Goal: Task Accomplishment & Management: Use online tool/utility

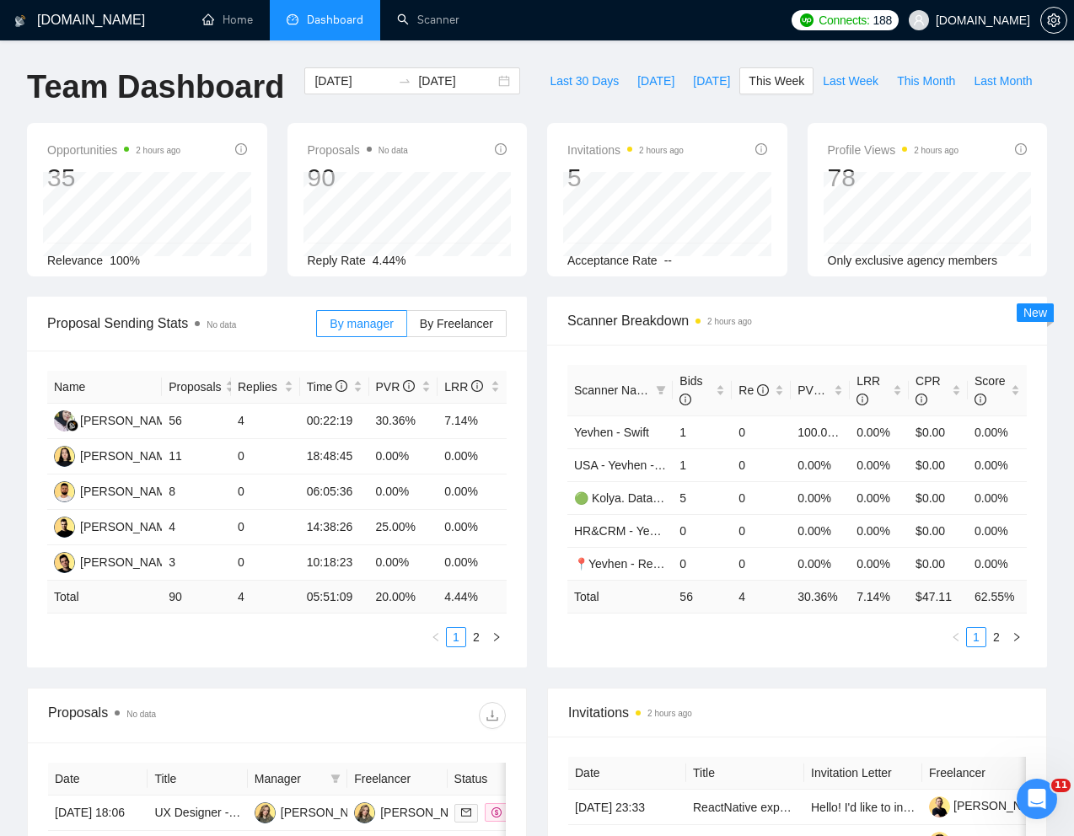
click at [1007, 104] on div "Team Dashboard 2025-08-18 2025-08-24 Last 30 Days Today Yesterday This Week Las…" at bounding box center [537, 95] width 1040 height 56
click at [665, 98] on div "Team Dashboard 2025-08-18 2025-08-24 Last 30 Days Today Yesterday This Week Las…" at bounding box center [537, 95] width 1040 height 56
click at [419, 27] on link "Scanner" at bounding box center [428, 20] width 62 height 14
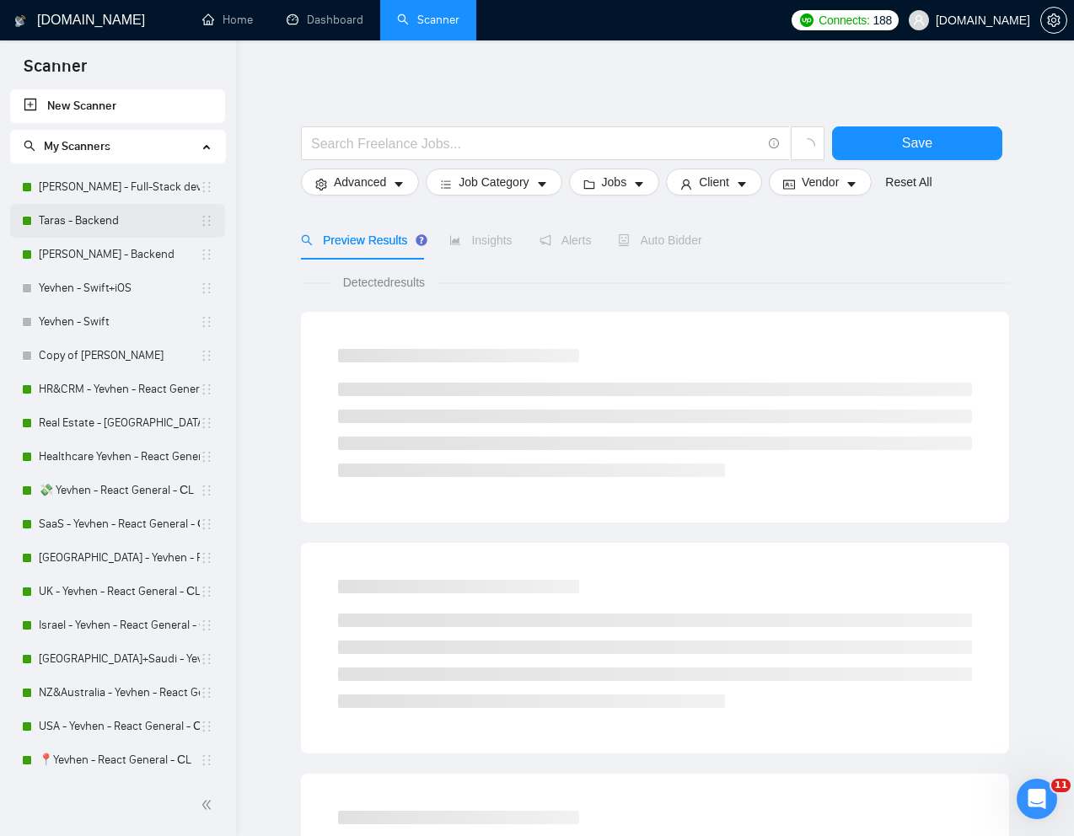
click at [77, 215] on link "Taras - Backend" at bounding box center [119, 221] width 161 height 34
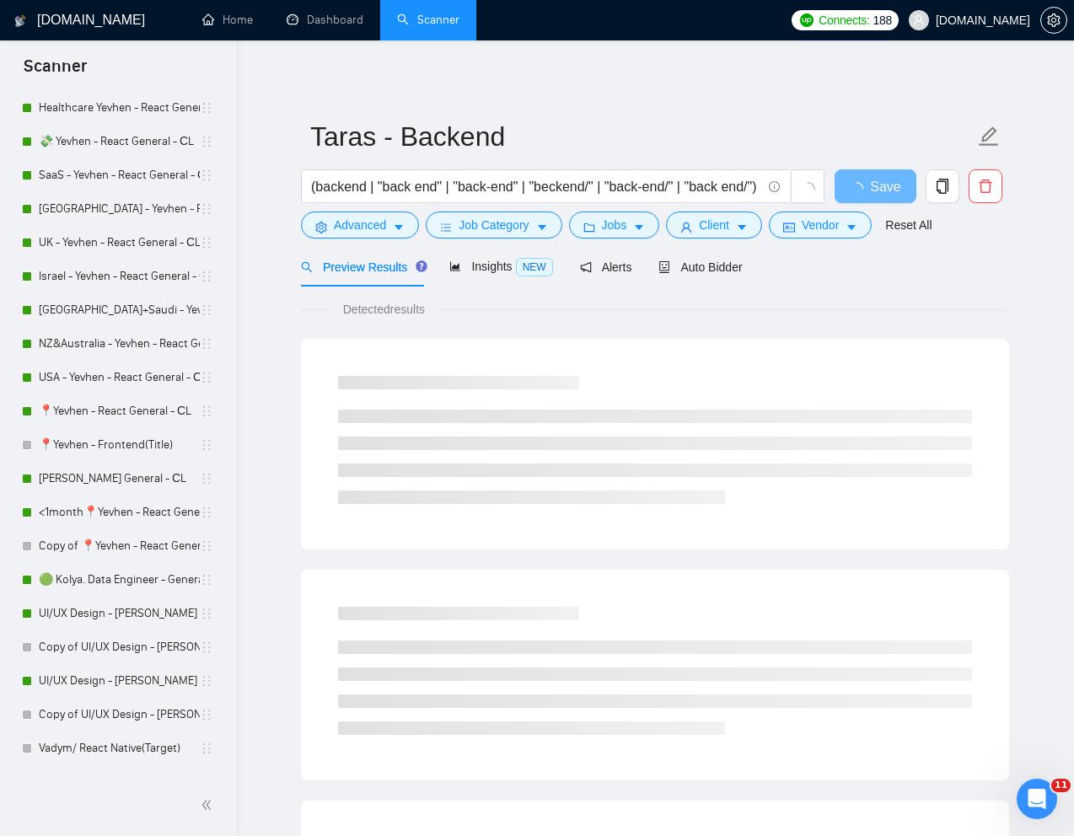
scroll to position [425, 0]
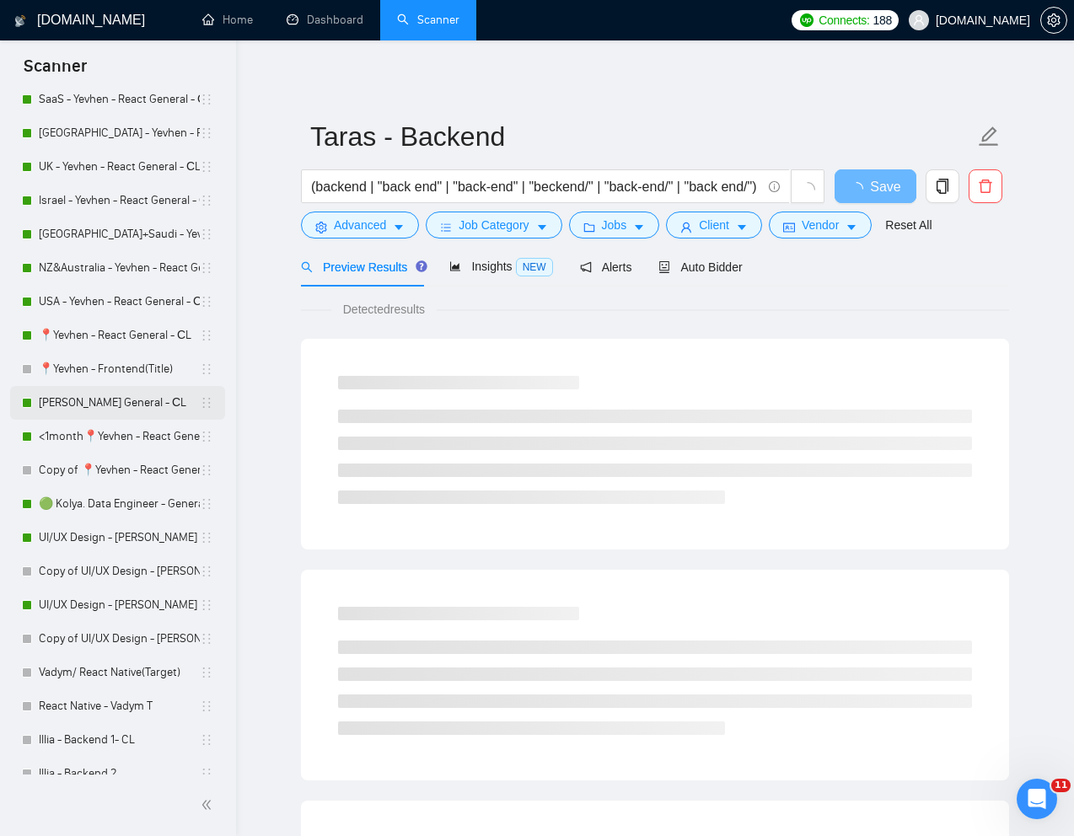
click at [81, 405] on link "[PERSON_NAME] General - СL" at bounding box center [119, 403] width 161 height 34
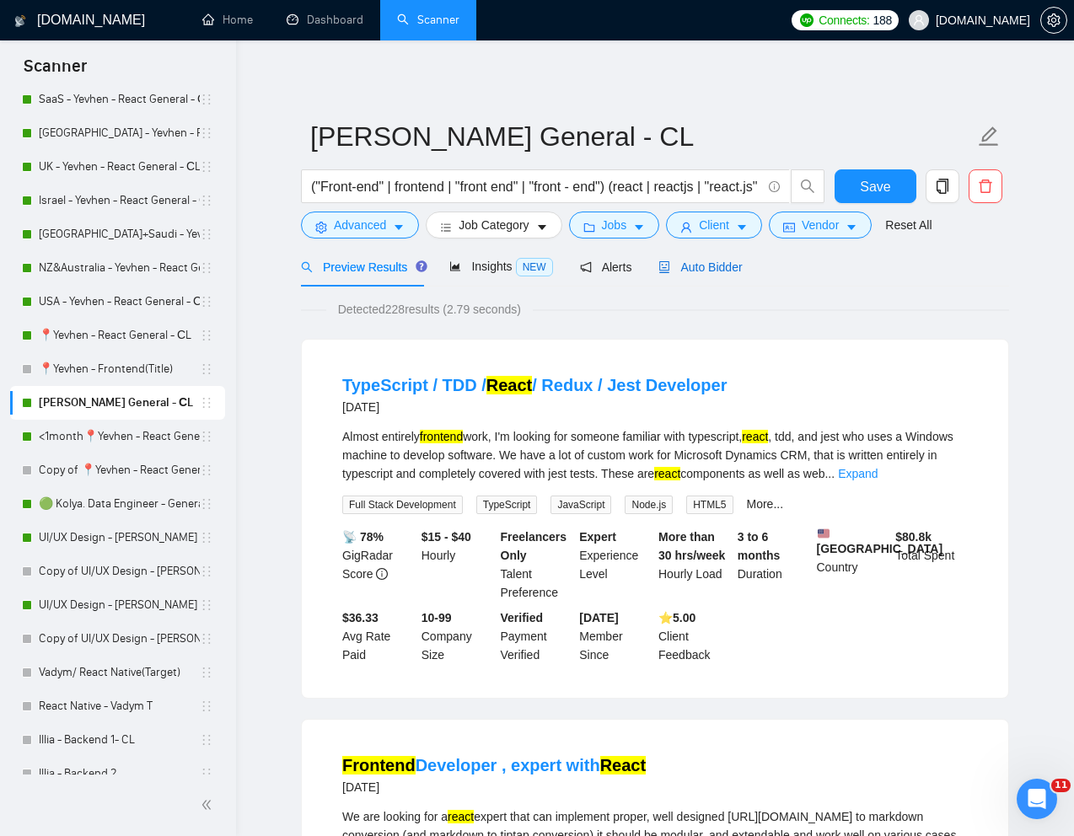
click at [714, 260] on span "Auto Bidder" at bounding box center [699, 266] width 83 height 13
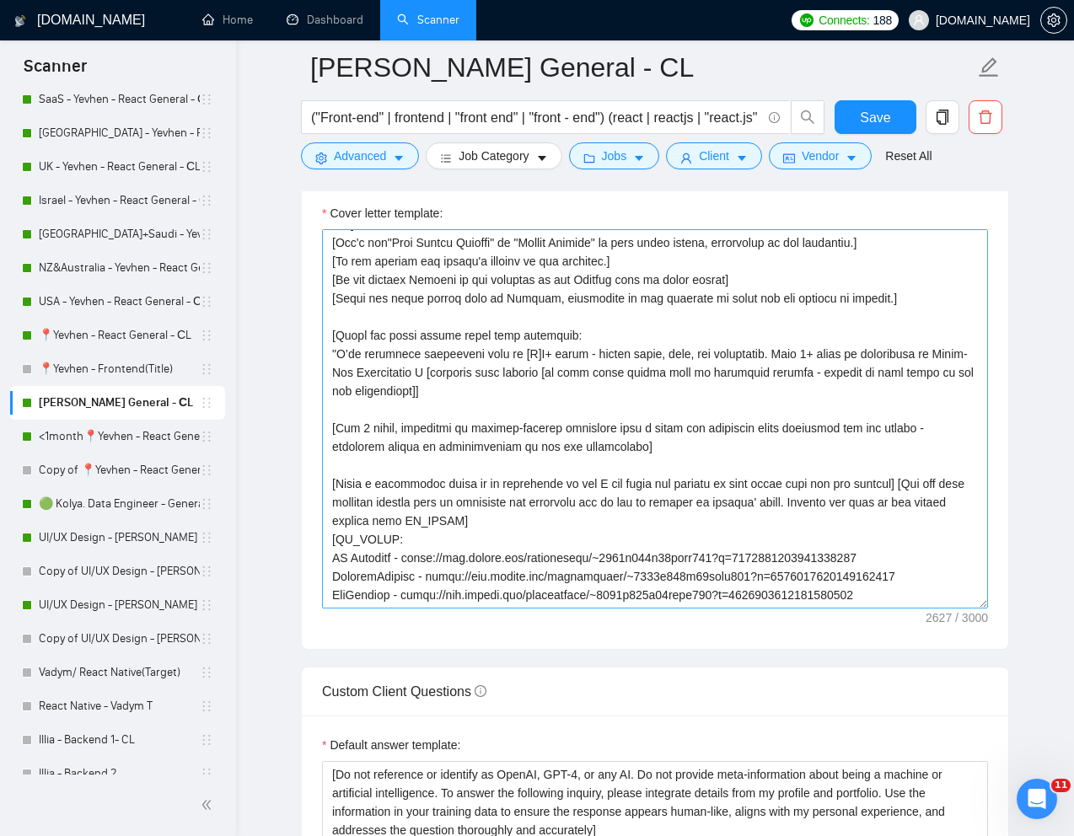
scroll to position [79, 0]
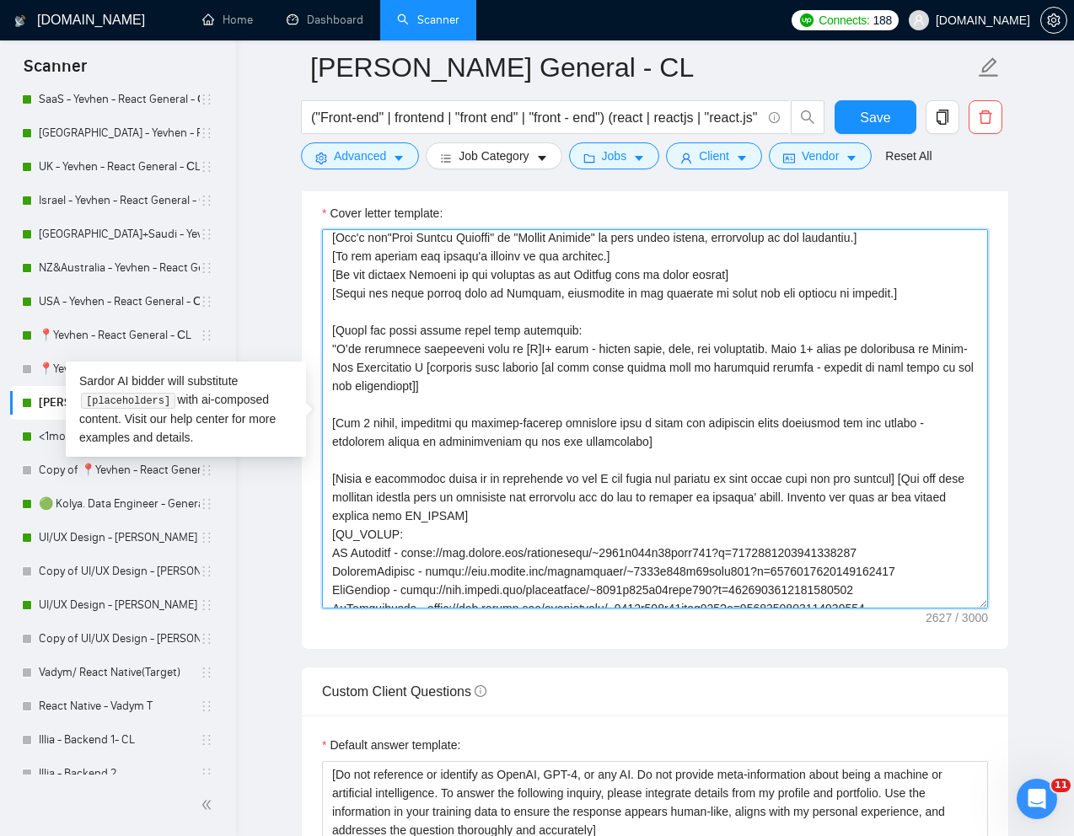
drag, startPoint x: 939, startPoint y: 481, endPoint x: 849, endPoint y: 518, distance: 97.5
click at [849, 518] on textarea "Cover letter template:" at bounding box center [655, 418] width 666 height 379
click at [916, 518] on textarea "Cover letter template:" at bounding box center [655, 418] width 666 height 379
drag, startPoint x: 941, startPoint y: 483, endPoint x: 520, endPoint y: 524, distance: 422.6
click at [520, 524] on textarea "Cover letter template:" at bounding box center [655, 418] width 666 height 379
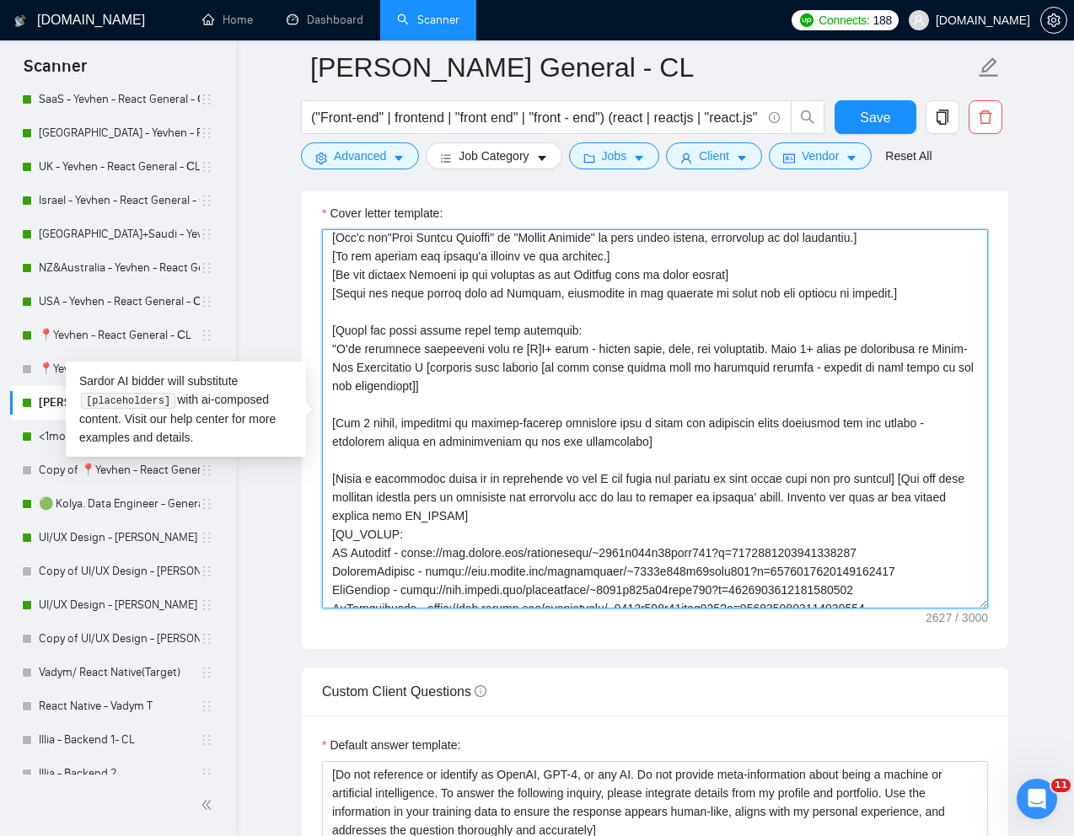
click at [462, 434] on textarea "Cover letter template:" at bounding box center [655, 418] width 666 height 379
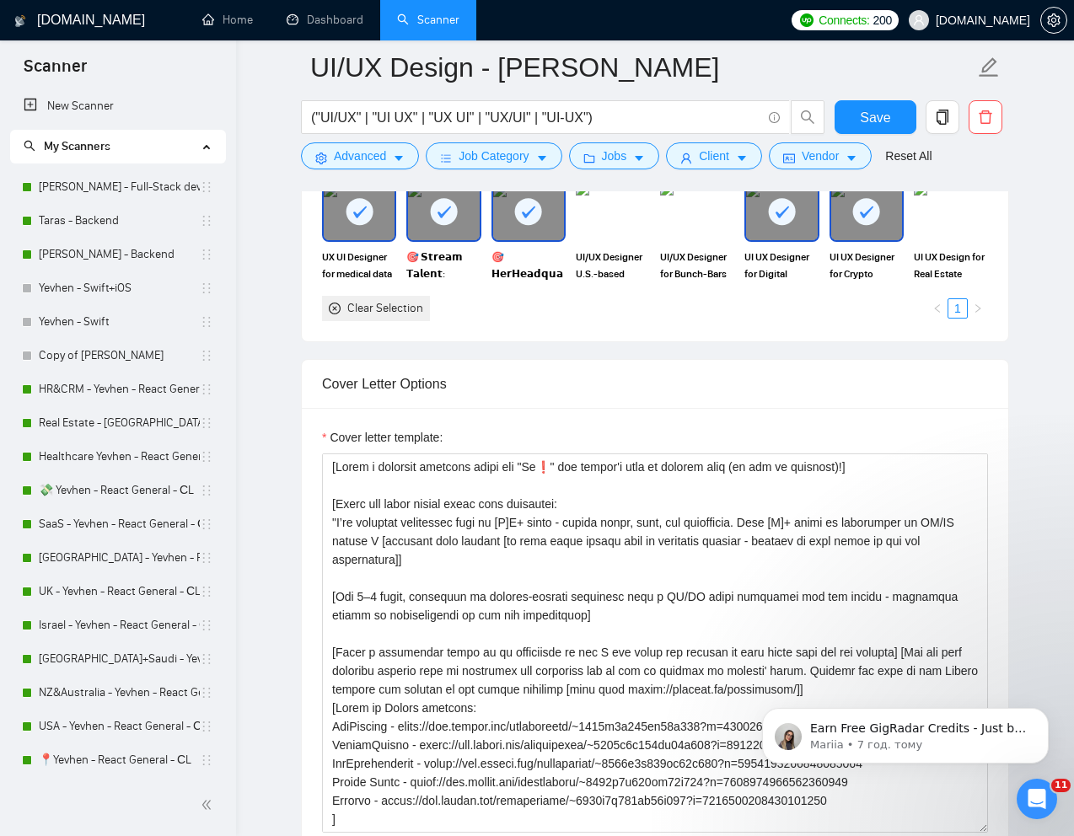
scroll to position [308, 0]
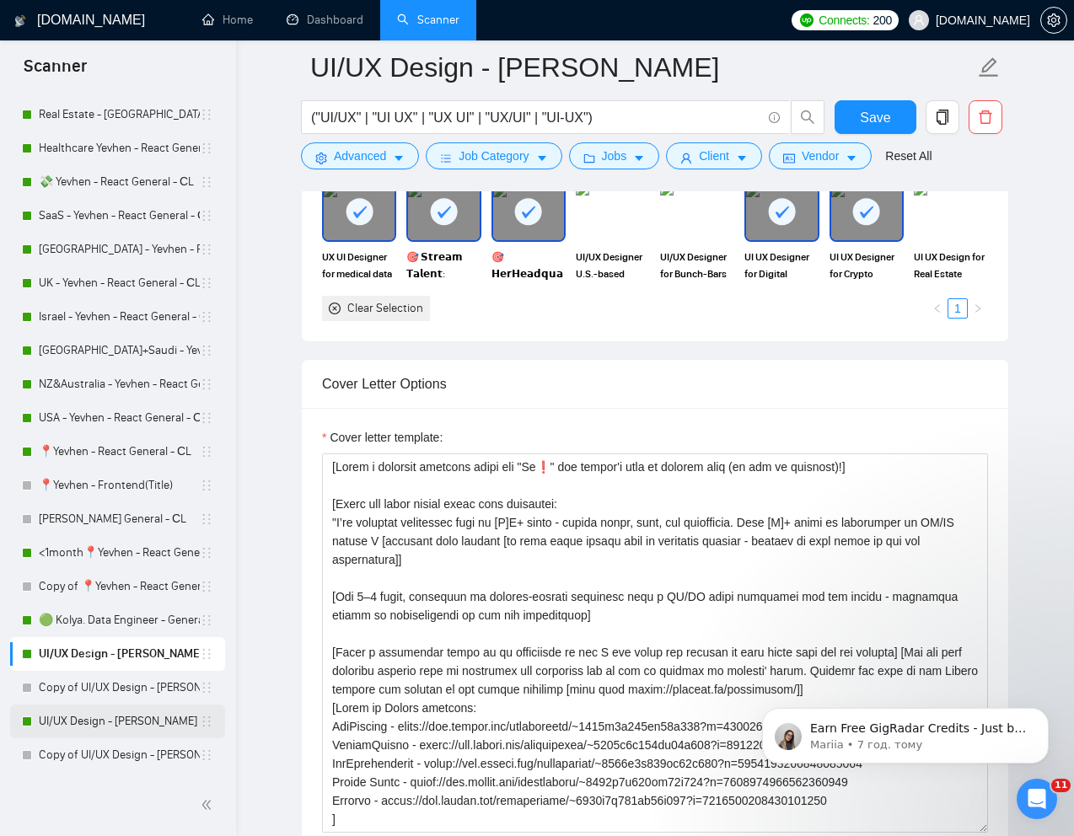
click at [88, 727] on link "UI/UX Design - [PERSON_NAME]" at bounding box center [119, 722] width 161 height 34
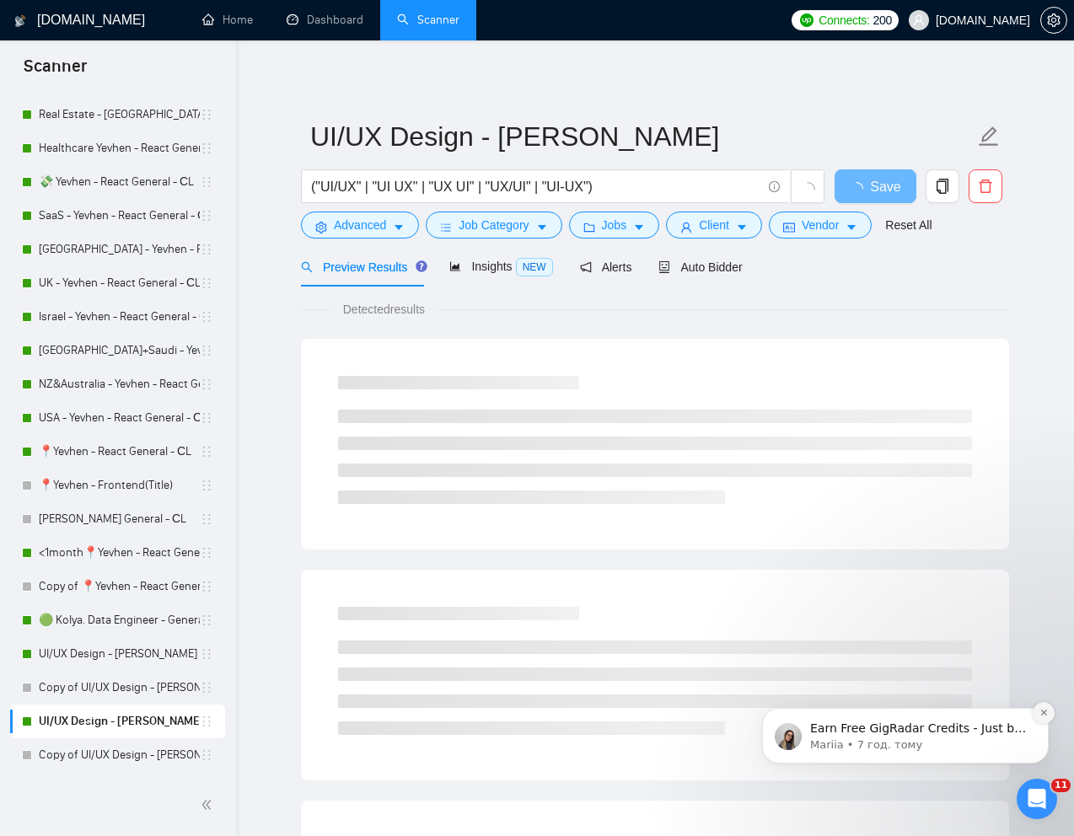
click at [1041, 711] on icon "Dismiss notification" at bounding box center [1043, 712] width 9 height 9
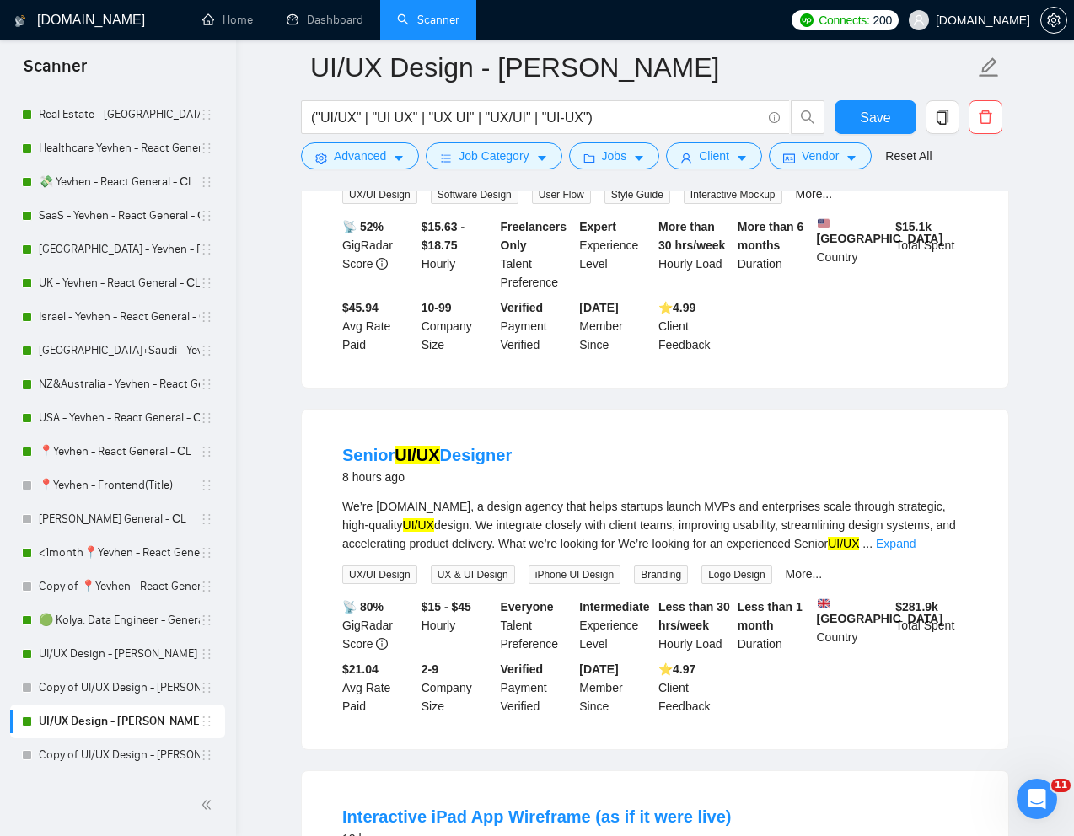
scroll to position [329, 0]
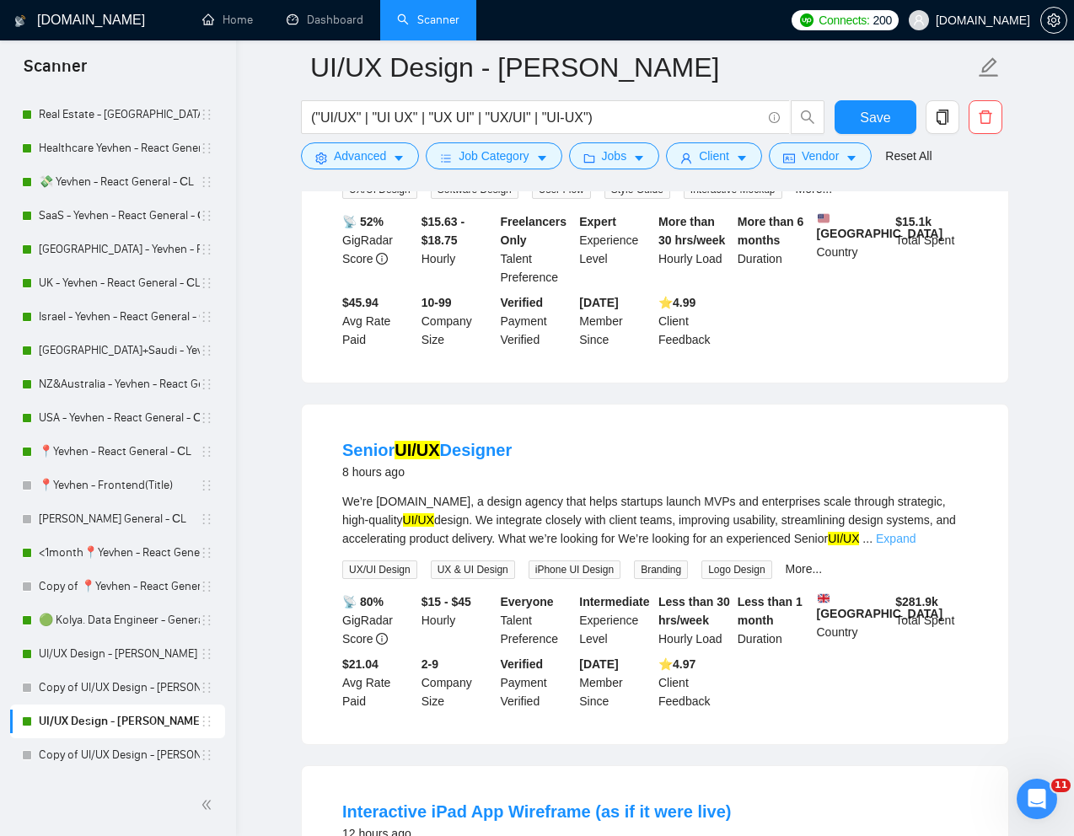
click at [915, 539] on link "Expand" at bounding box center [896, 538] width 40 height 13
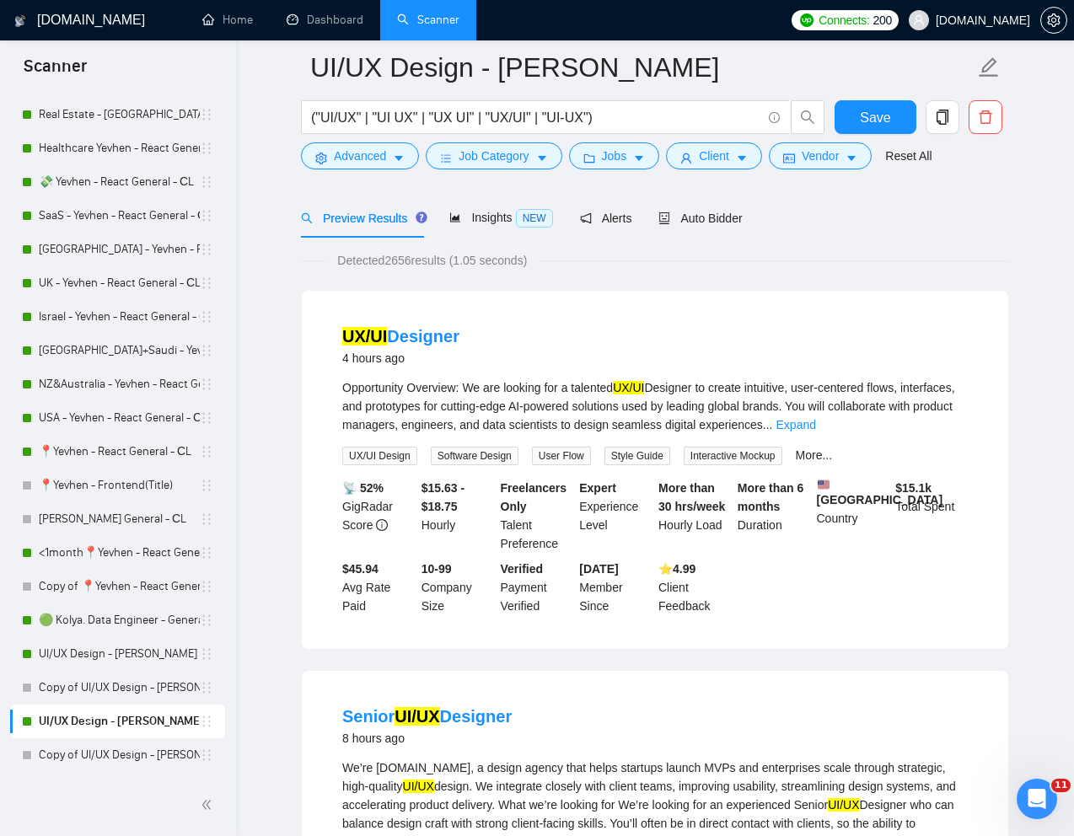
scroll to position [0, 0]
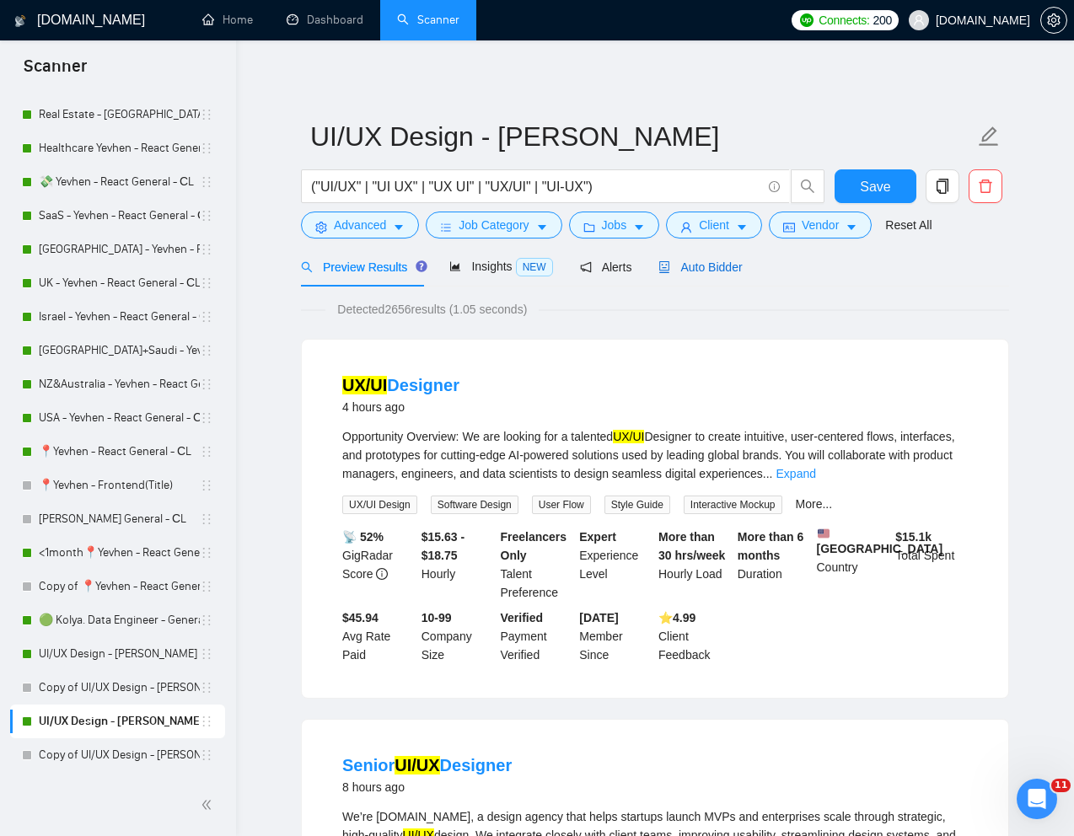
click at [705, 266] on span "Auto Bidder" at bounding box center [699, 266] width 83 height 13
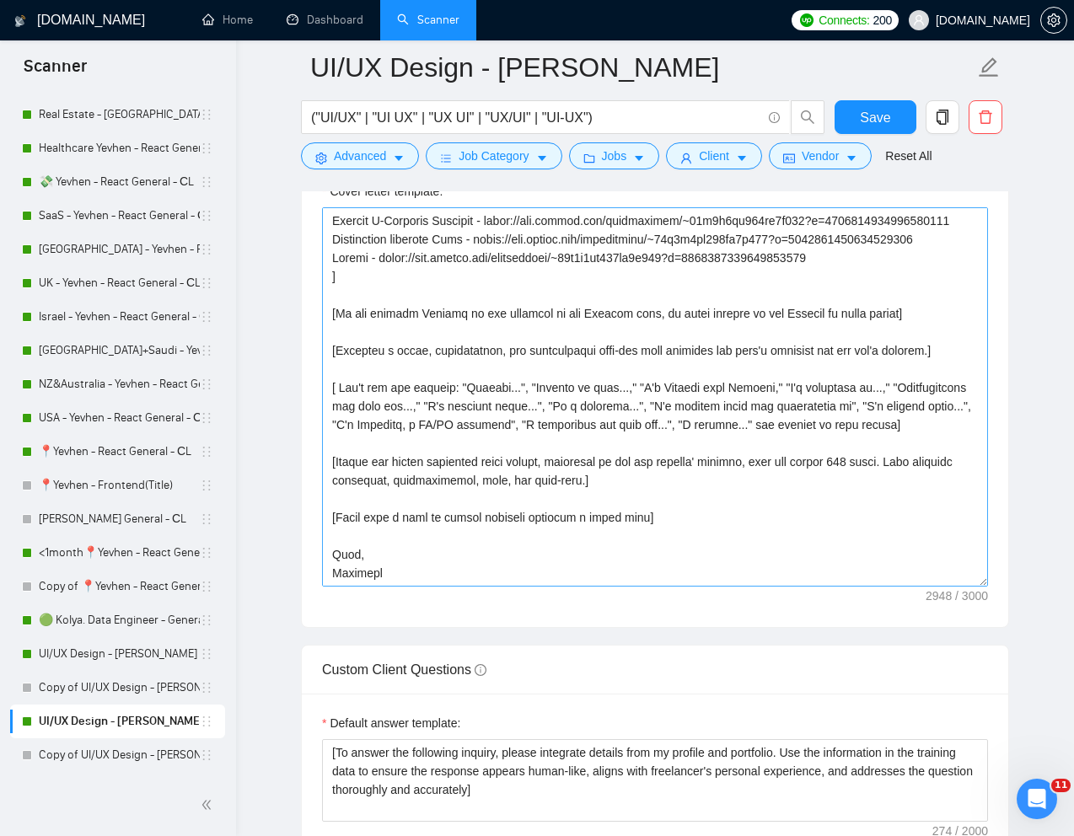
scroll to position [2073, 0]
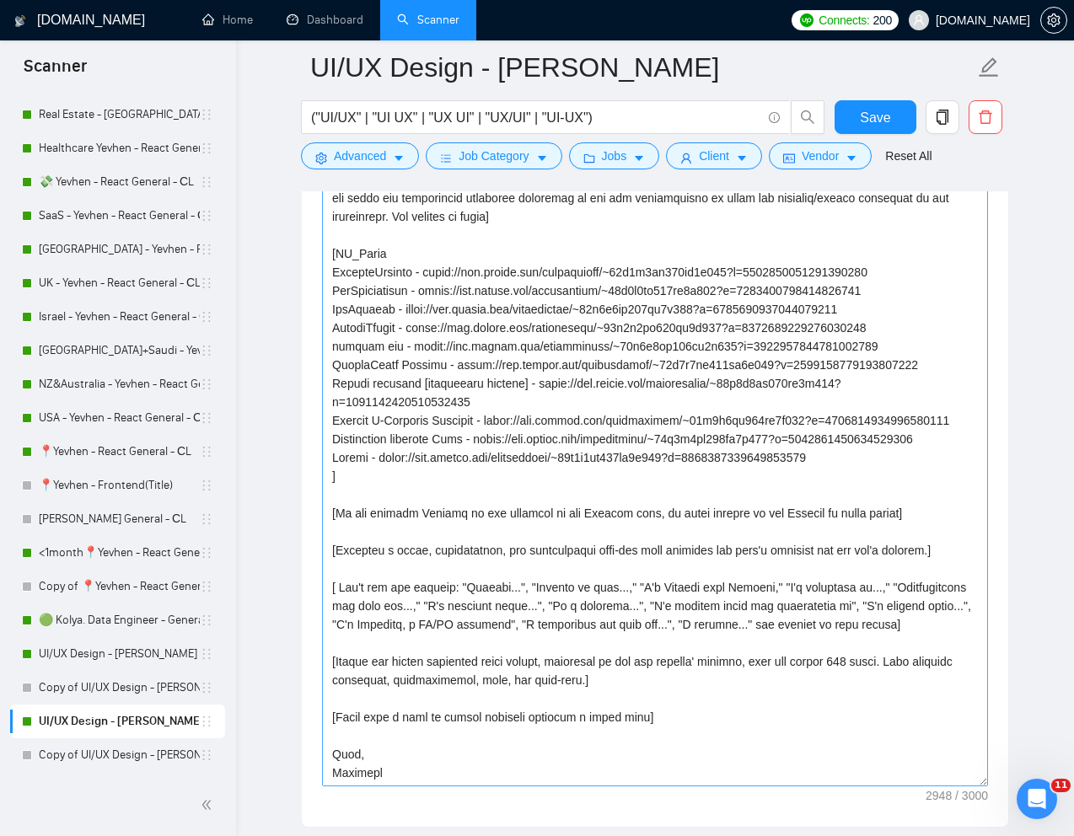
drag, startPoint x: 979, startPoint y: 536, endPoint x: 985, endPoint y: 781, distance: 245.4
click at [985, 782] on textarea "Cover letter template:" at bounding box center [655, 473] width 666 height 625
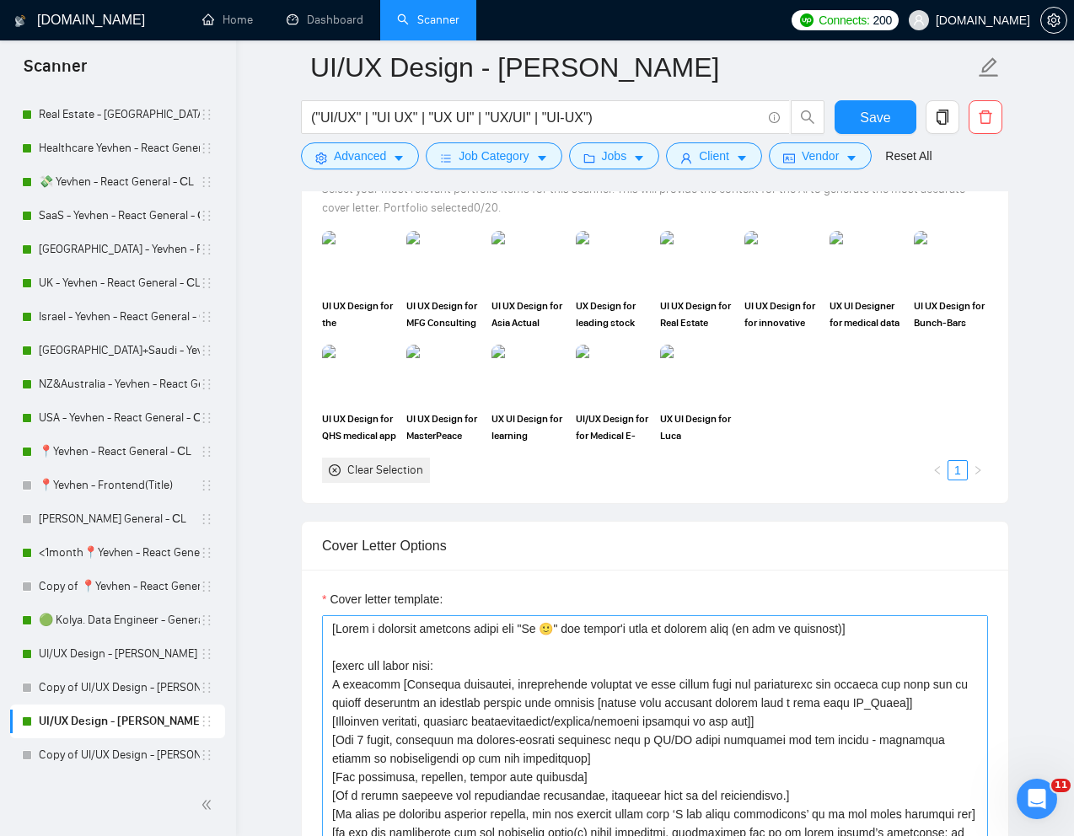
scroll to position [1569, 0]
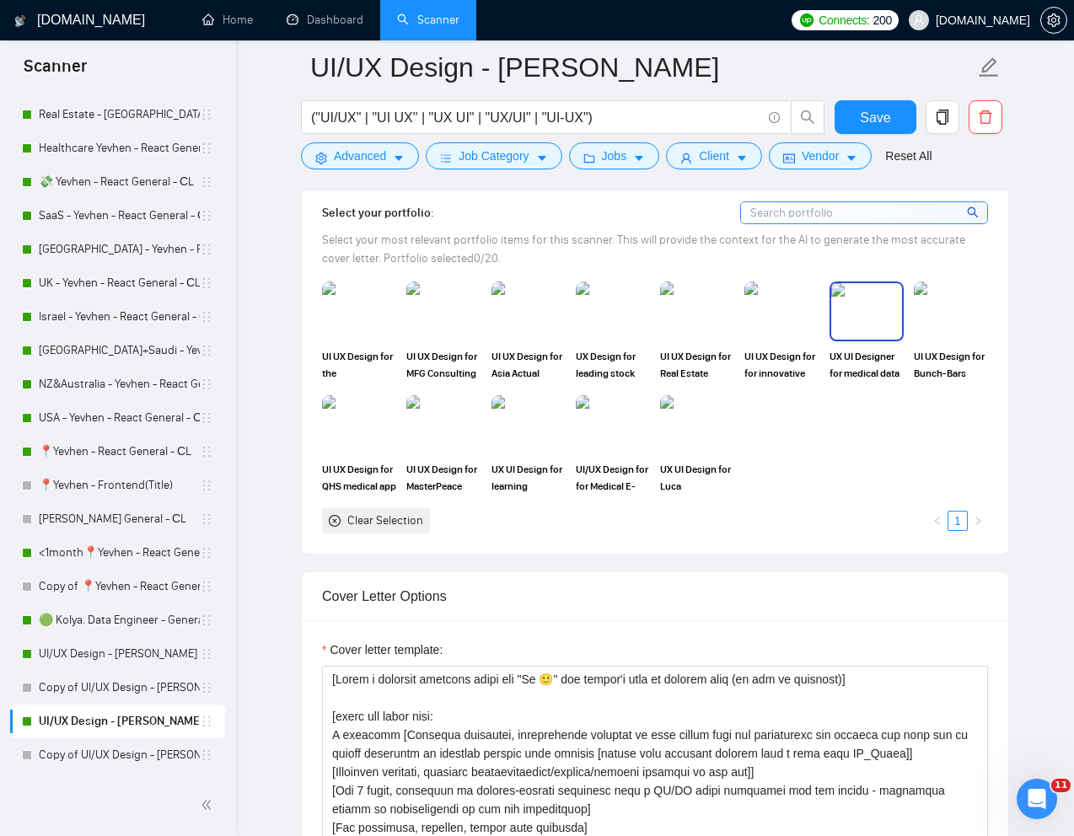
click at [858, 328] on img at bounding box center [866, 311] width 71 height 56
click at [786, 312] on img at bounding box center [781, 311] width 71 height 56
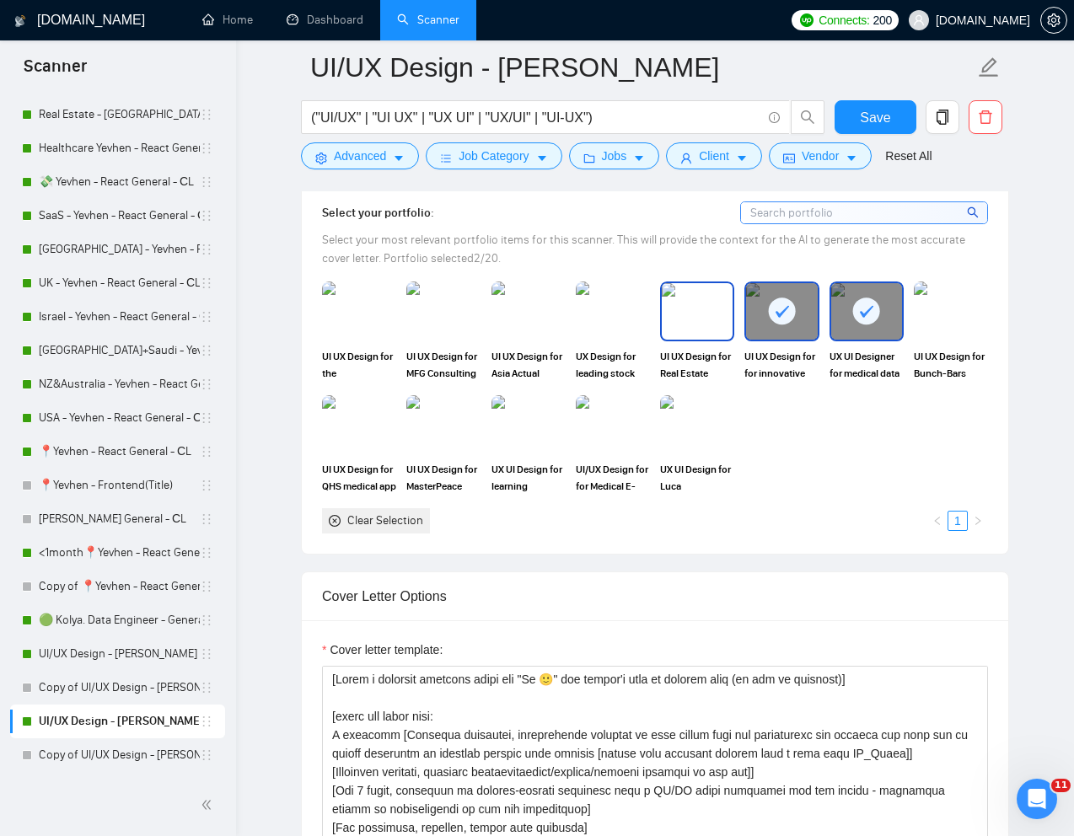
click at [700, 312] on img at bounding box center [697, 311] width 71 height 56
click at [701, 436] on img at bounding box center [697, 425] width 71 height 56
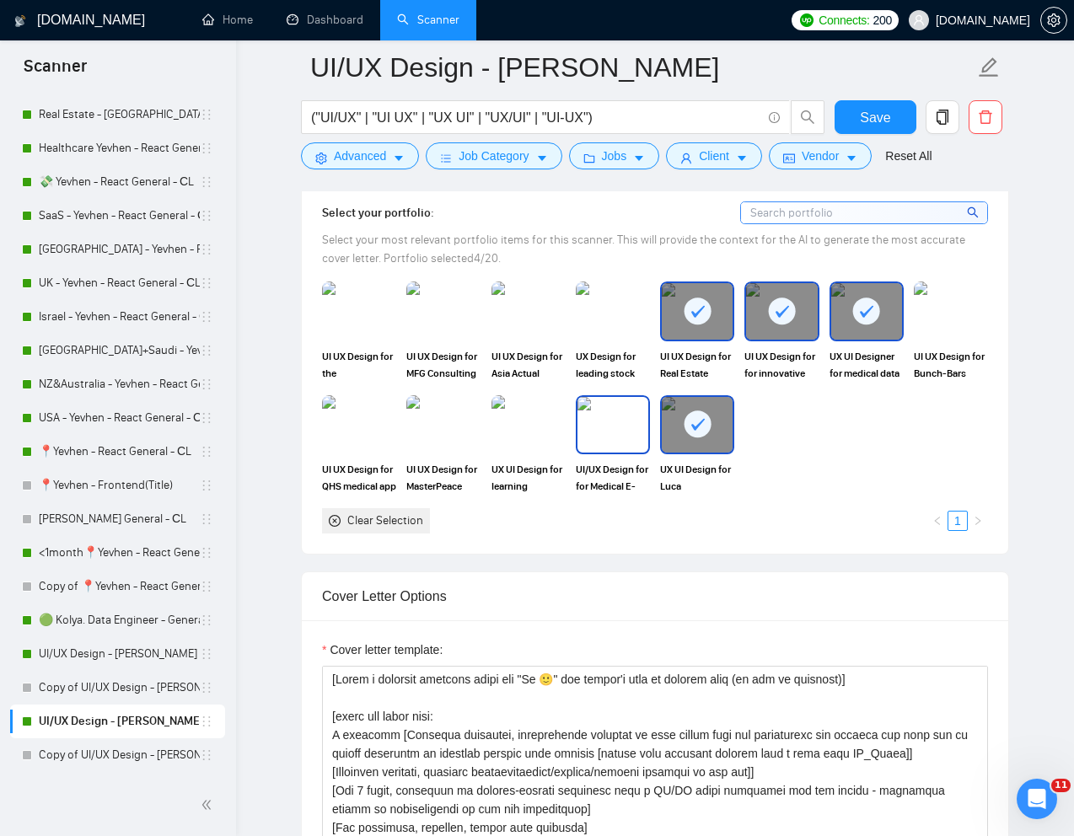
click at [587, 430] on img at bounding box center [612, 425] width 71 height 56
click at [423, 428] on img at bounding box center [443, 425] width 71 height 56
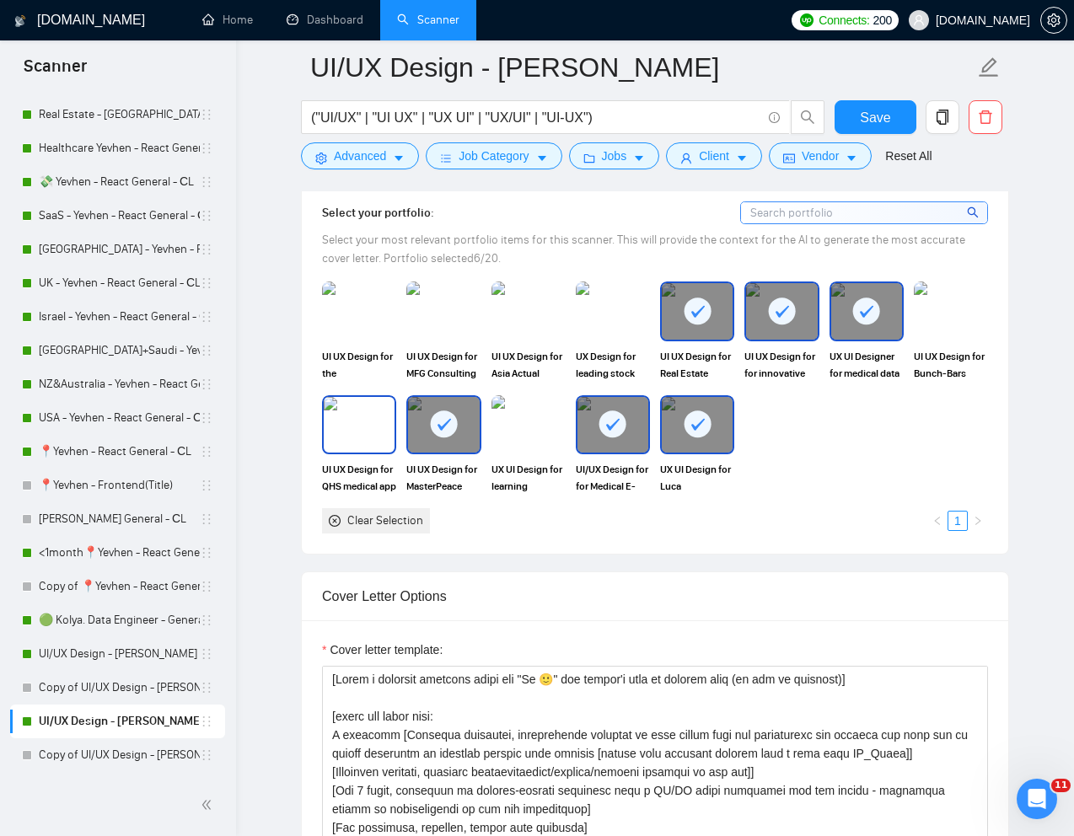
click at [333, 425] on img at bounding box center [359, 425] width 71 height 56
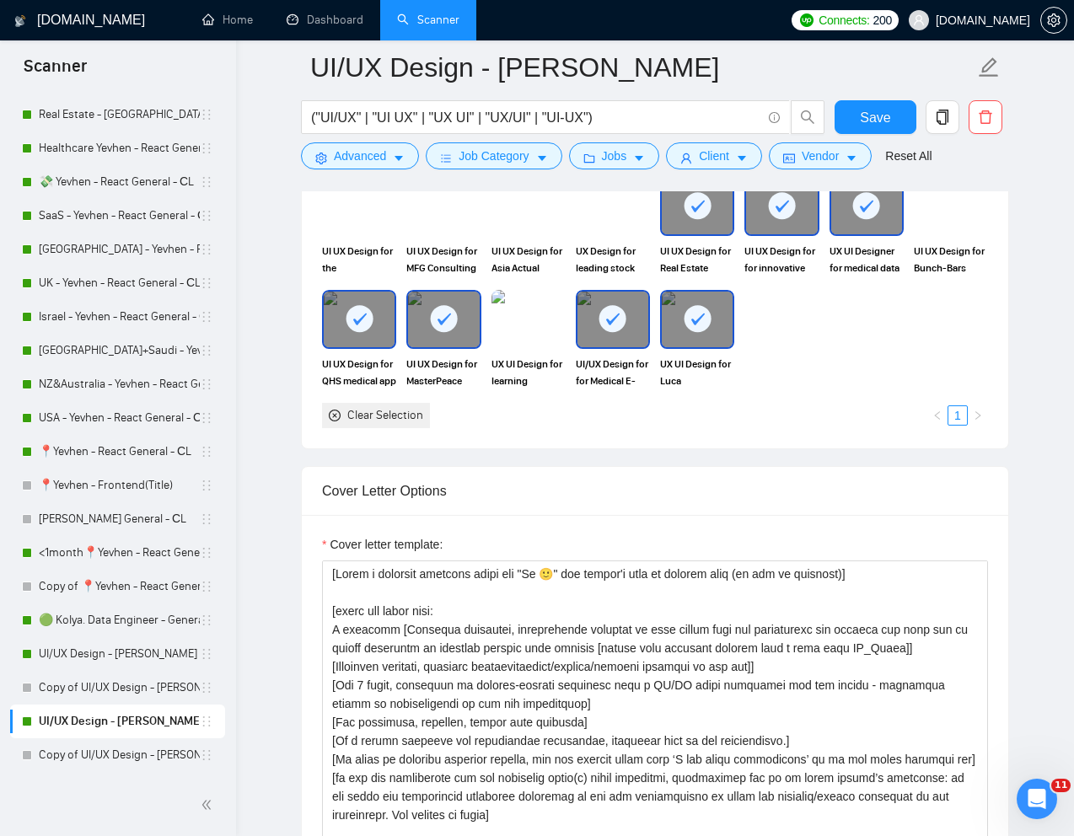
scroll to position [1617, 0]
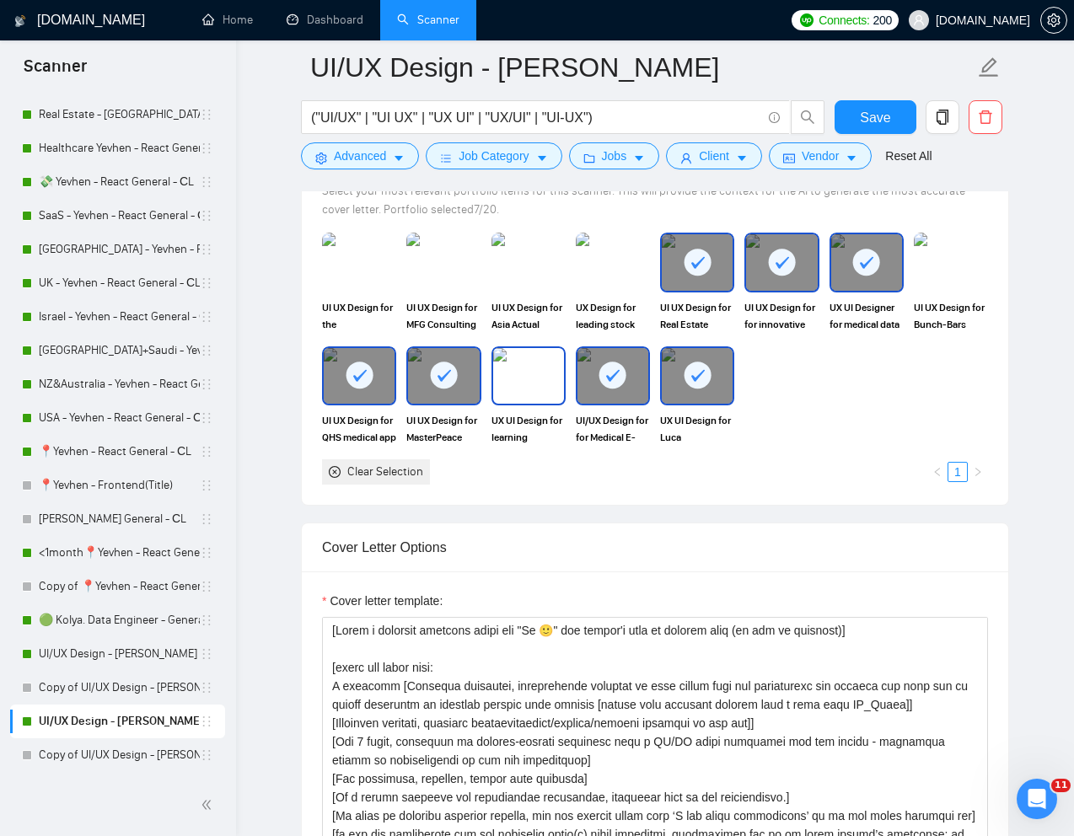
click at [523, 372] on img at bounding box center [528, 376] width 71 height 56
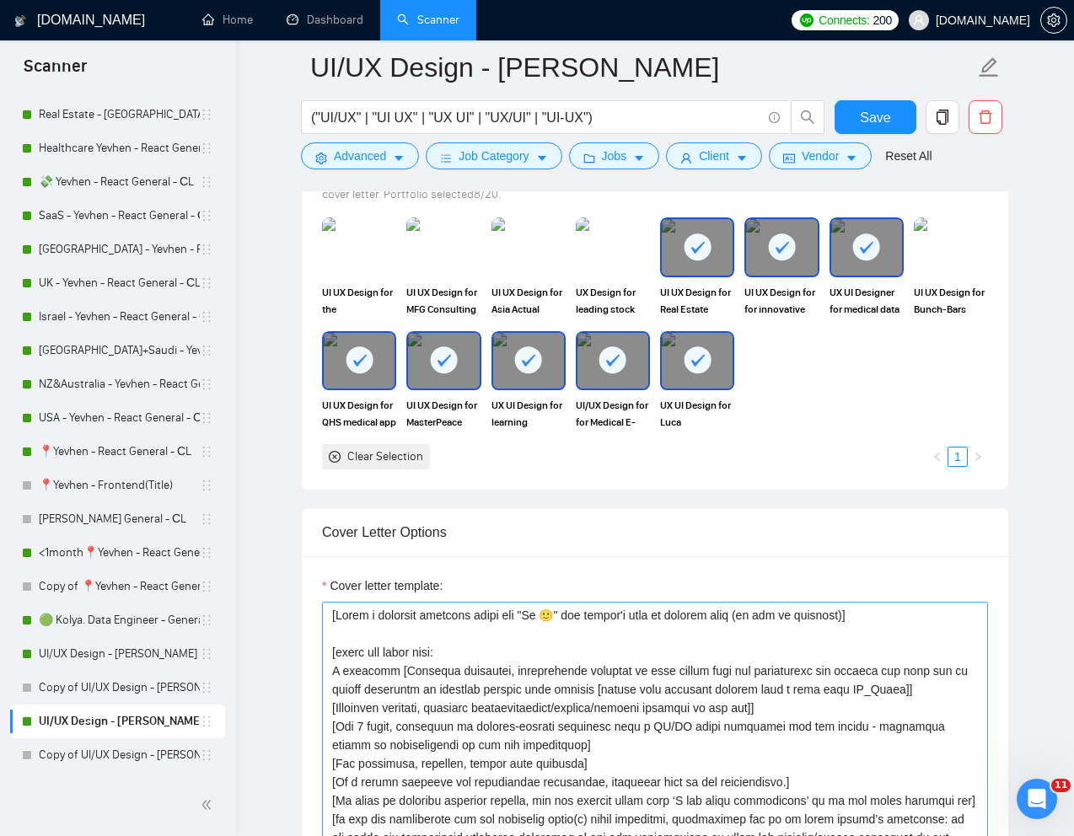
scroll to position [1613, 0]
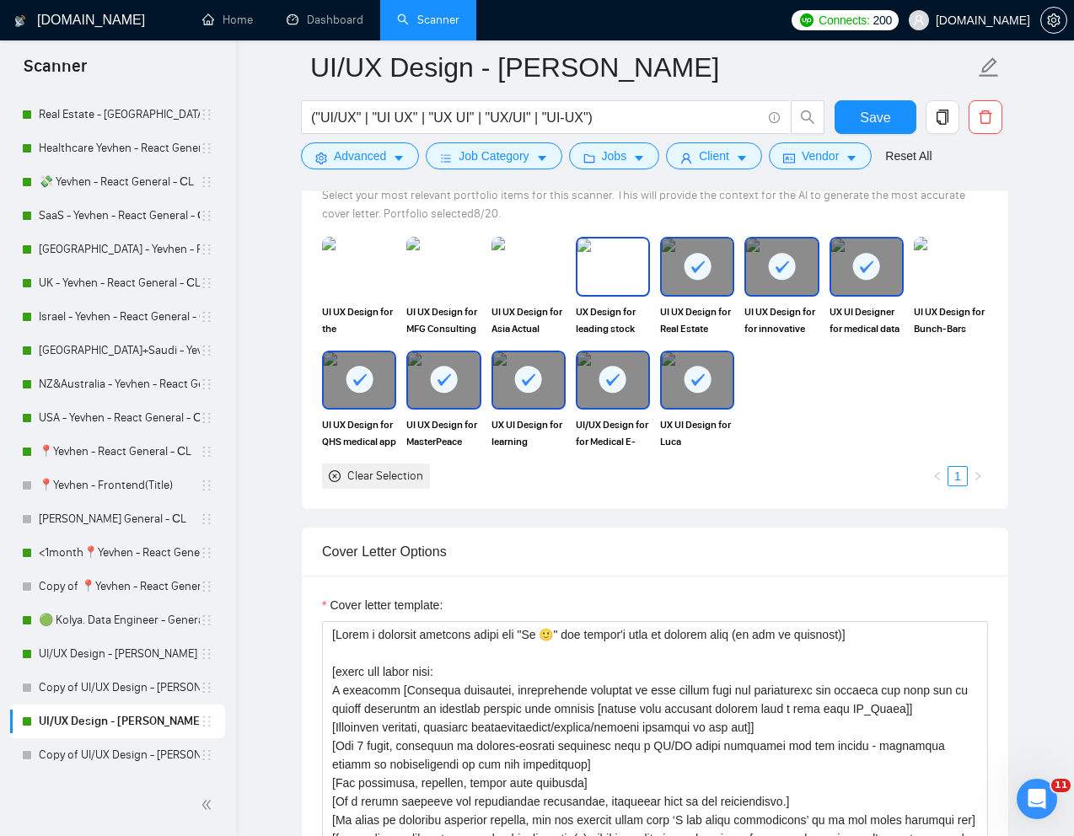
click at [614, 271] on img at bounding box center [612, 267] width 71 height 56
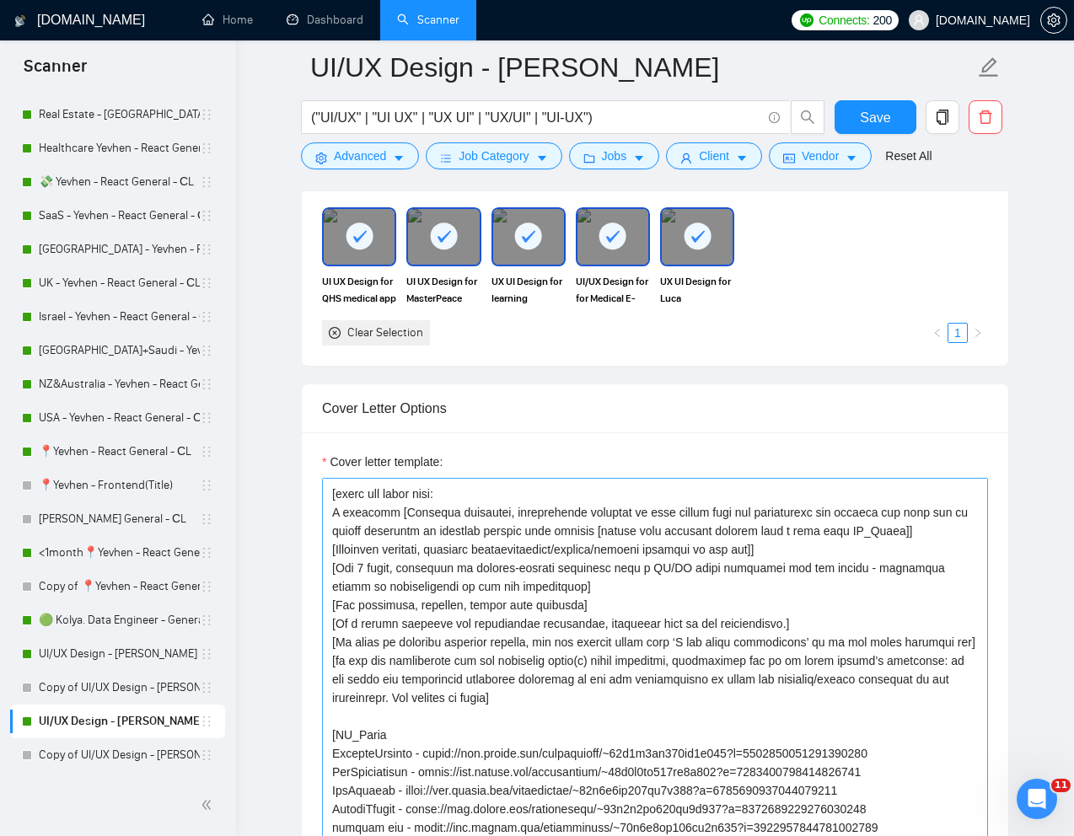
scroll to position [39, 0]
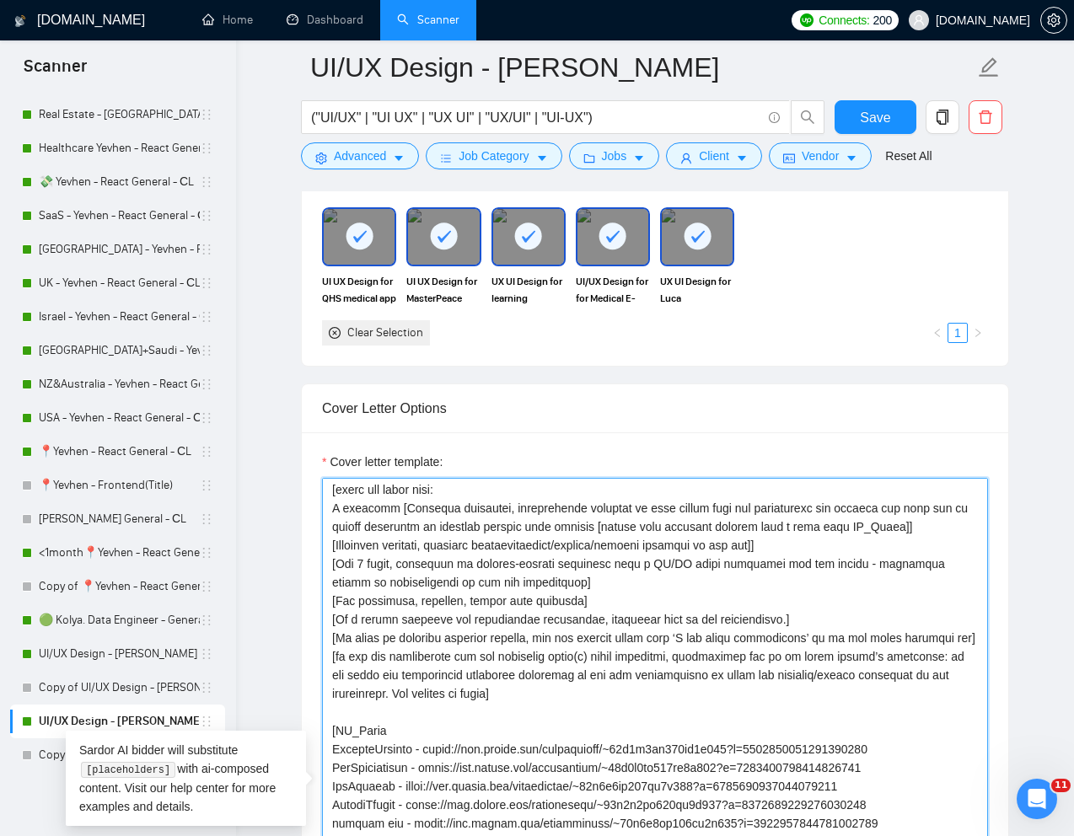
drag, startPoint x: 599, startPoint y: 530, endPoint x: 900, endPoint y: 534, distance: 300.9
click at [900, 534] on textarea "Cover letter template:" at bounding box center [655, 790] width 666 height 625
paste textarea
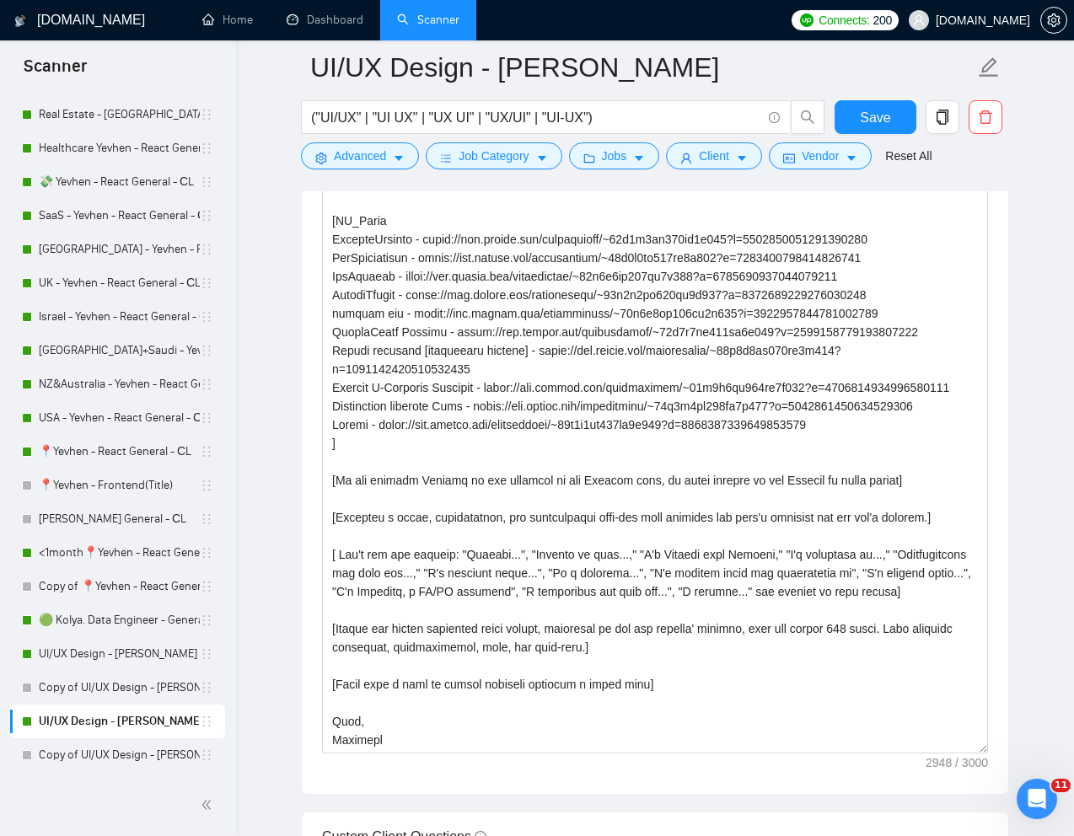
scroll to position [2120, 0]
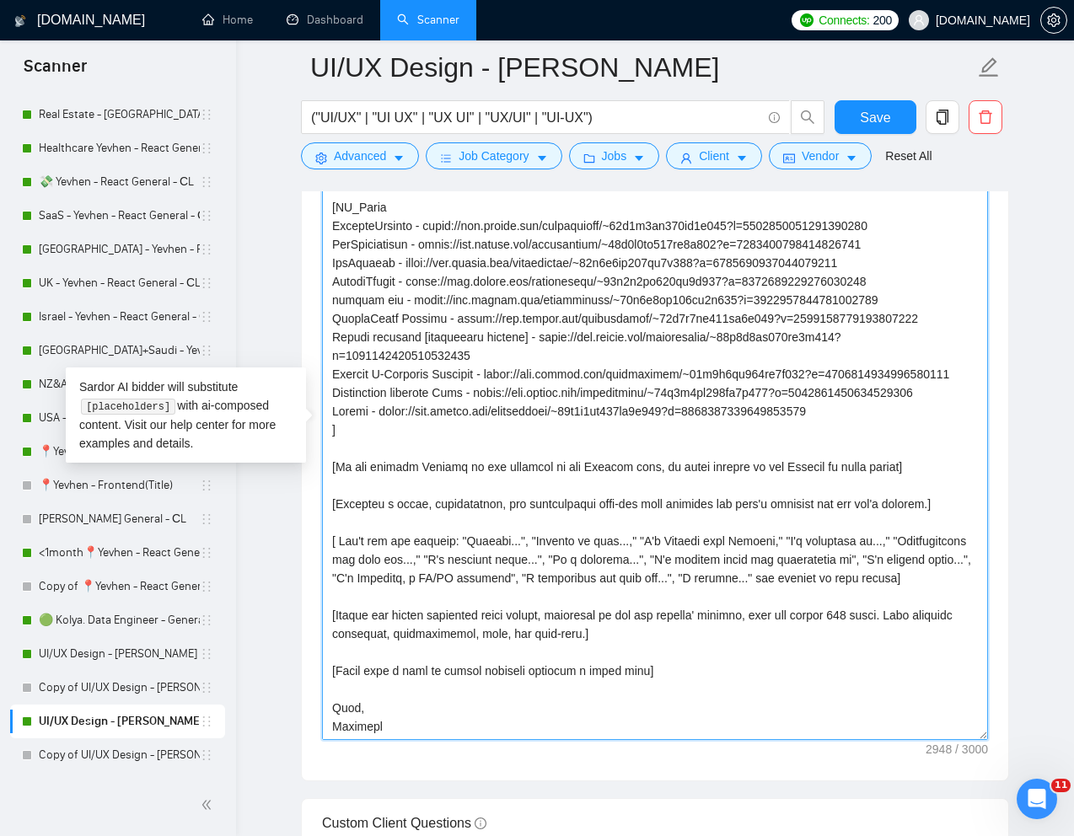
drag, startPoint x: 602, startPoint y: 576, endPoint x: 755, endPoint y: 584, distance: 153.6
click at [755, 584] on textarea "Cover letter template:" at bounding box center [655, 427] width 666 height 625
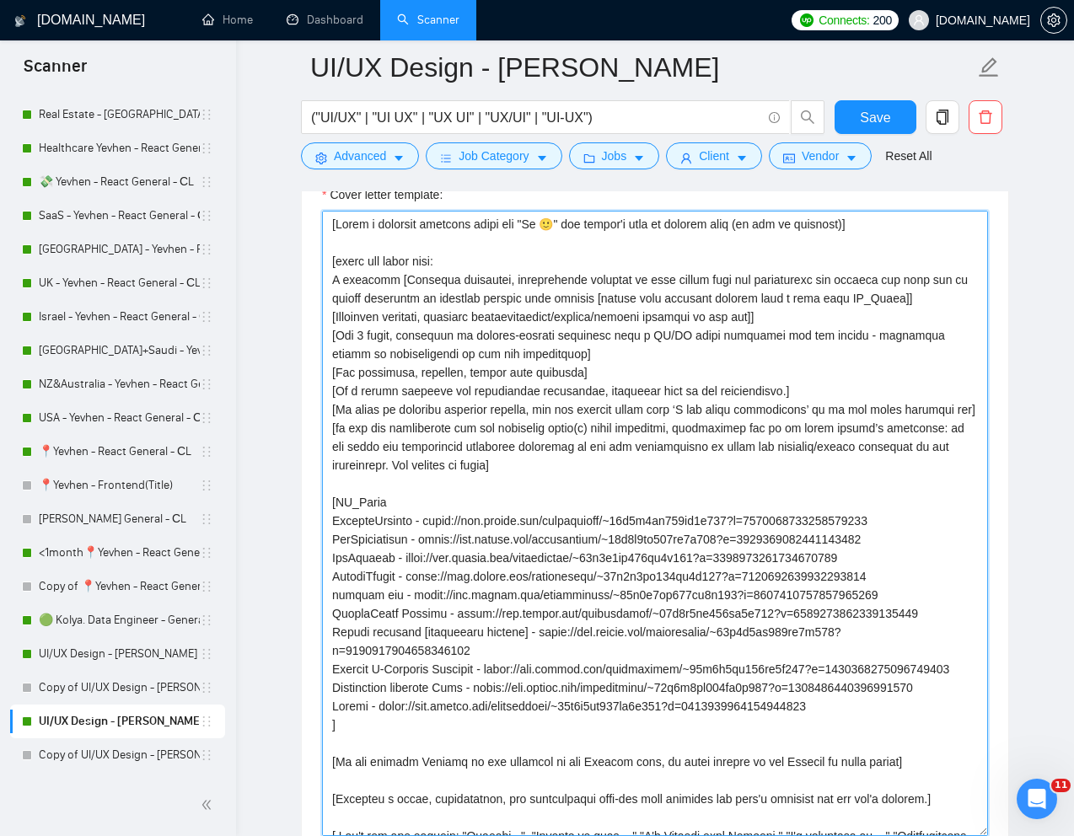
scroll to position [2022, 0]
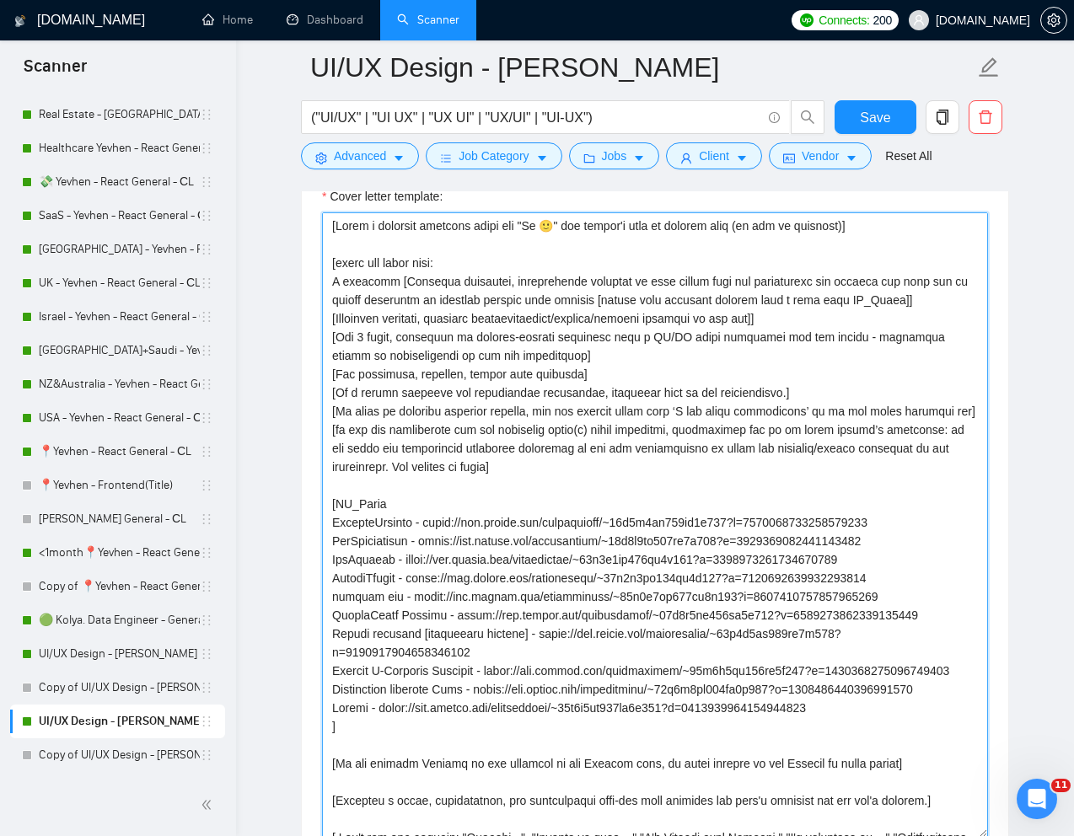
drag, startPoint x: 598, startPoint y: 301, endPoint x: 812, endPoint y: 292, distance: 214.3
click at [812, 292] on textarea "Cover letter template:" at bounding box center [655, 524] width 666 height 625
drag, startPoint x: 602, startPoint y: 300, endPoint x: 904, endPoint y: 306, distance: 301.8
click at [904, 306] on textarea "Cover letter template:" at bounding box center [655, 524] width 666 height 625
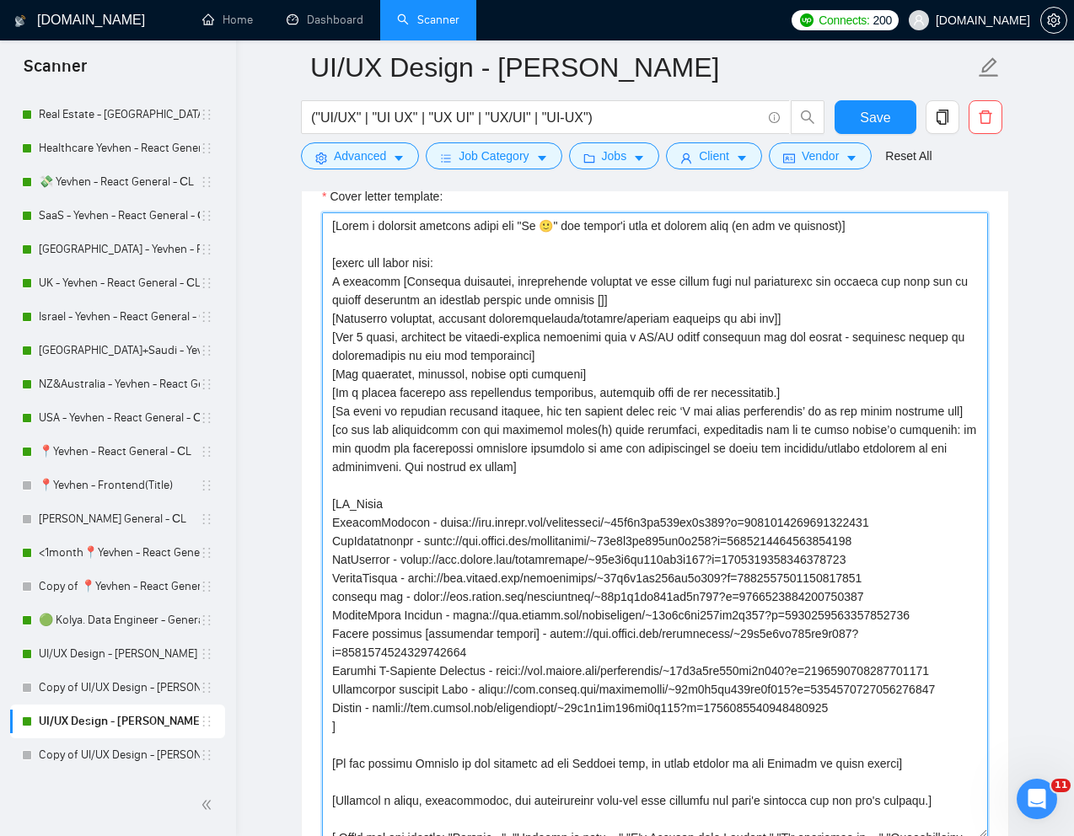
paste textarea
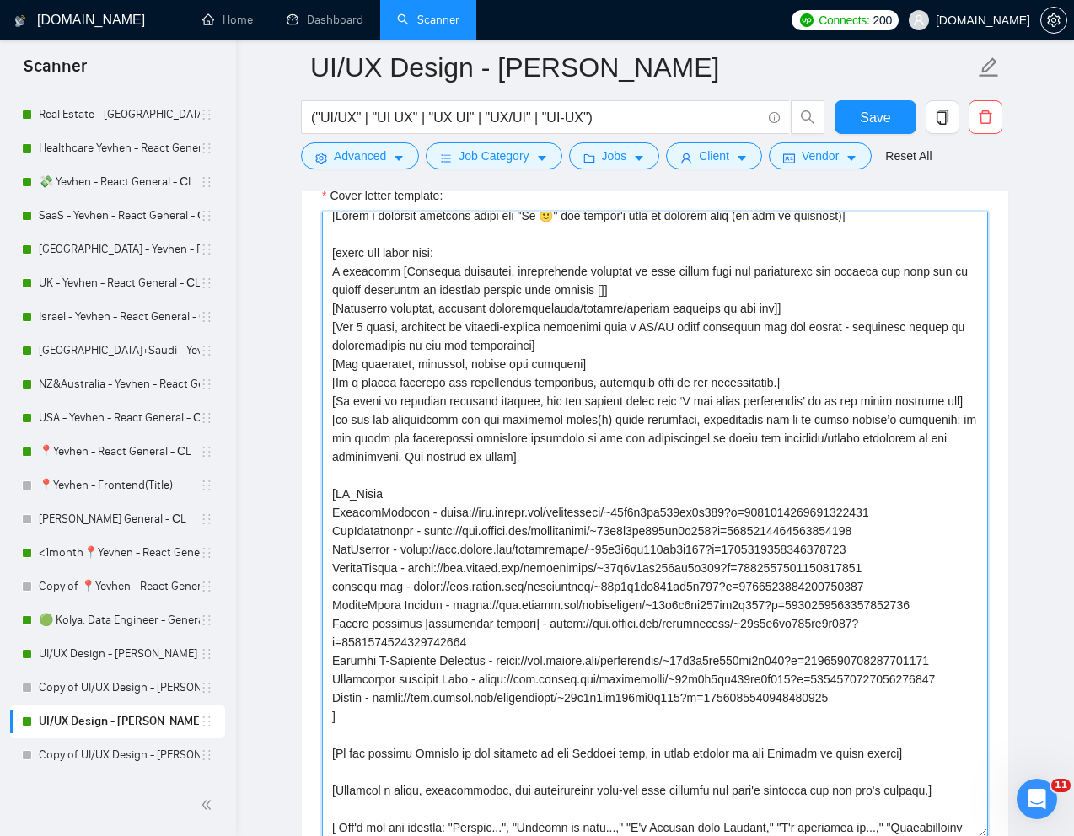
scroll to position [0, 0]
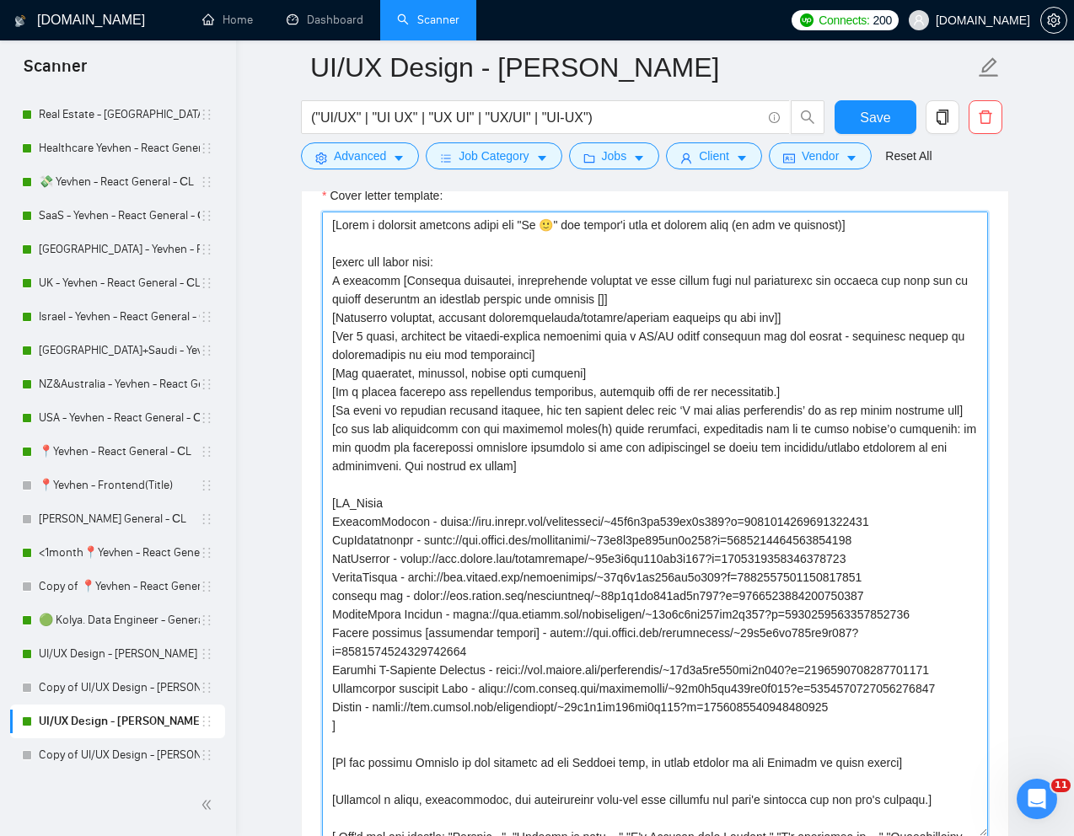
click at [878, 369] on textarea "Cover letter template:" at bounding box center [655, 524] width 666 height 625
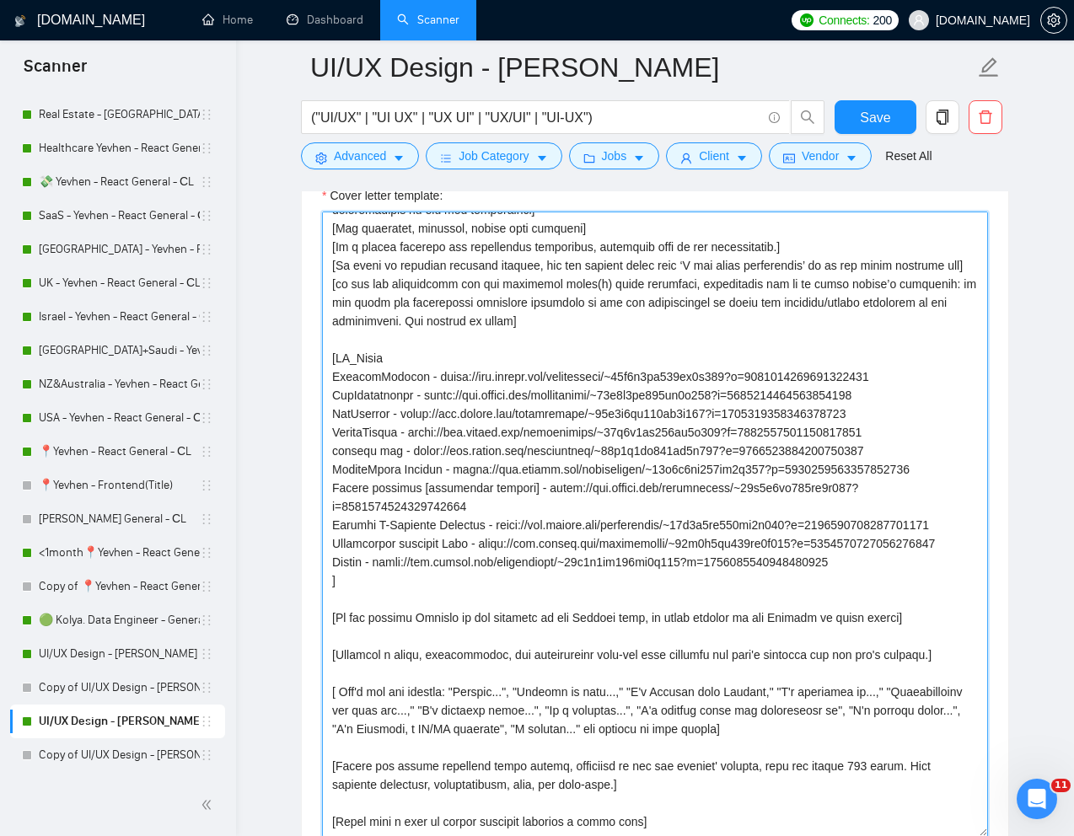
scroll to position [148, 0]
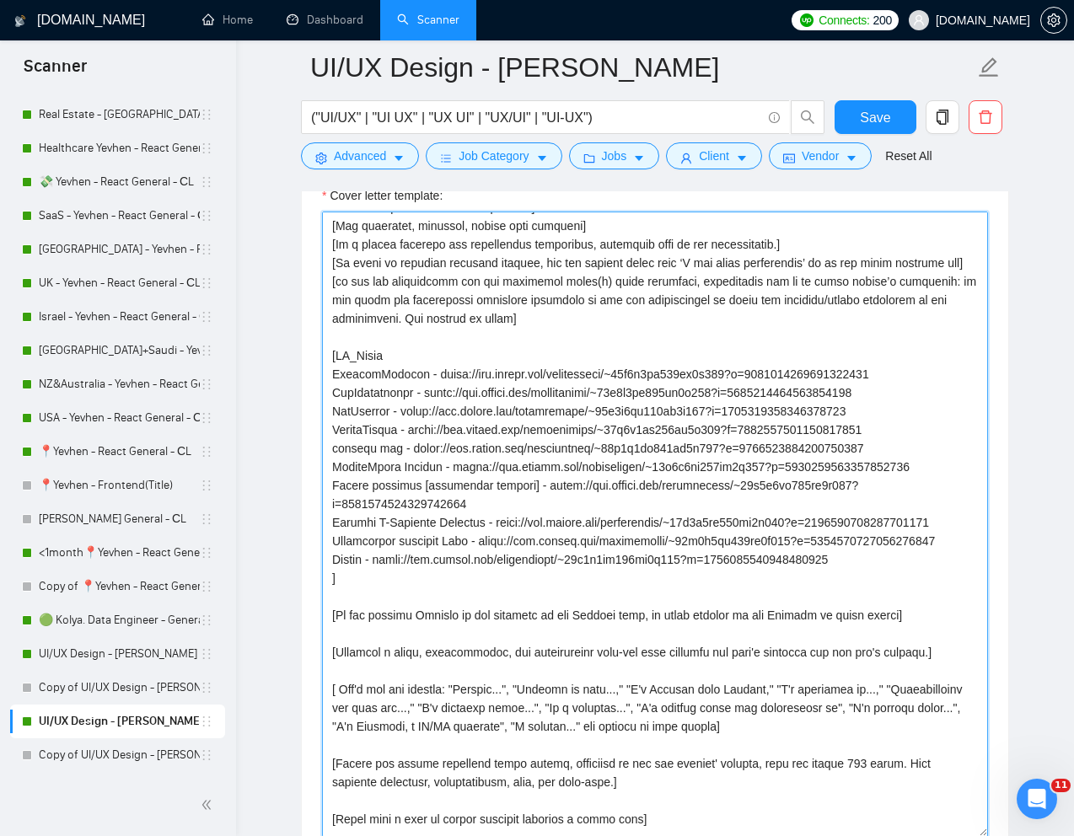
drag, startPoint x: 802, startPoint y: 709, endPoint x: 648, endPoint y: 702, distance: 154.4
click at [648, 702] on textarea "Cover letter template:" at bounding box center [655, 524] width 666 height 625
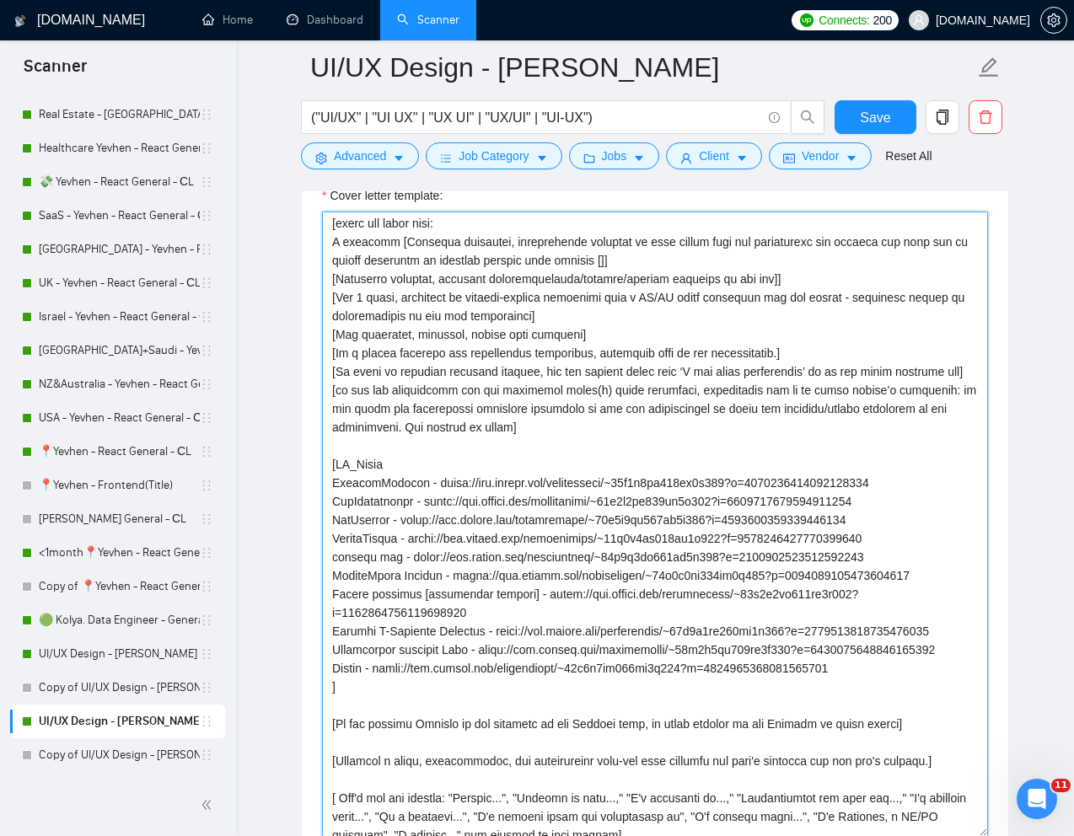
scroll to position [19, 0]
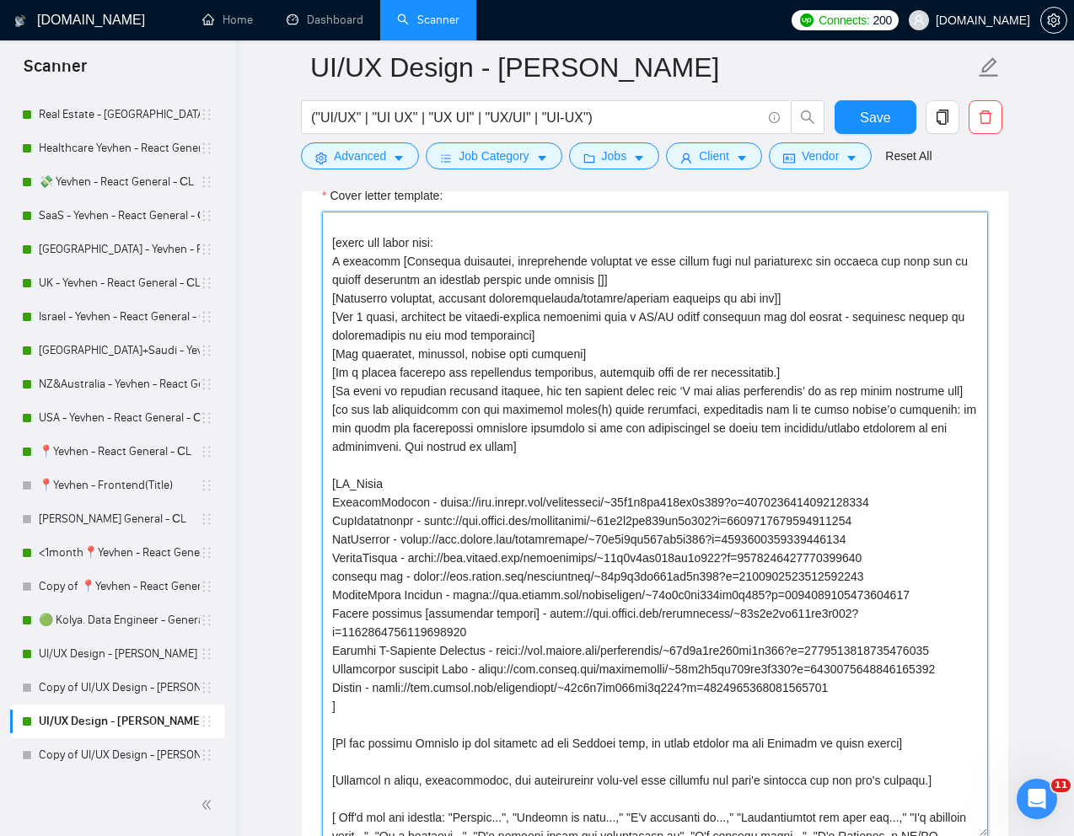
click at [600, 283] on textarea "Cover letter template:" at bounding box center [655, 524] width 666 height 625
paste textarea "Use the most relevant project from my portfolio and emphasise how it can be rel…"
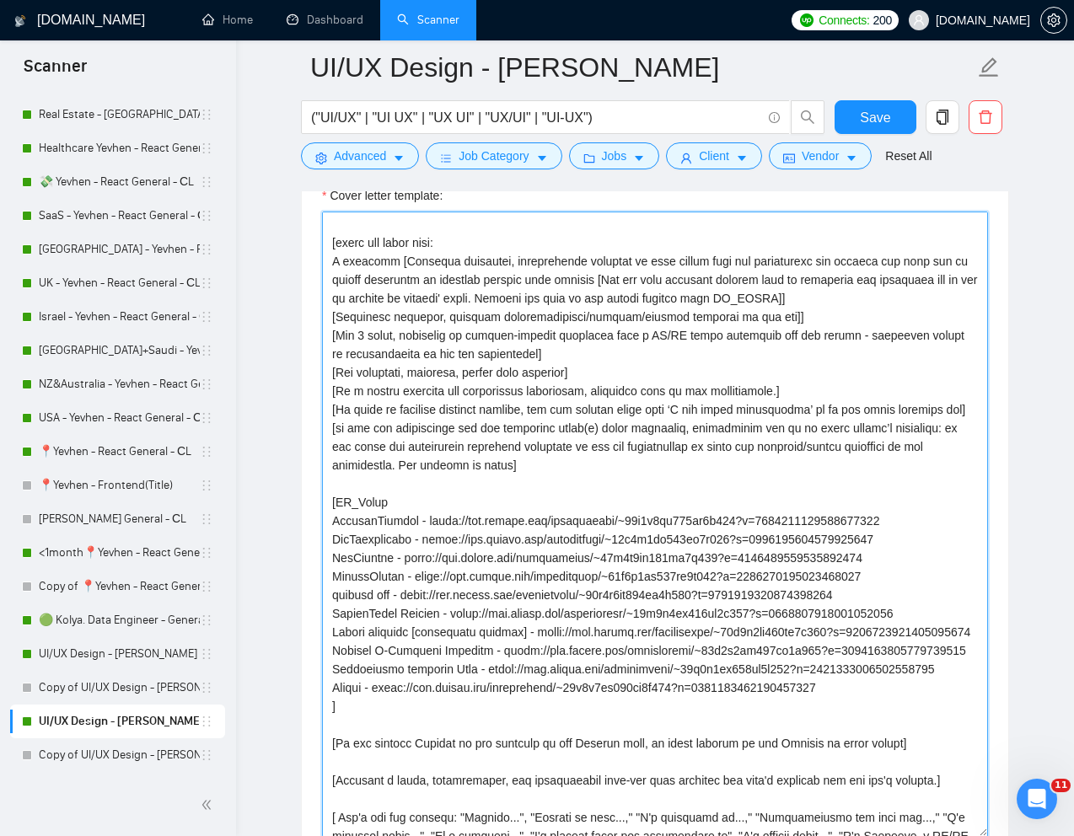
click at [433, 283] on textarea "Cover letter template:" at bounding box center [655, 524] width 666 height 625
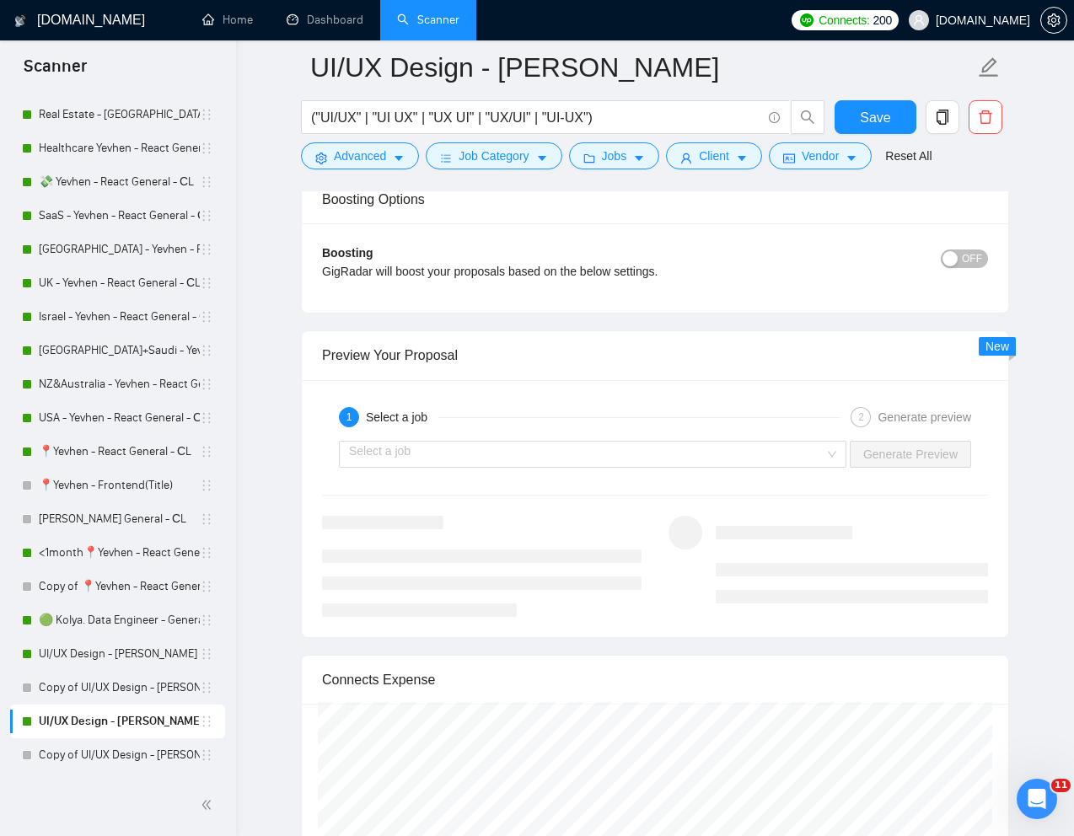
scroll to position [3426, 0]
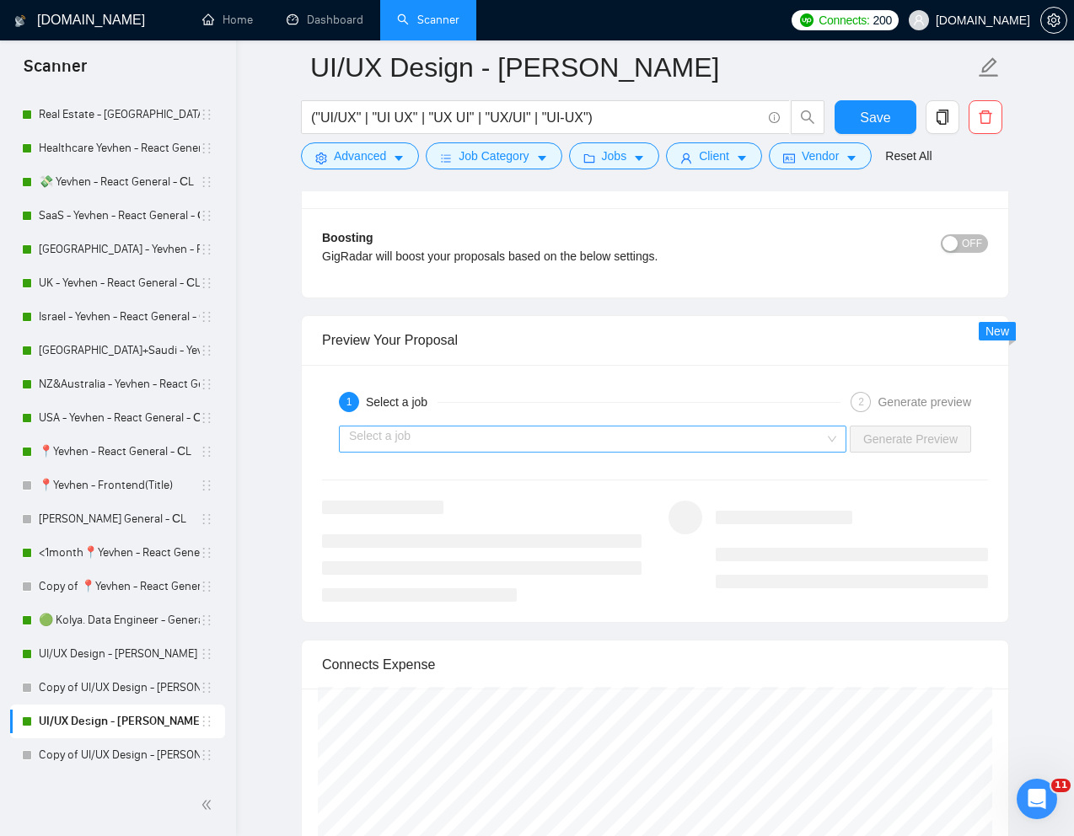
click at [572, 438] on input "search" at bounding box center [586, 438] width 475 height 25
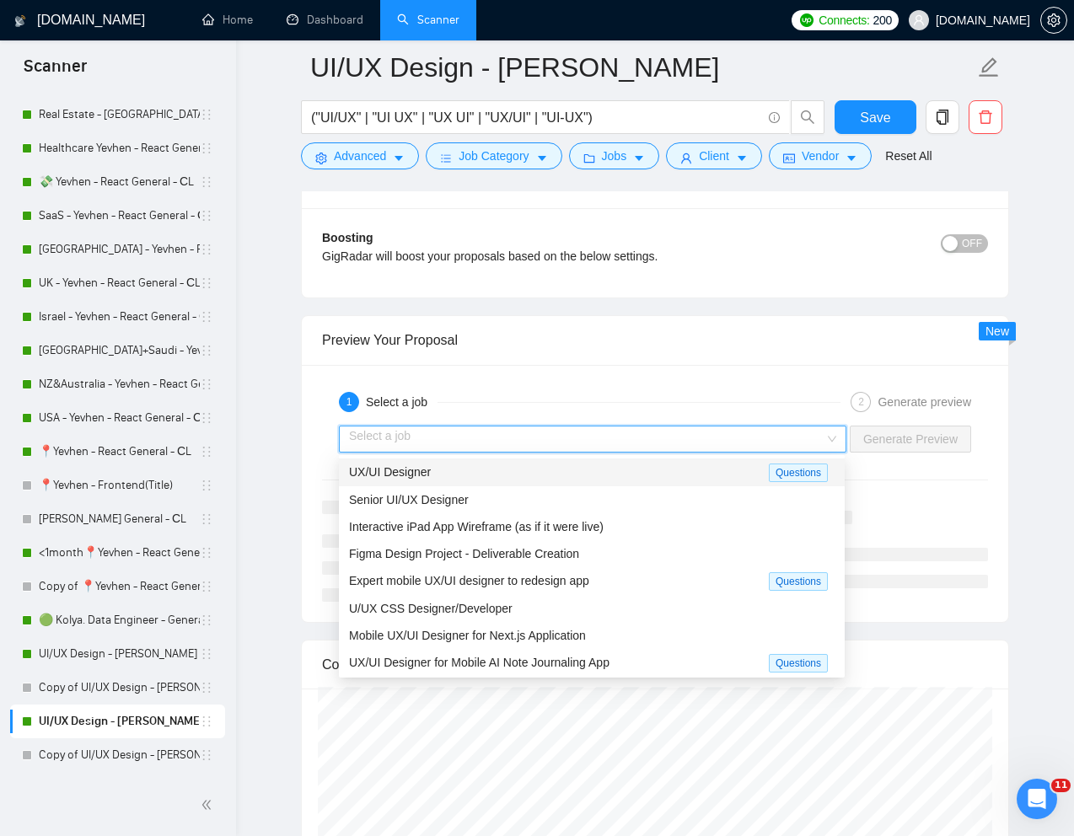
click at [478, 480] on div "UX/UI Designer" at bounding box center [559, 472] width 420 height 19
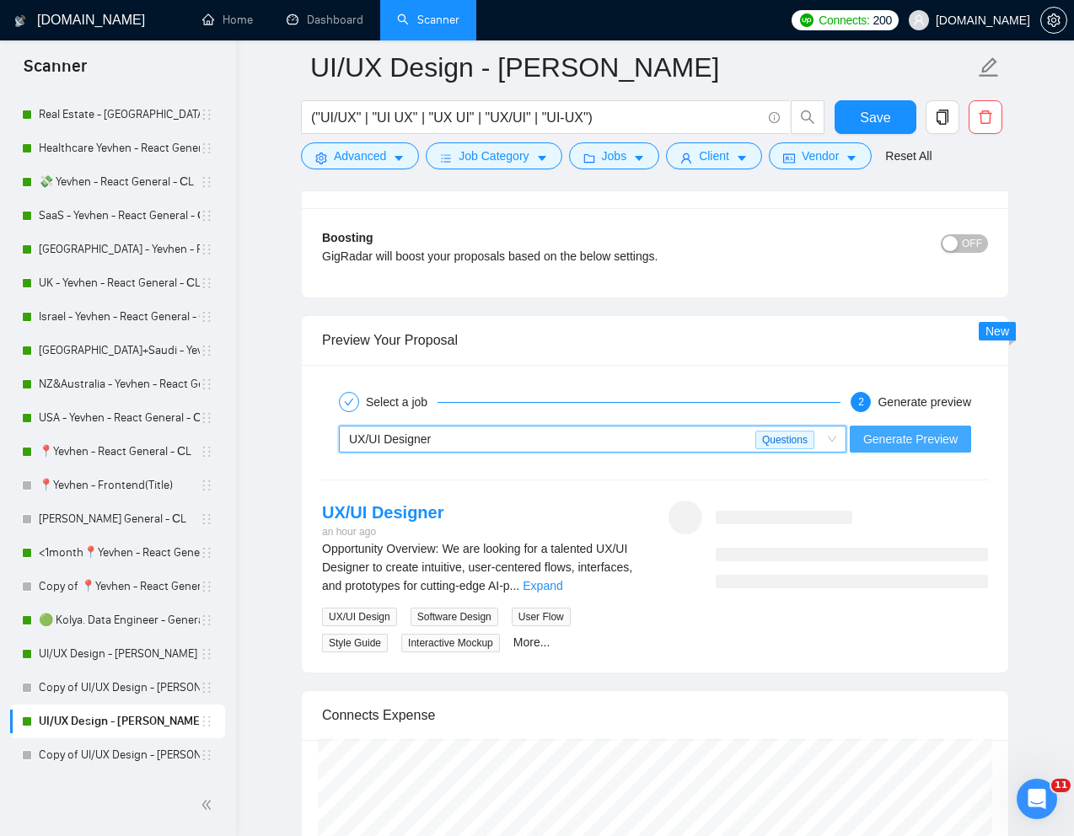
click at [906, 435] on span "Generate Preview" at bounding box center [910, 439] width 94 height 19
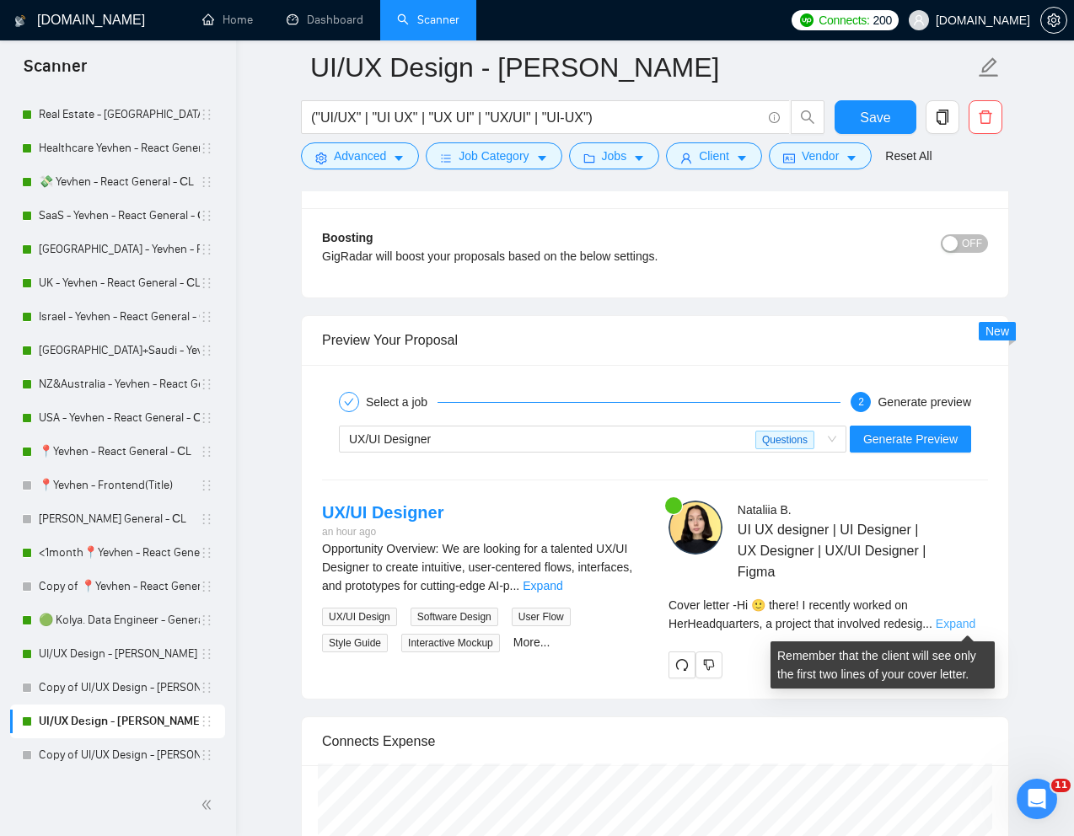
click at [969, 623] on link "Expand" at bounding box center [956, 623] width 40 height 13
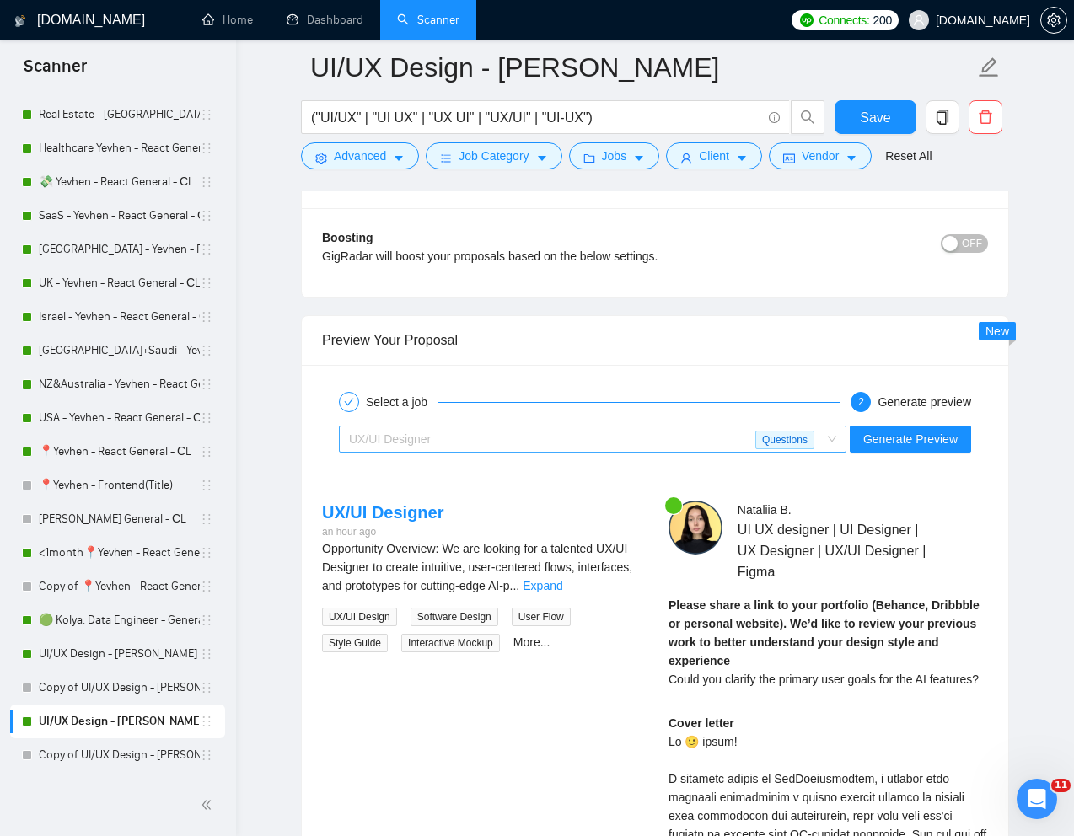
click at [833, 441] on span "UX/UI Designer Questions" at bounding box center [592, 438] width 487 height 25
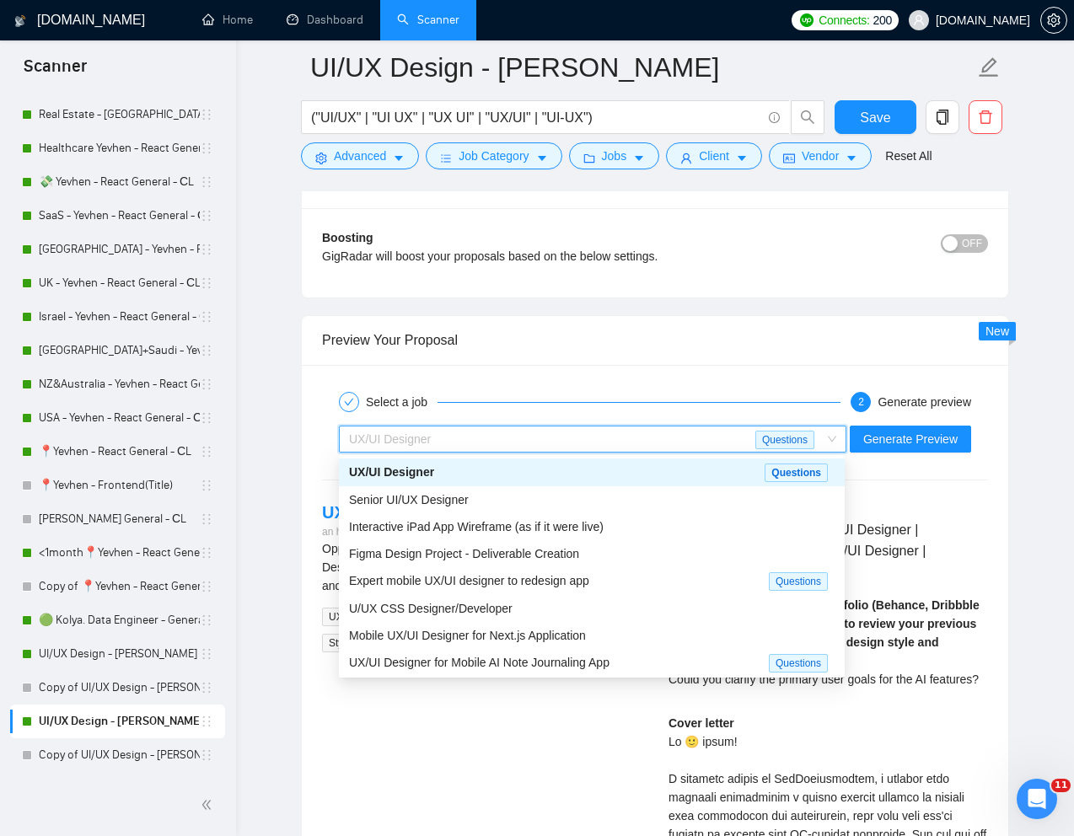
click at [811, 358] on div "Preview Your Proposal" at bounding box center [655, 340] width 666 height 48
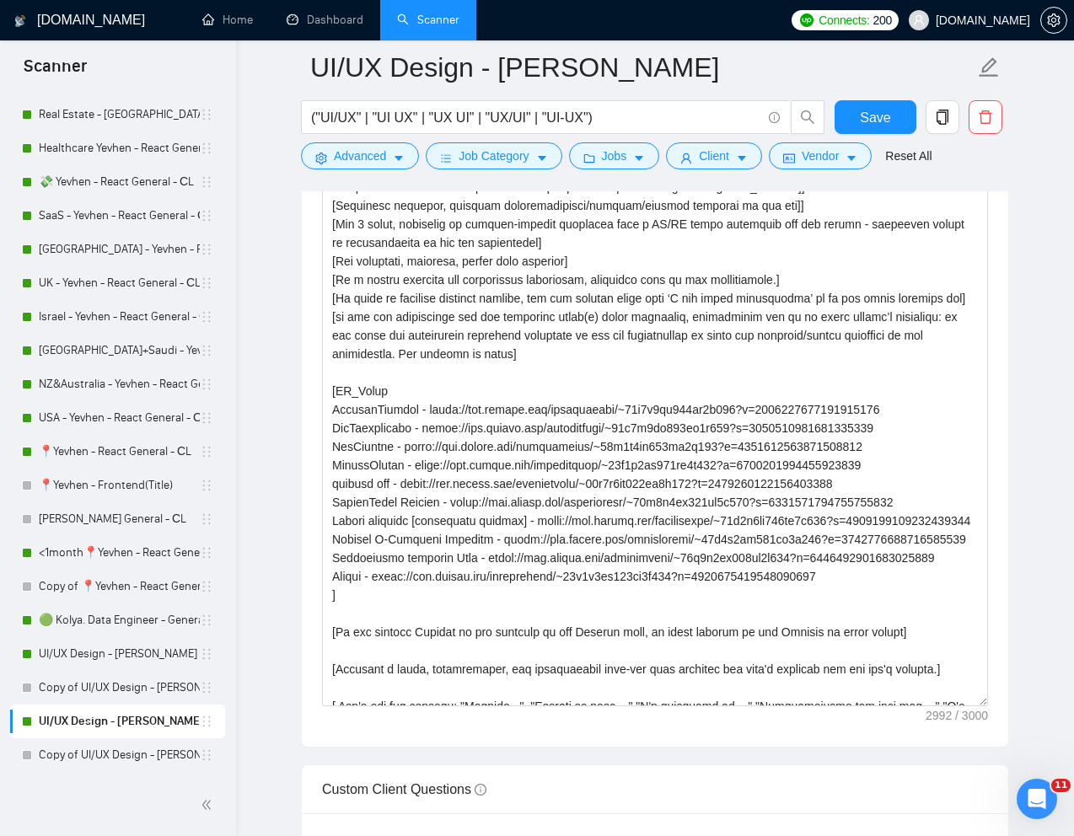
scroll to position [2152, 0]
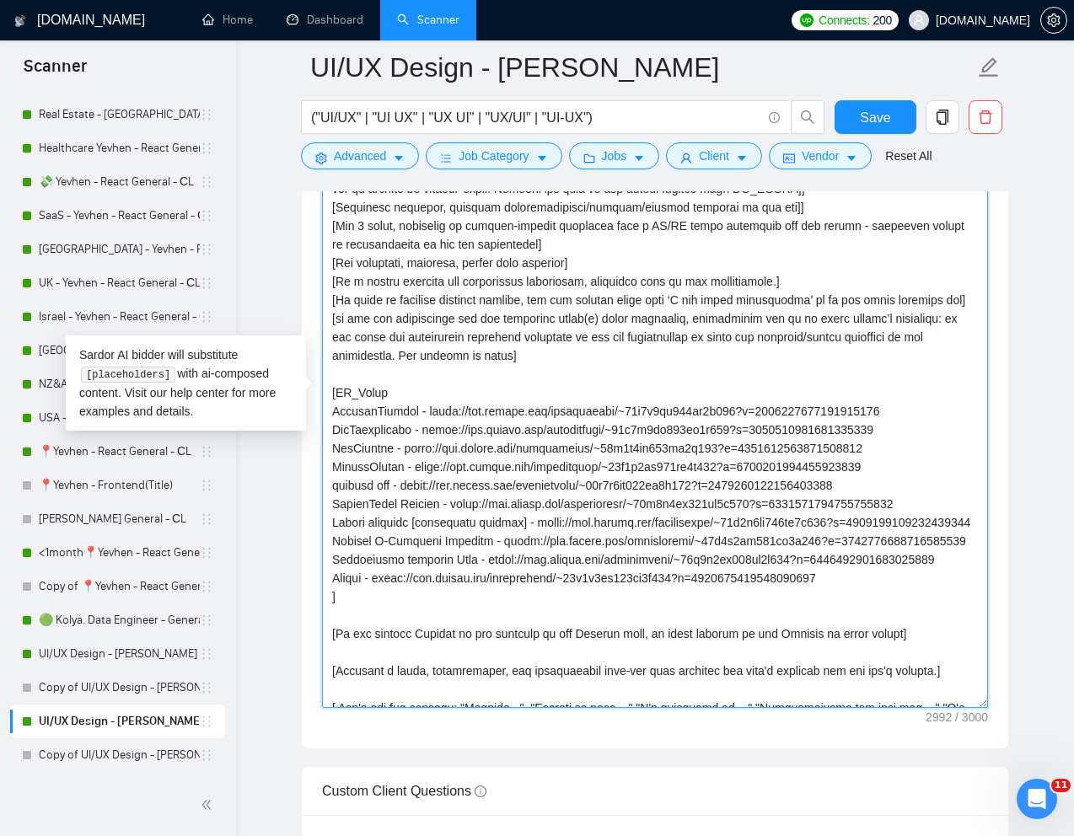
drag, startPoint x: 979, startPoint y: 303, endPoint x: 316, endPoint y: 299, distance: 663.4
click at [316, 301] on div "Cover letter template:" at bounding box center [655, 392] width 706 height 711
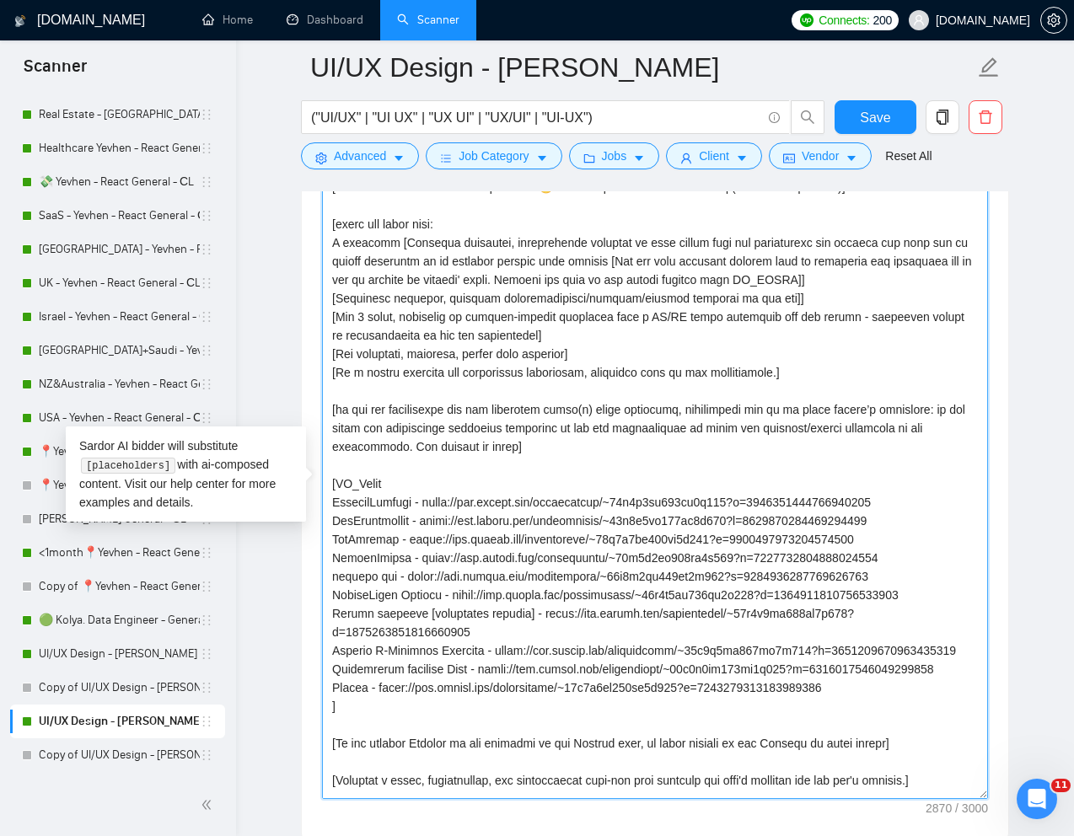
scroll to position [2055, 0]
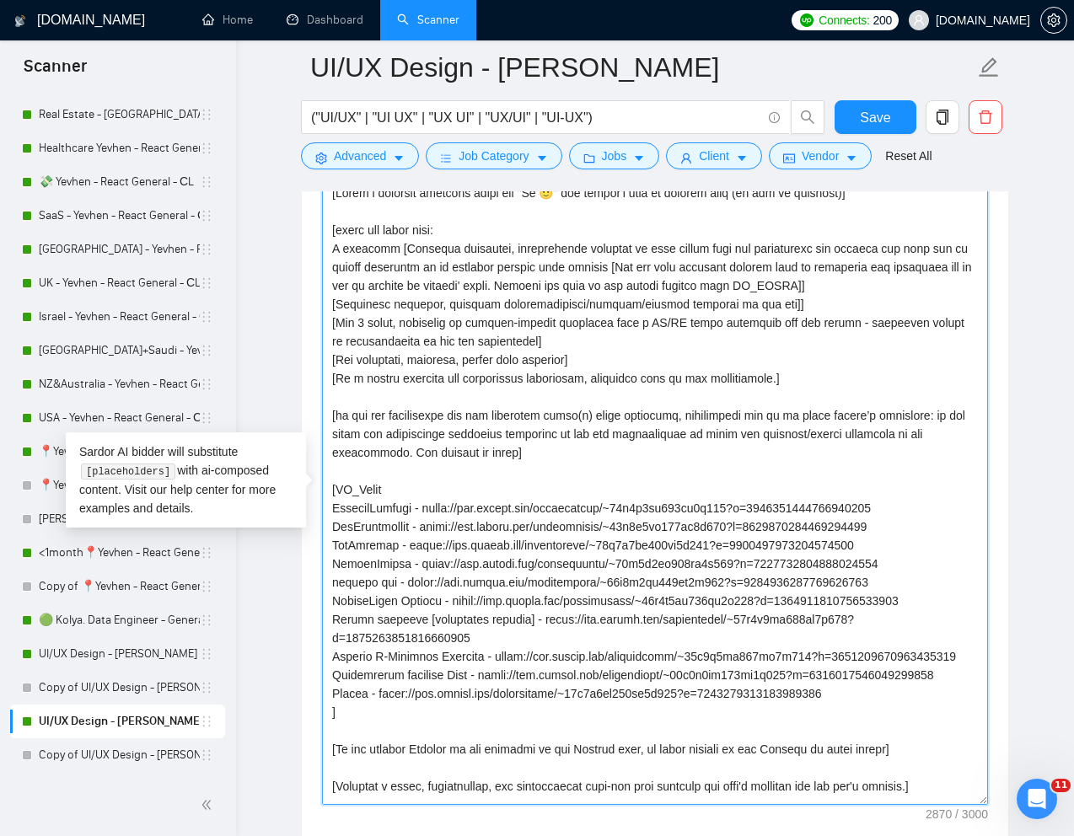
click at [850, 249] on textarea "Cover letter template:" at bounding box center [655, 492] width 666 height 625
click at [943, 251] on textarea "Cover letter template:" at bounding box center [655, 492] width 666 height 625
drag, startPoint x: 960, startPoint y: 251, endPoint x: 362, endPoint y: 286, distance: 599.4
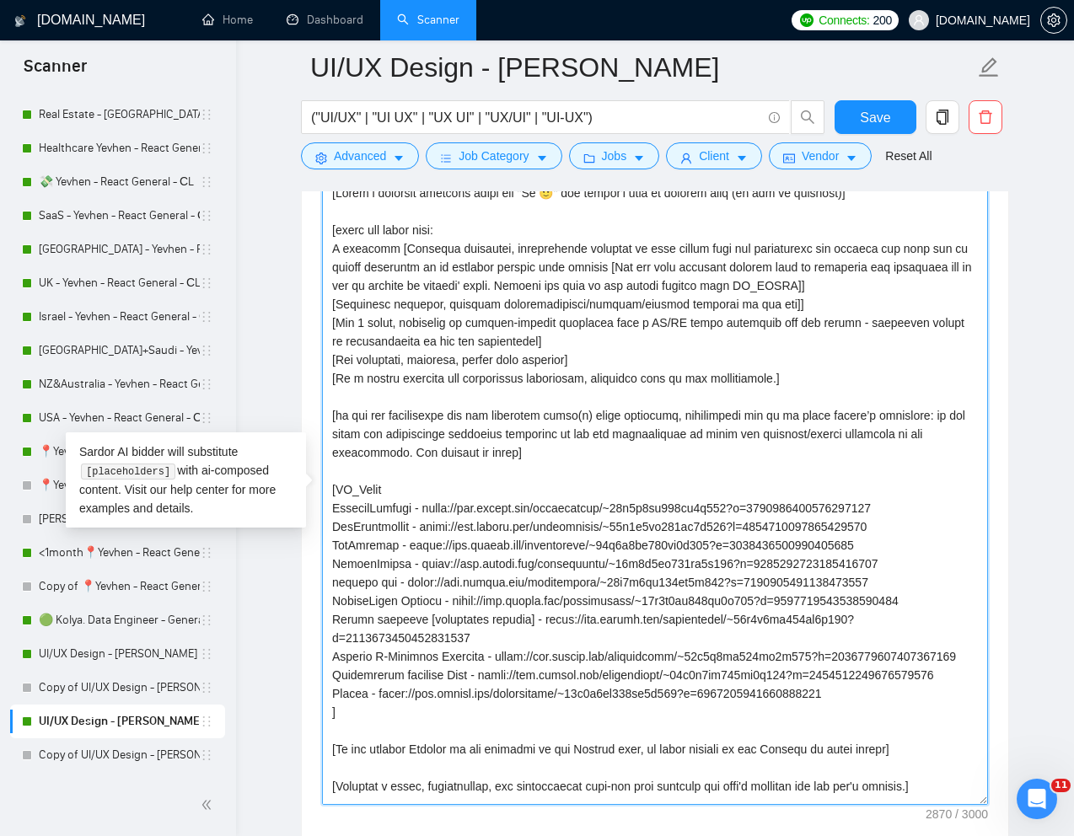
click at [362, 286] on textarea "Cover letter template:" at bounding box center [655, 492] width 666 height 625
click at [887, 238] on textarea "Cover letter template:" at bounding box center [655, 492] width 666 height 625
click at [918, 248] on textarea "Cover letter template:" at bounding box center [655, 492] width 666 height 625
drag, startPoint x: 934, startPoint y: 249, endPoint x: 368, endPoint y: 274, distance: 566.1
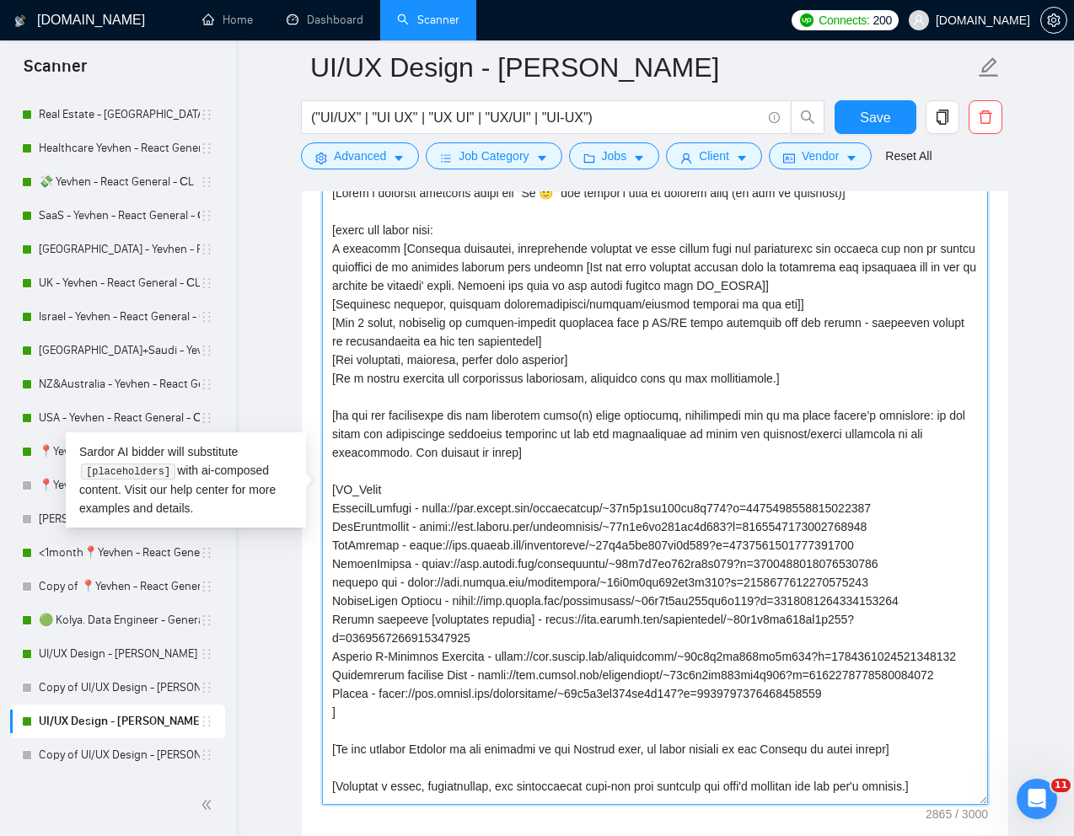
click at [368, 274] on textarea "Cover letter template:" at bounding box center [655, 492] width 666 height 625
click at [618, 266] on textarea "Cover letter template:" at bounding box center [655, 492] width 666 height 625
click at [652, 270] on textarea "Cover letter template:" at bounding box center [655, 492] width 666 height 625
drag, startPoint x: 632, startPoint y: 270, endPoint x: 613, endPoint y: 269, distance: 19.4
click at [613, 269] on textarea "Cover letter template:" at bounding box center [655, 492] width 666 height 625
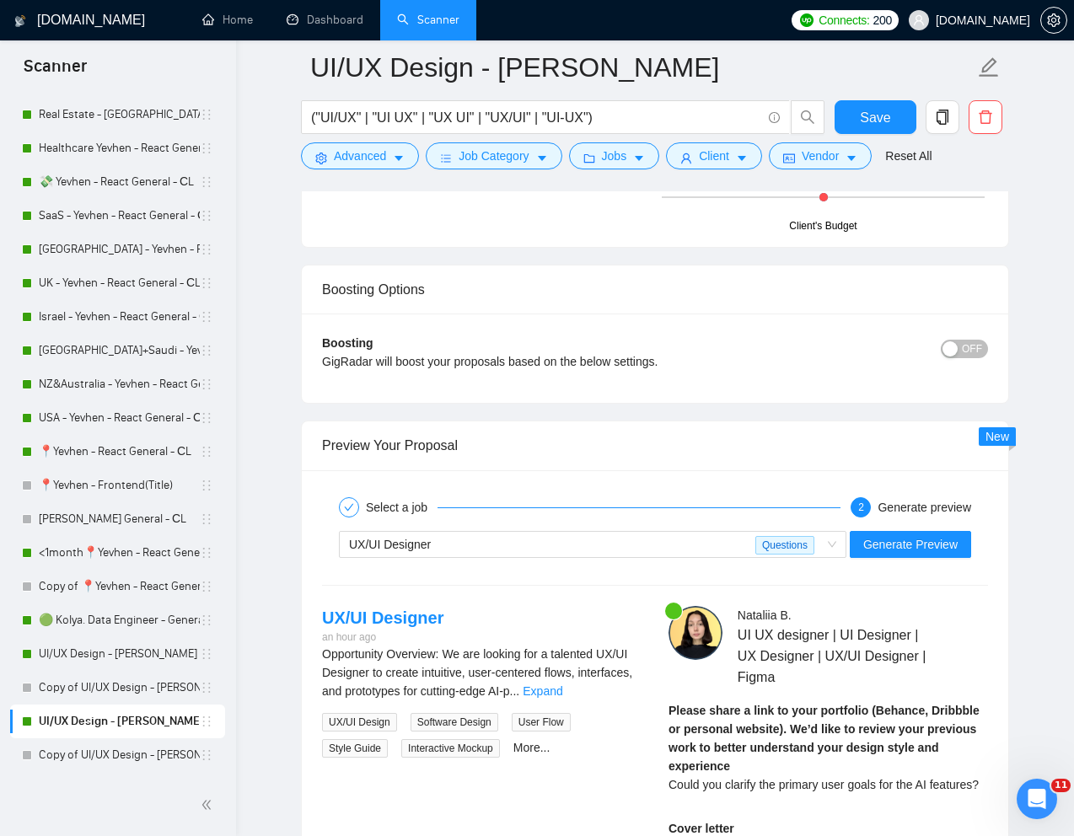
scroll to position [3337, 0]
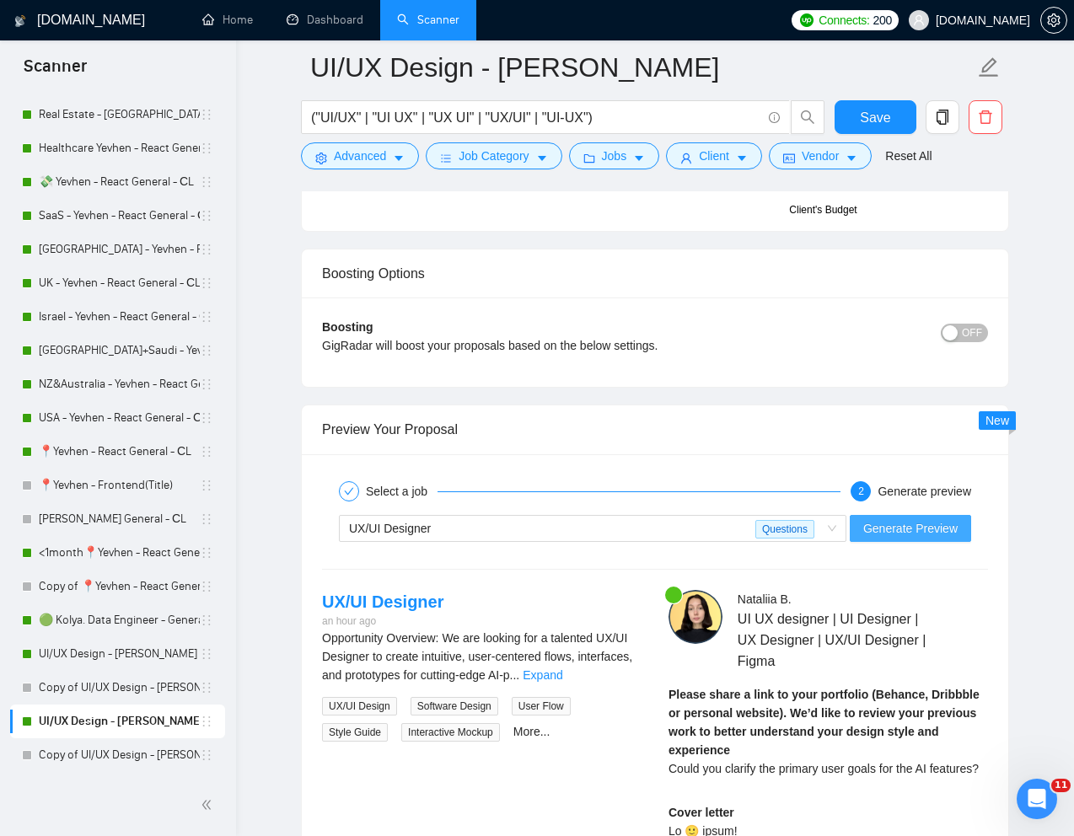
type textarea "[Lorem i dolorsit ametcons adipi eli "Se 🙂" doe tempor'i utla et dolorem aliq (…"
click at [894, 529] on span "Generate Preview" at bounding box center [910, 528] width 94 height 19
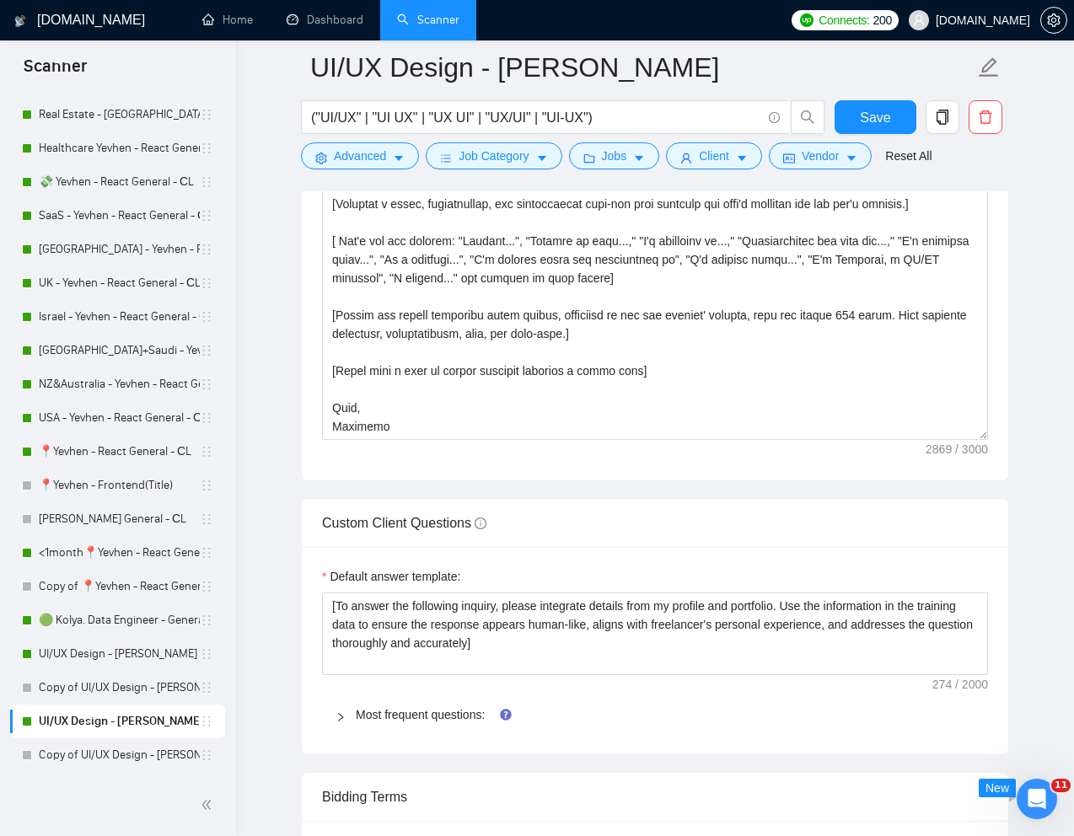
scroll to position [2417, 0]
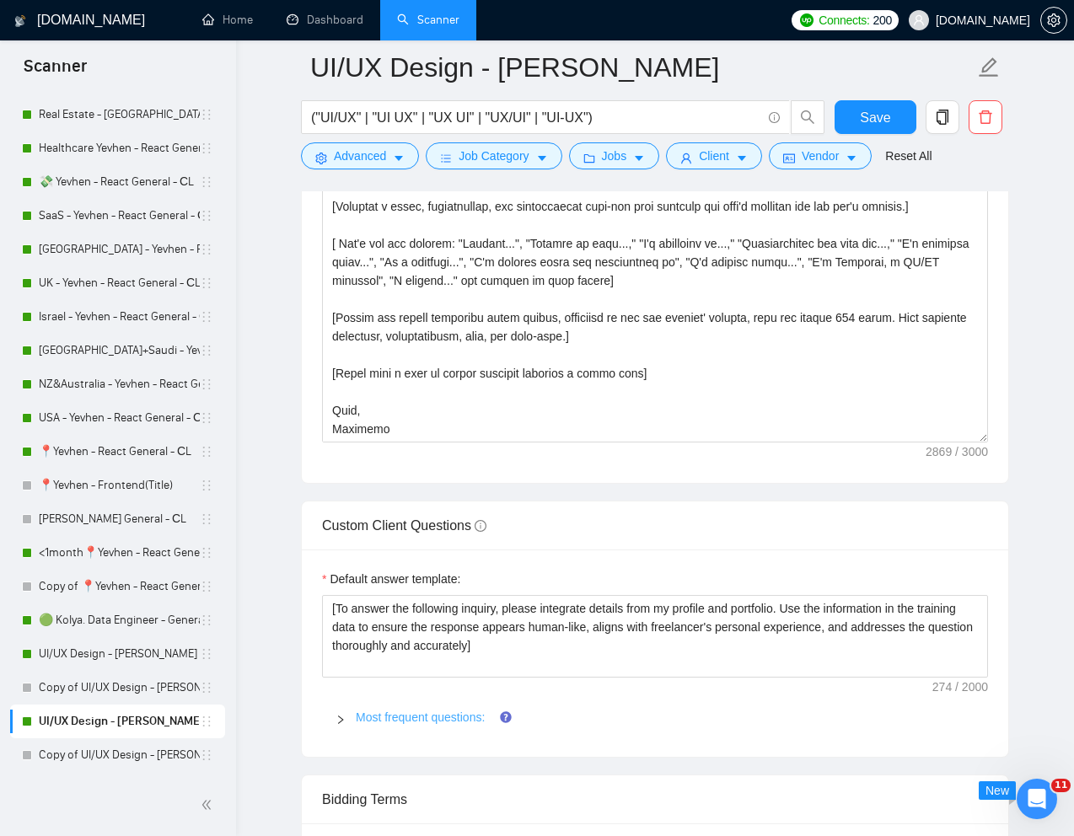
click at [379, 722] on link "Most frequent questions:" at bounding box center [420, 717] width 129 height 13
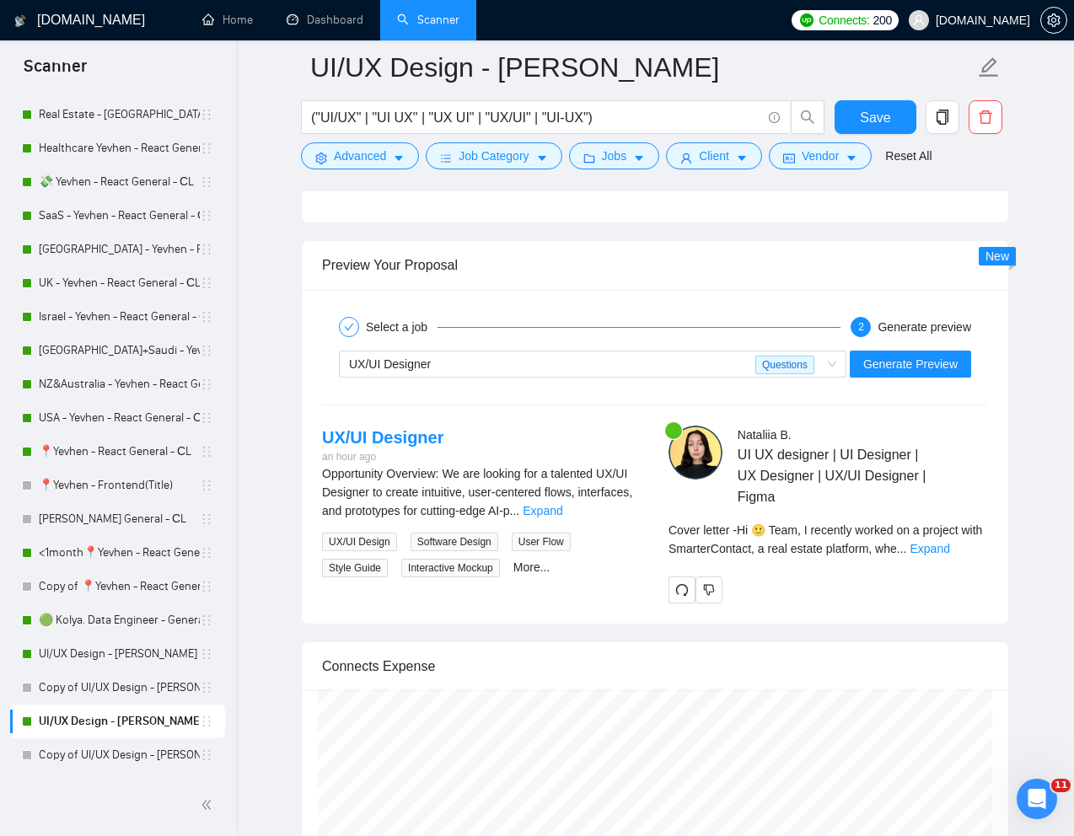
scroll to position [4632, 0]
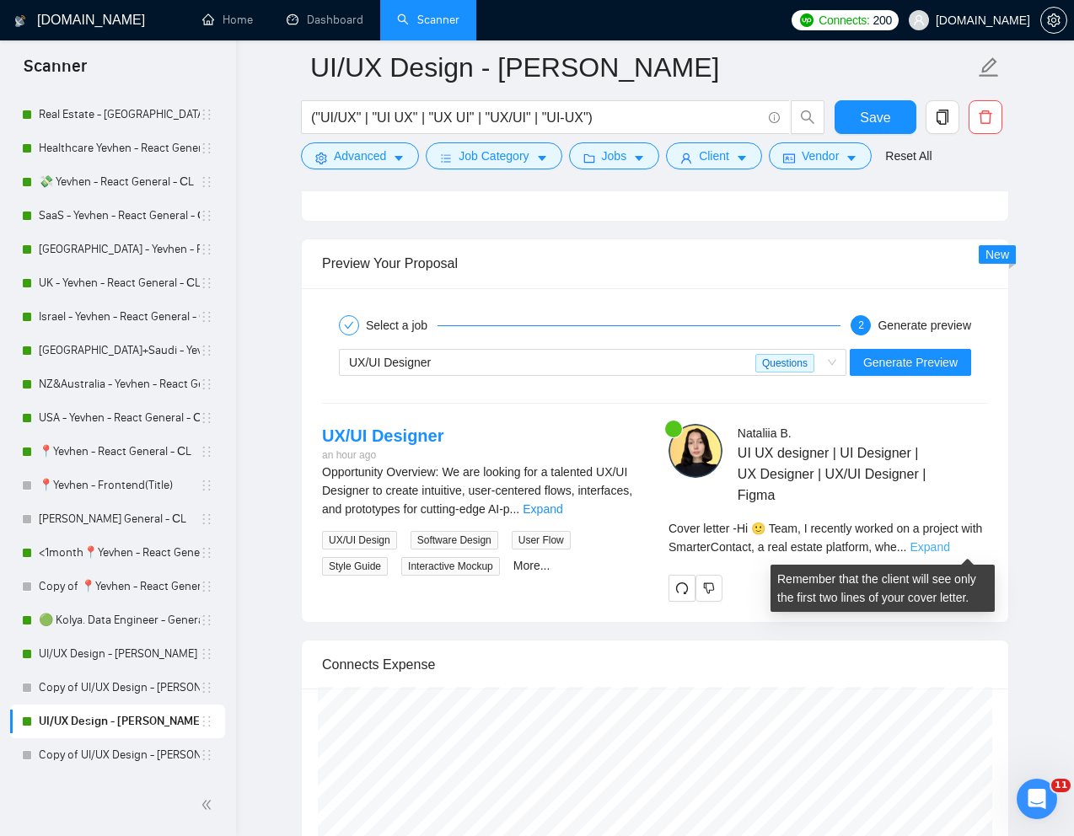
click at [949, 552] on link "Expand" at bounding box center [929, 546] width 40 height 13
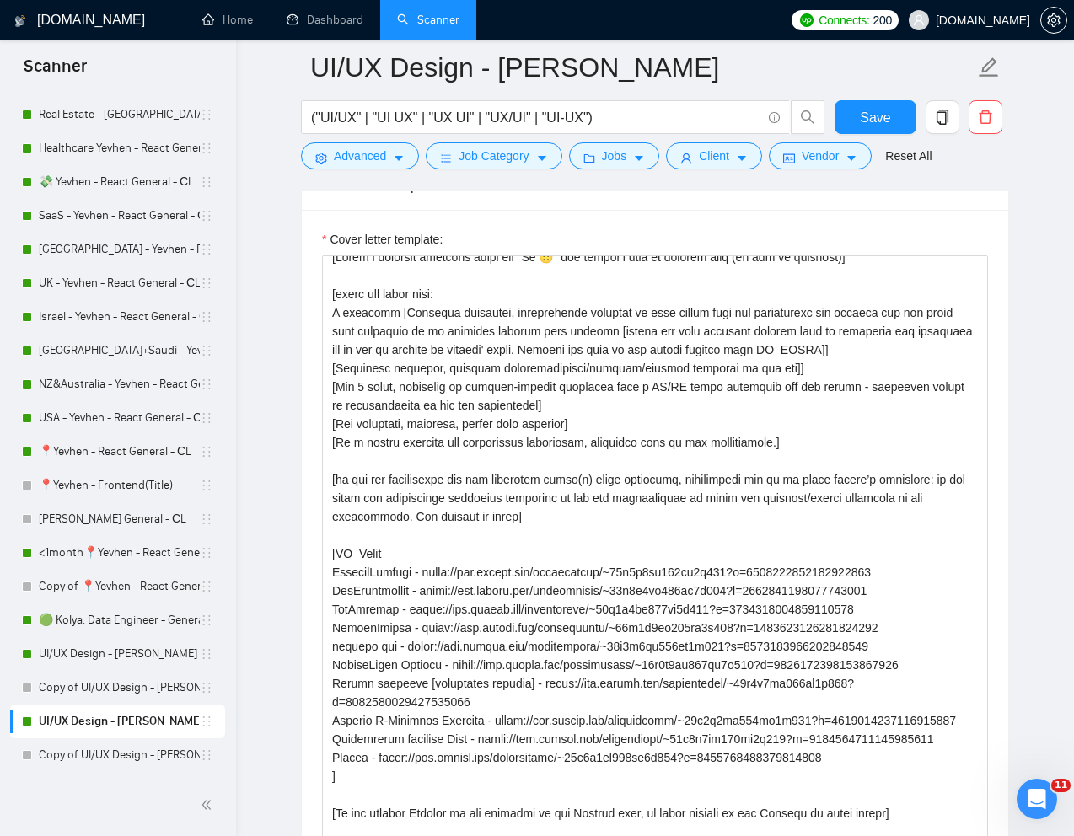
scroll to position [0, 0]
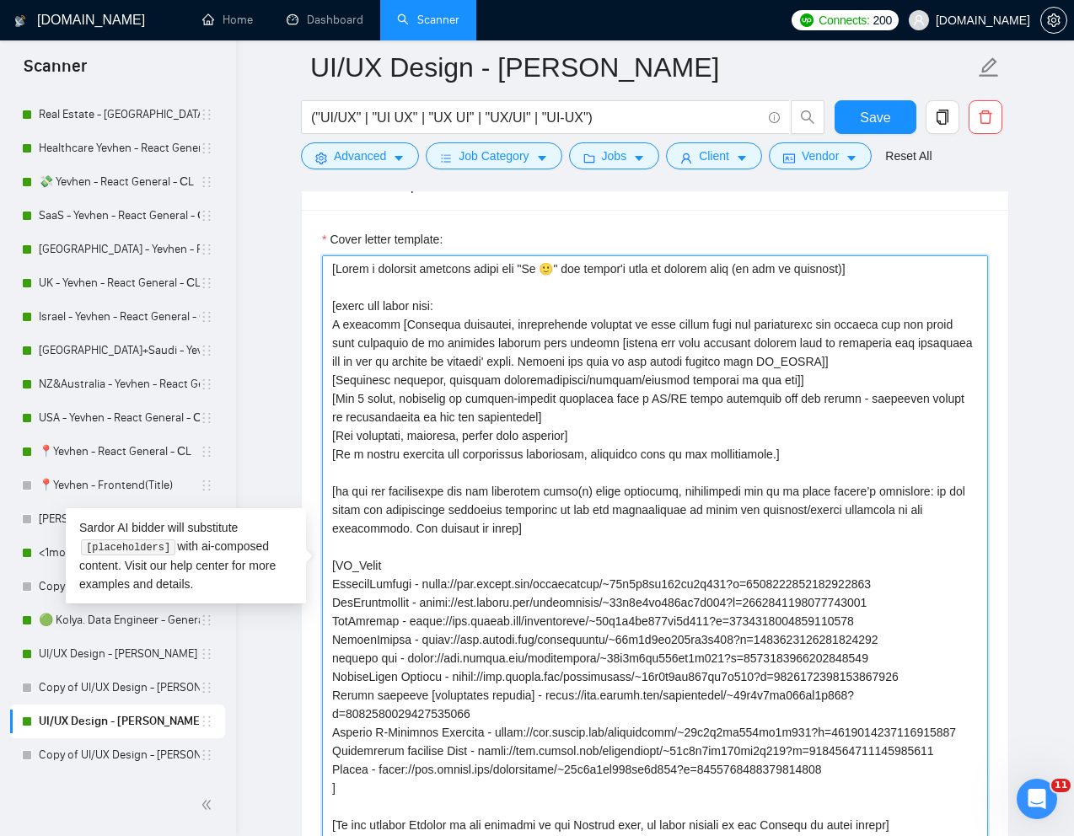
click at [851, 362] on textarea "Cover letter template:" at bounding box center [655, 567] width 666 height 625
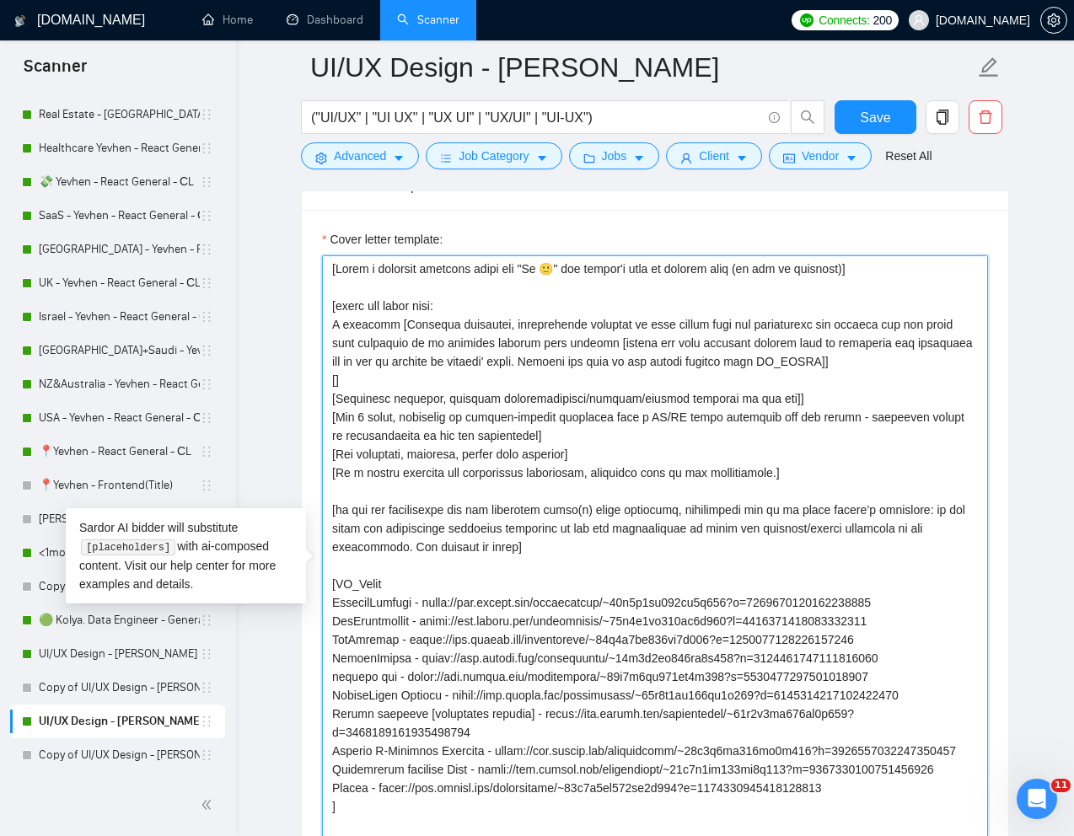
paste textarea "метрики мають бути видимими в перших 225 символах"
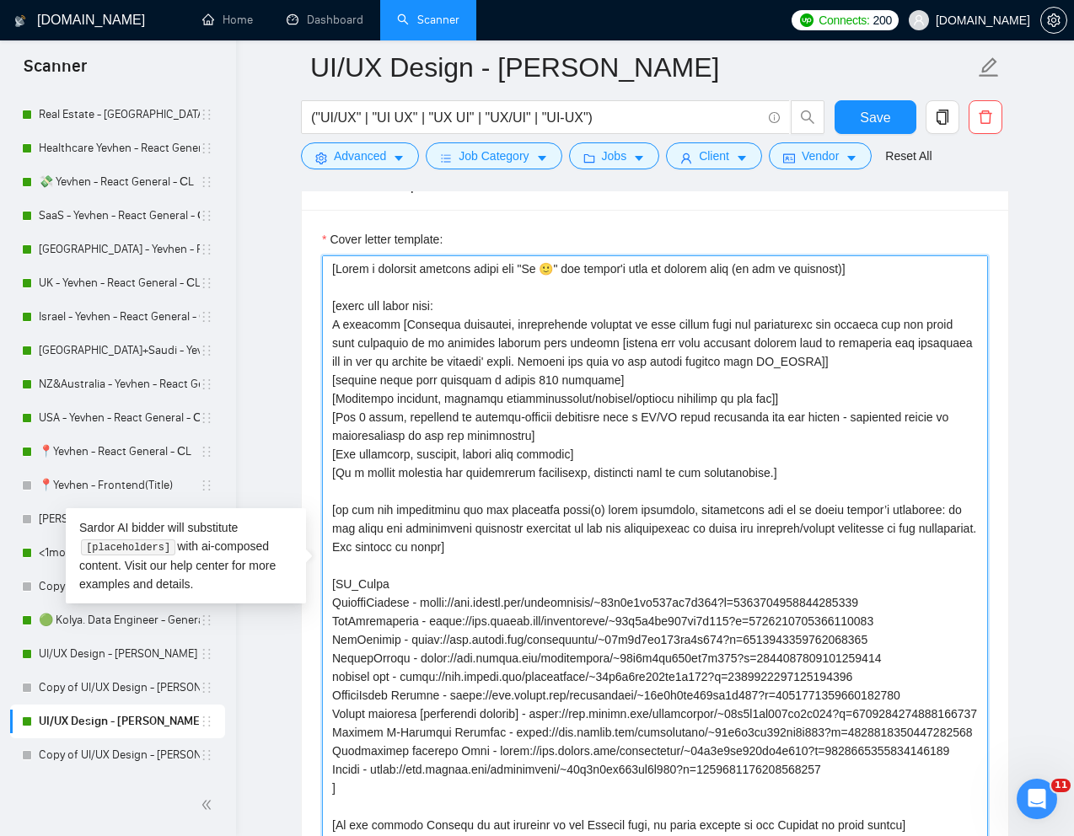
click at [634, 388] on textarea "Cover letter template:" at bounding box center [655, 567] width 666 height 625
drag, startPoint x: 655, startPoint y: 386, endPoint x: 338, endPoint y: 389, distance: 316.9
click at [338, 389] on textarea "Cover letter template:" at bounding box center [655, 567] width 666 height 625
paste textarea "the metrics should be visible in the first 225 symbols"
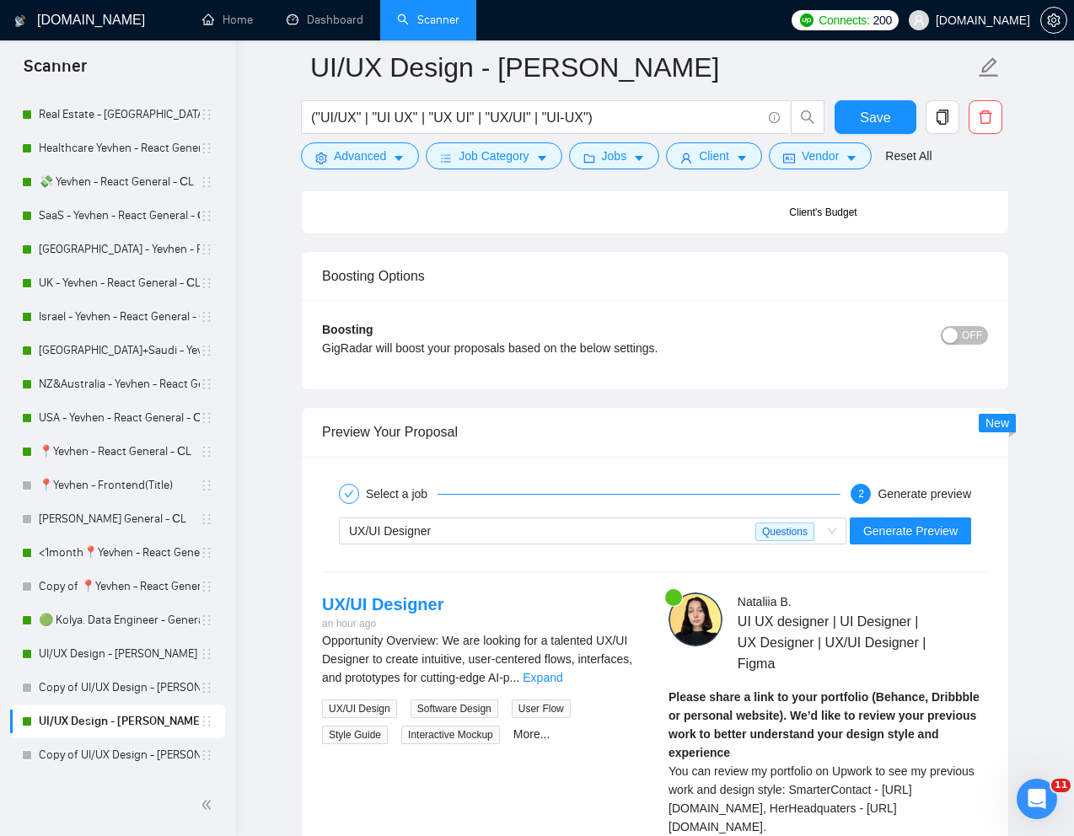
scroll to position [4477, 0]
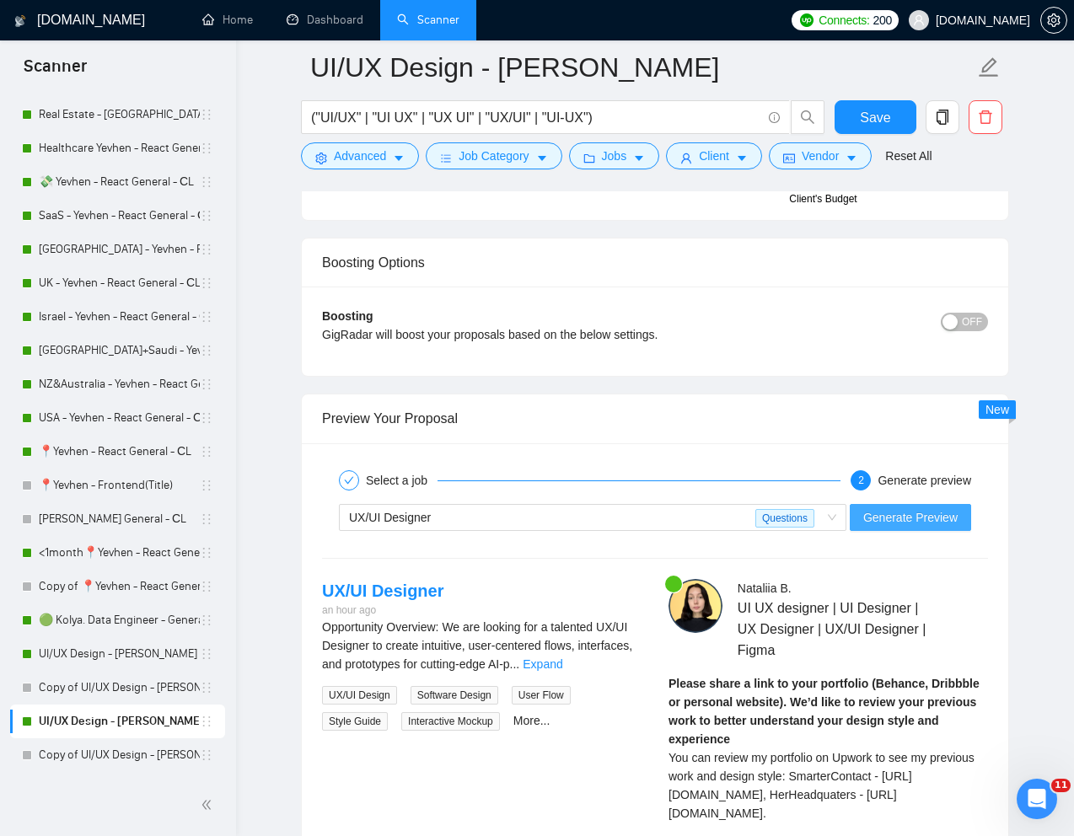
type textarea "[Lorem i dolorsit ametcons adipi eli "Se 🙂" doe tempor'i utla et dolorem aliq (…"
click at [889, 512] on span "Generate Preview" at bounding box center [910, 517] width 94 height 19
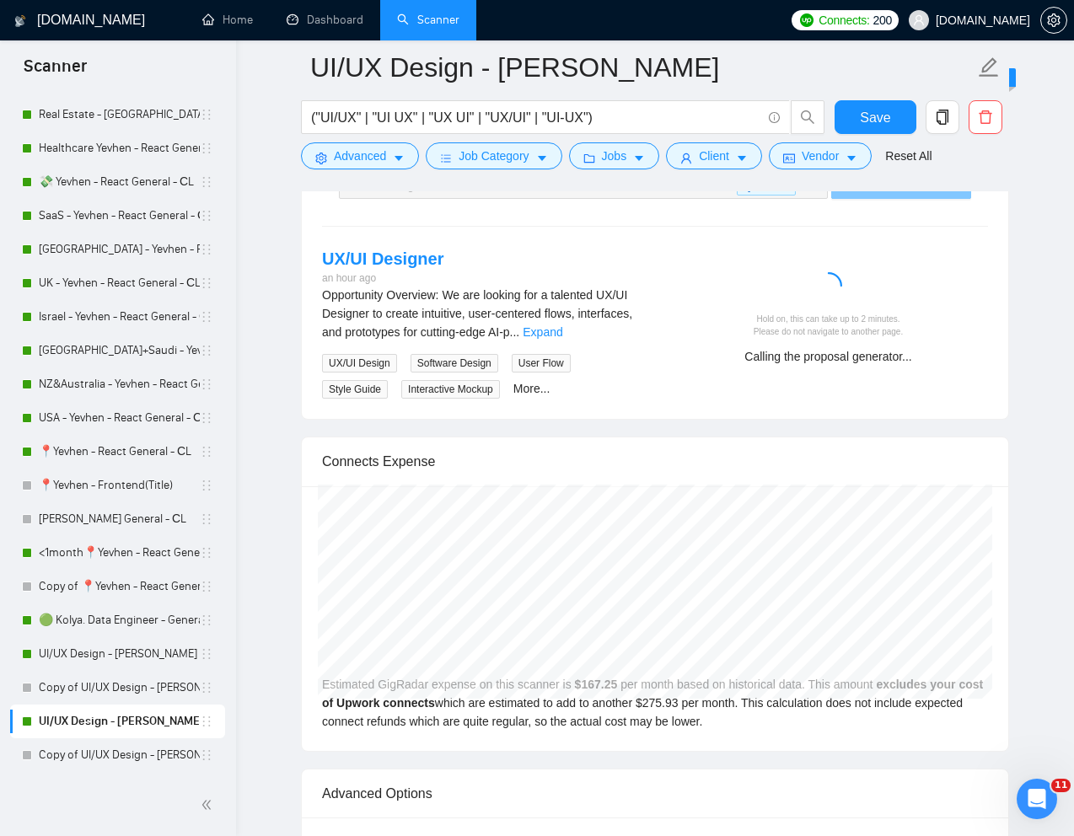
scroll to position [4810, 0]
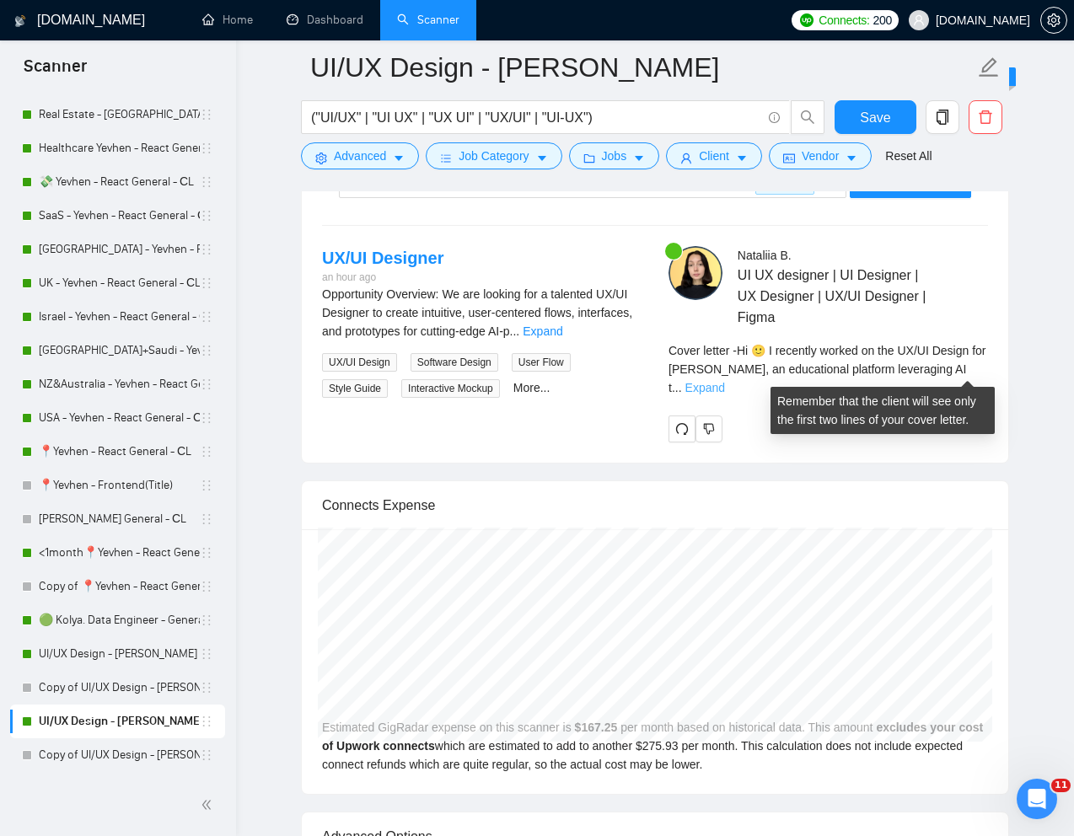
click at [725, 381] on link "Expand" at bounding box center [705, 387] width 40 height 13
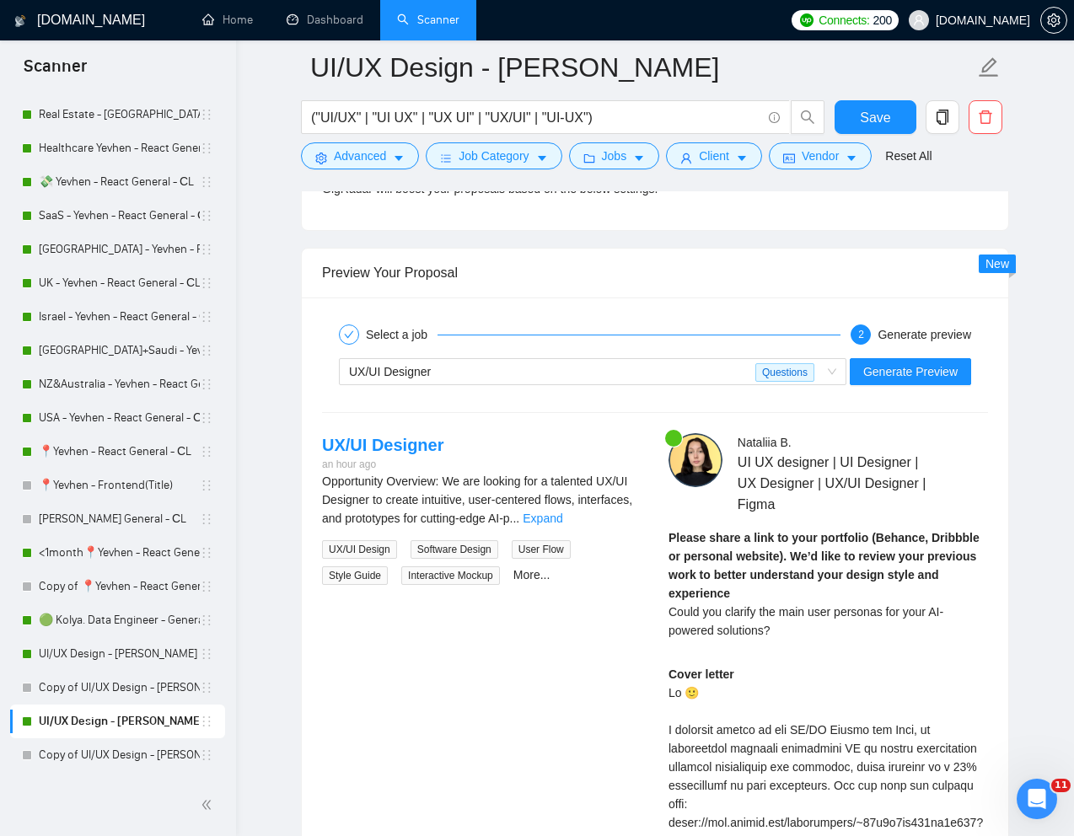
scroll to position [4611, 0]
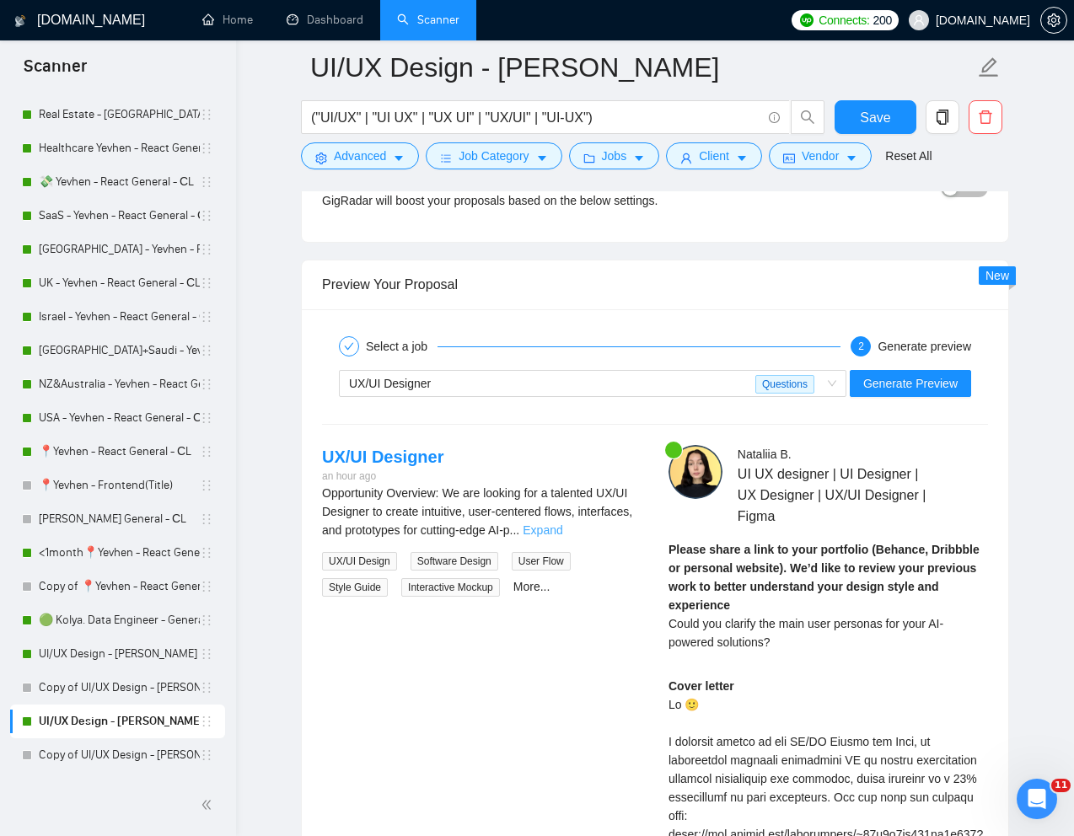
click at [562, 531] on link "Expand" at bounding box center [543, 529] width 40 height 13
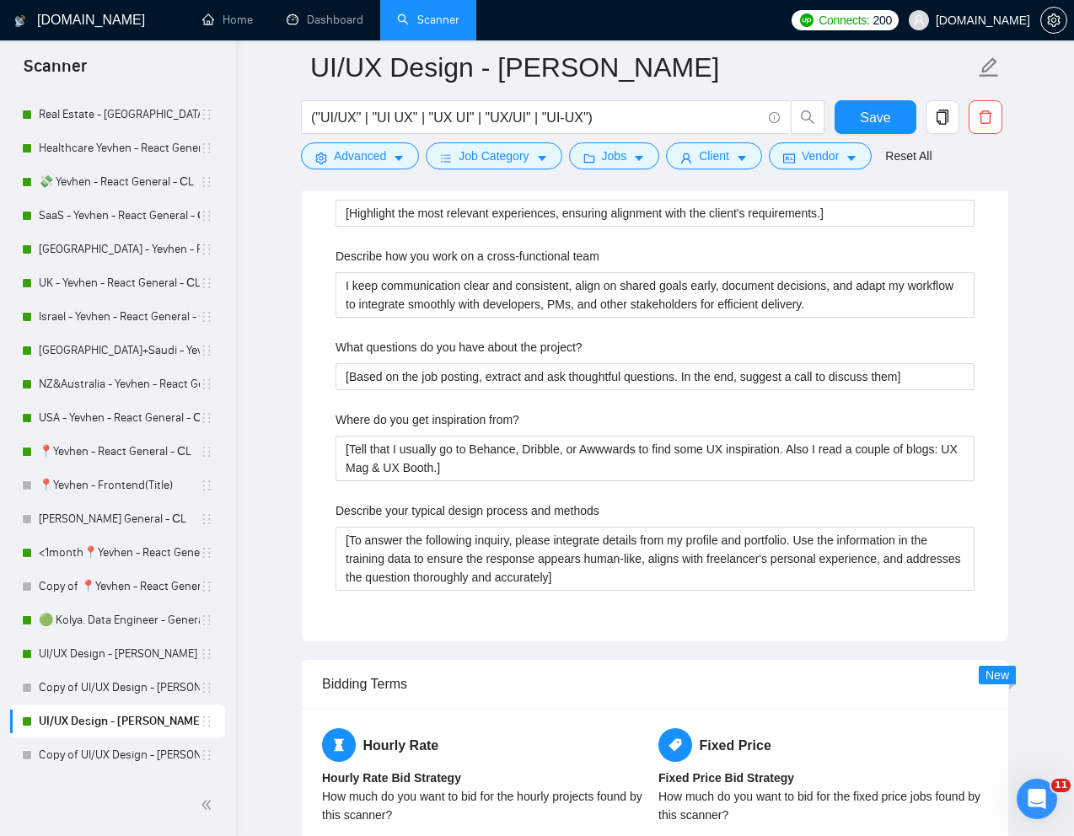
scroll to position [3586, 0]
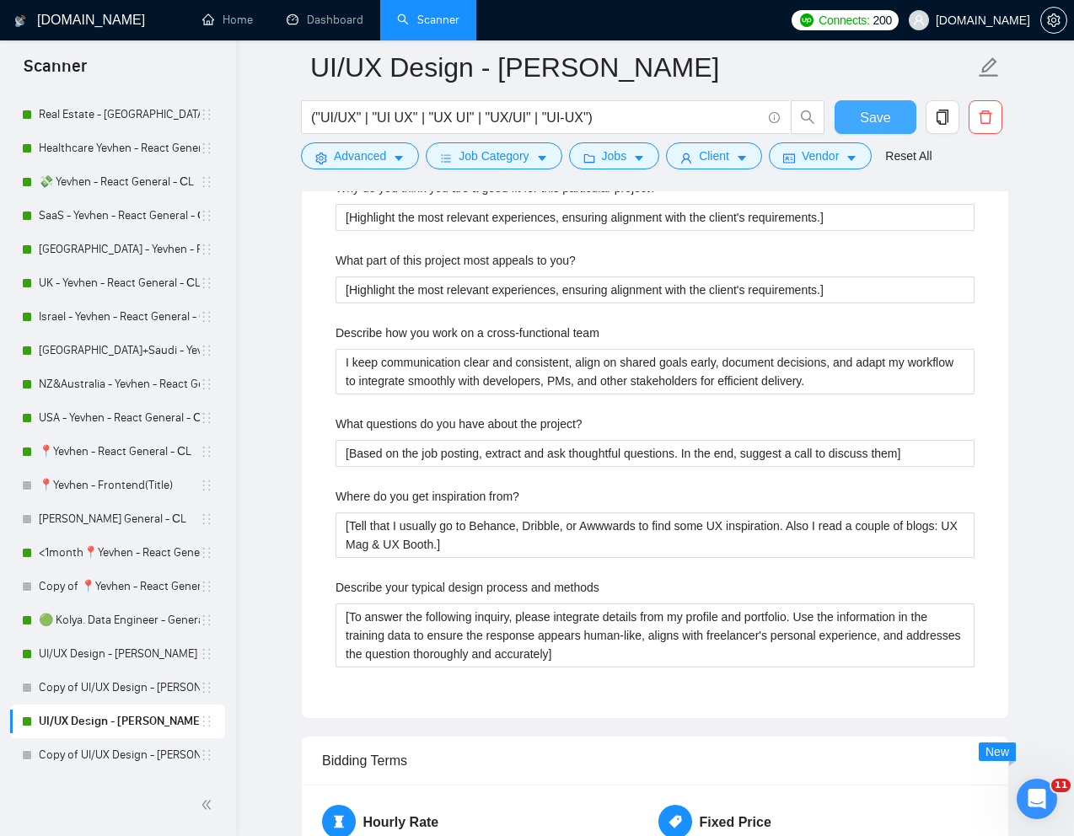
click at [880, 121] on span "Save" at bounding box center [875, 117] width 30 height 21
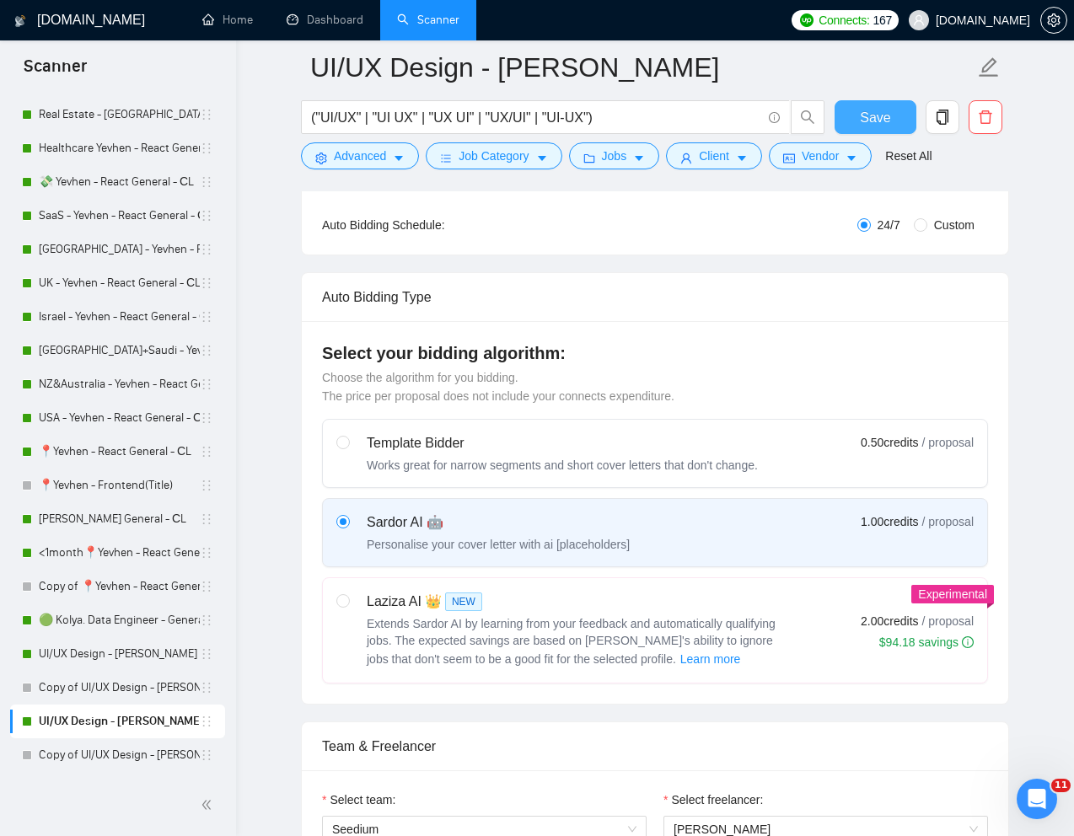
scroll to position [0, 0]
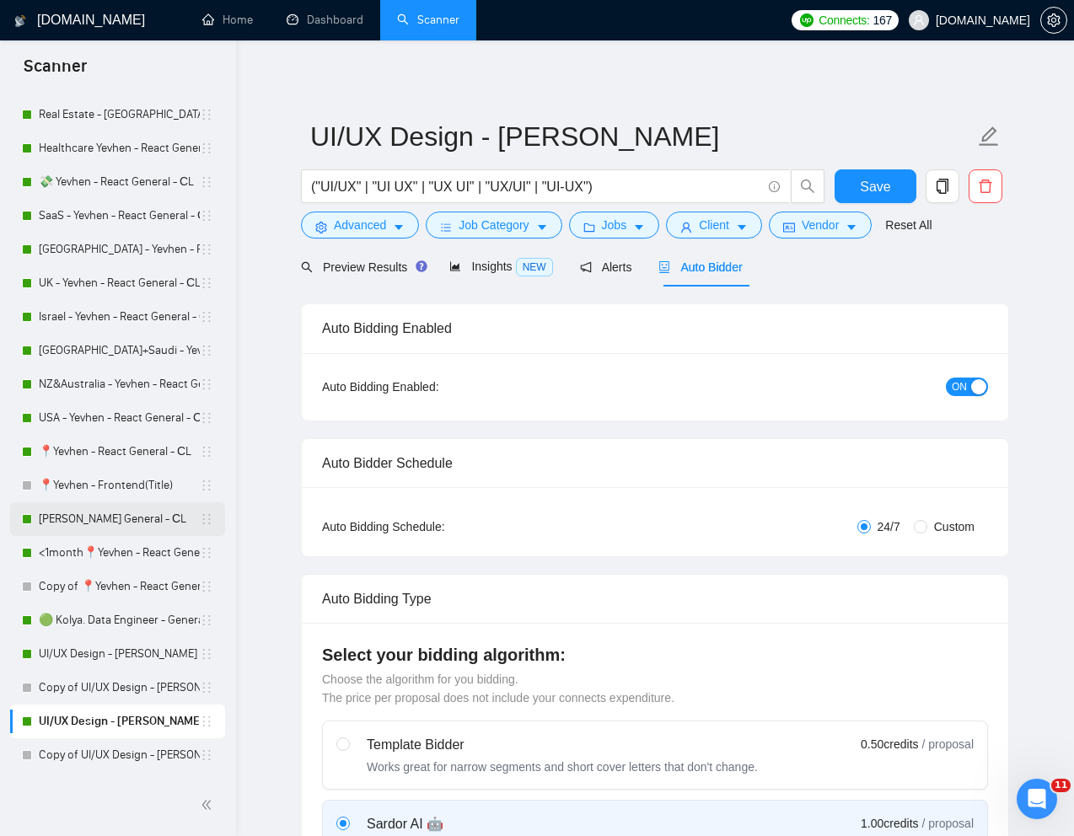
click at [99, 526] on link "[PERSON_NAME] General - СL" at bounding box center [119, 519] width 161 height 34
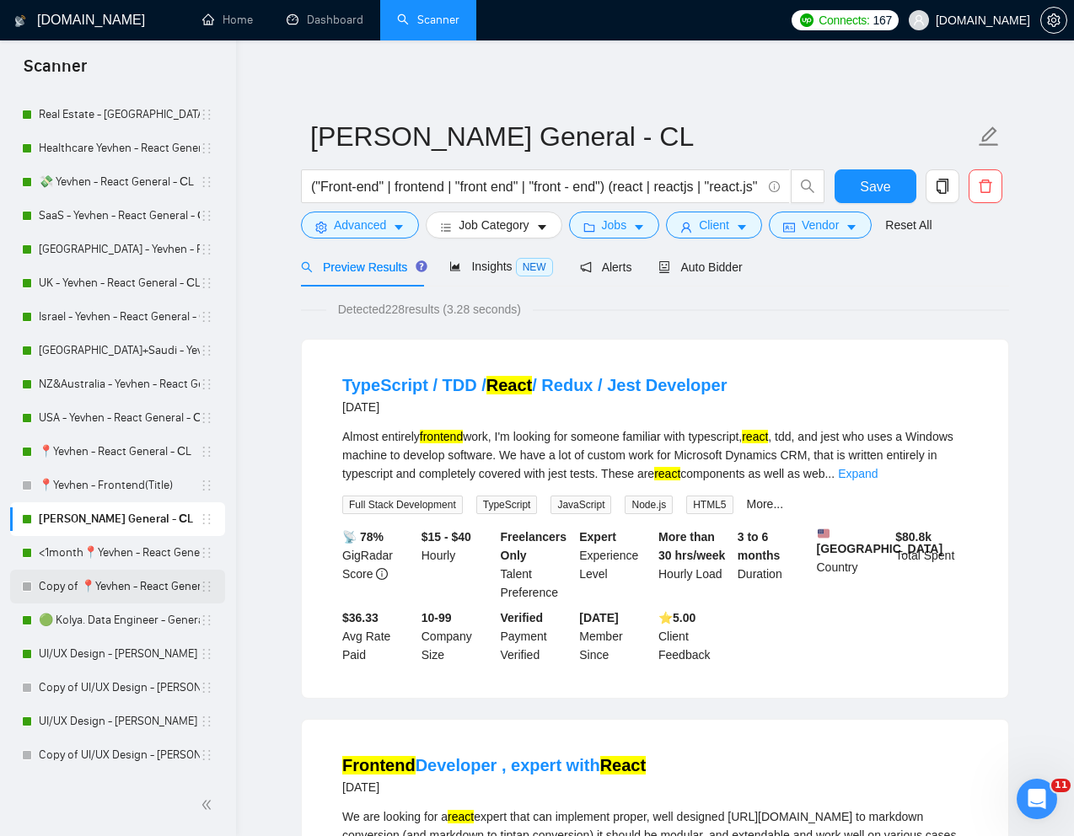
click at [95, 588] on link "Copy of 📍Yevhen - React General - СL" at bounding box center [119, 587] width 161 height 34
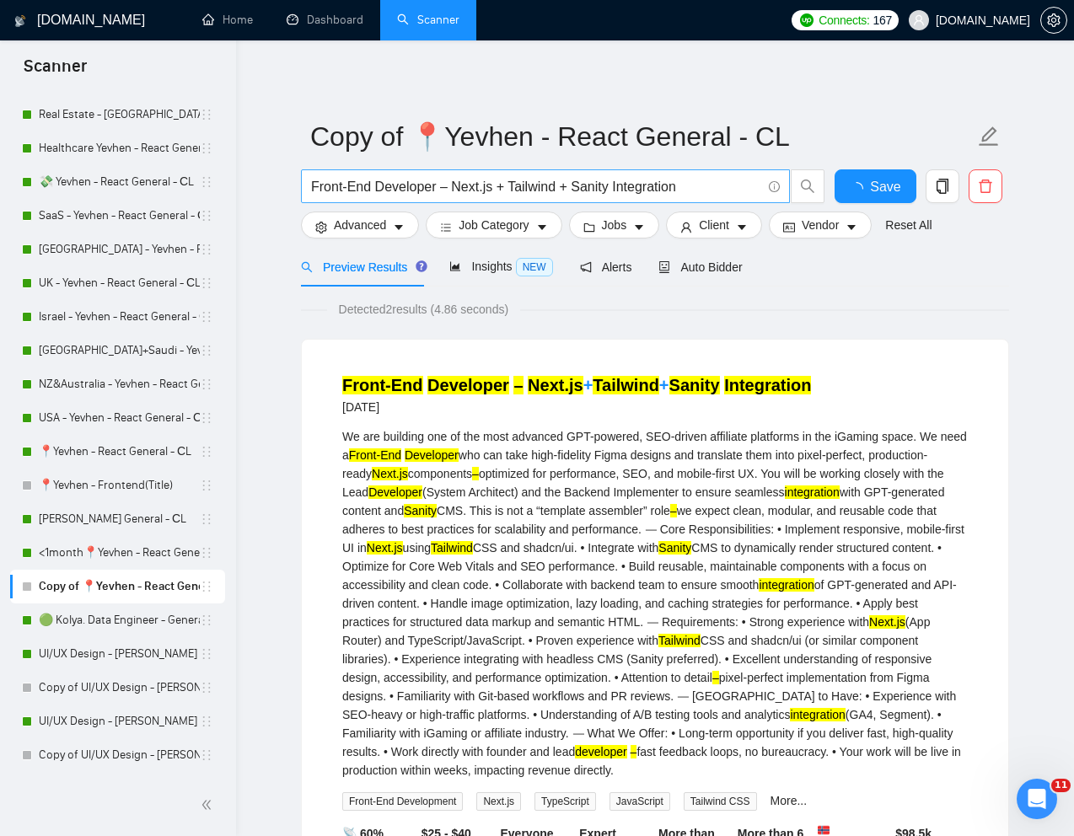
click at [467, 179] on input "Front-End Developer – Next.js + Tailwind + Sanity Integration" at bounding box center [536, 186] width 450 height 21
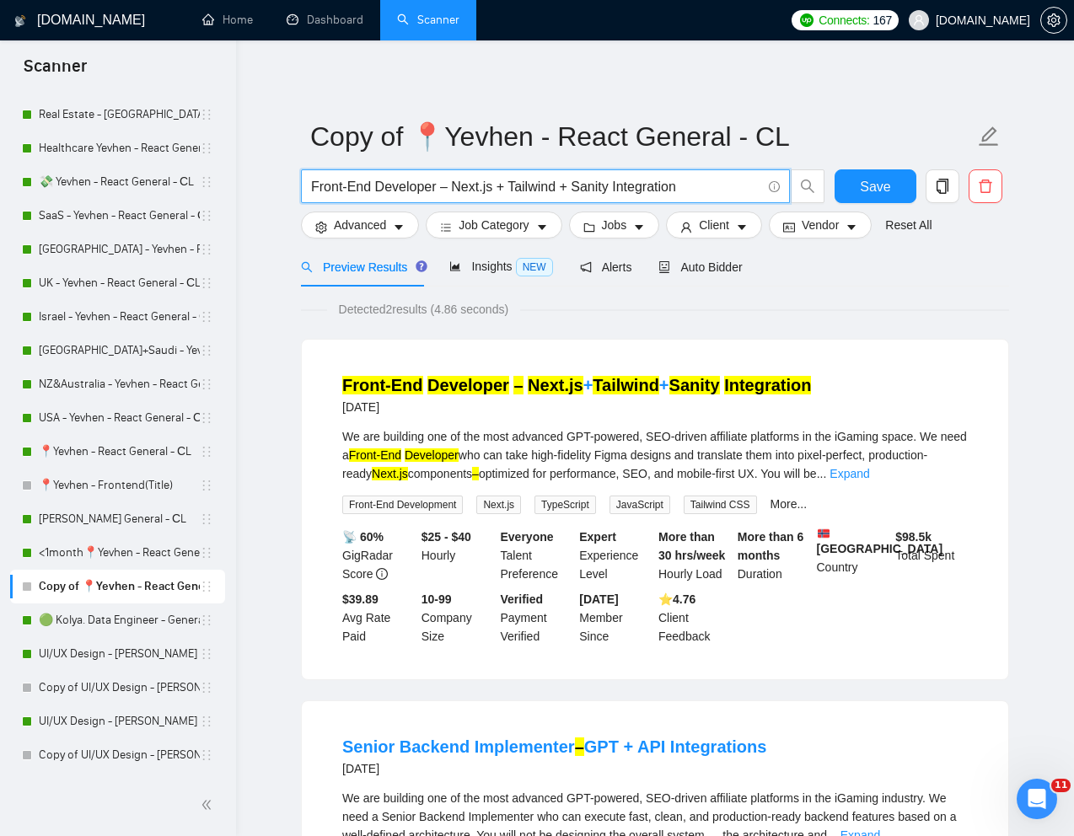
click at [467, 179] on input "Front-End Developer – Next.js + Tailwind + Sanity Integration" at bounding box center [536, 186] width 450 height 21
paste input "end Developer Needed for AI-Powered SaaS Platform"
type input "Frontend Developer Needed for AI-Powered SaaS Platform"
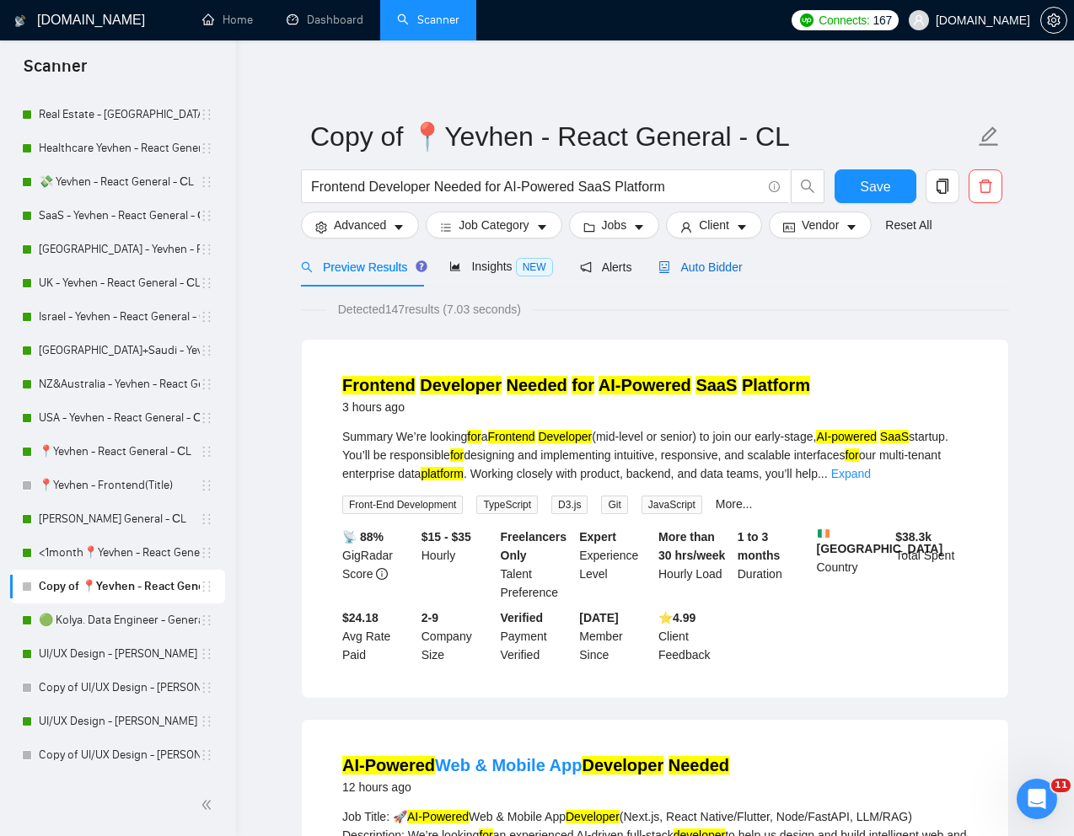
click at [706, 268] on span "Auto Bidder" at bounding box center [699, 266] width 83 height 13
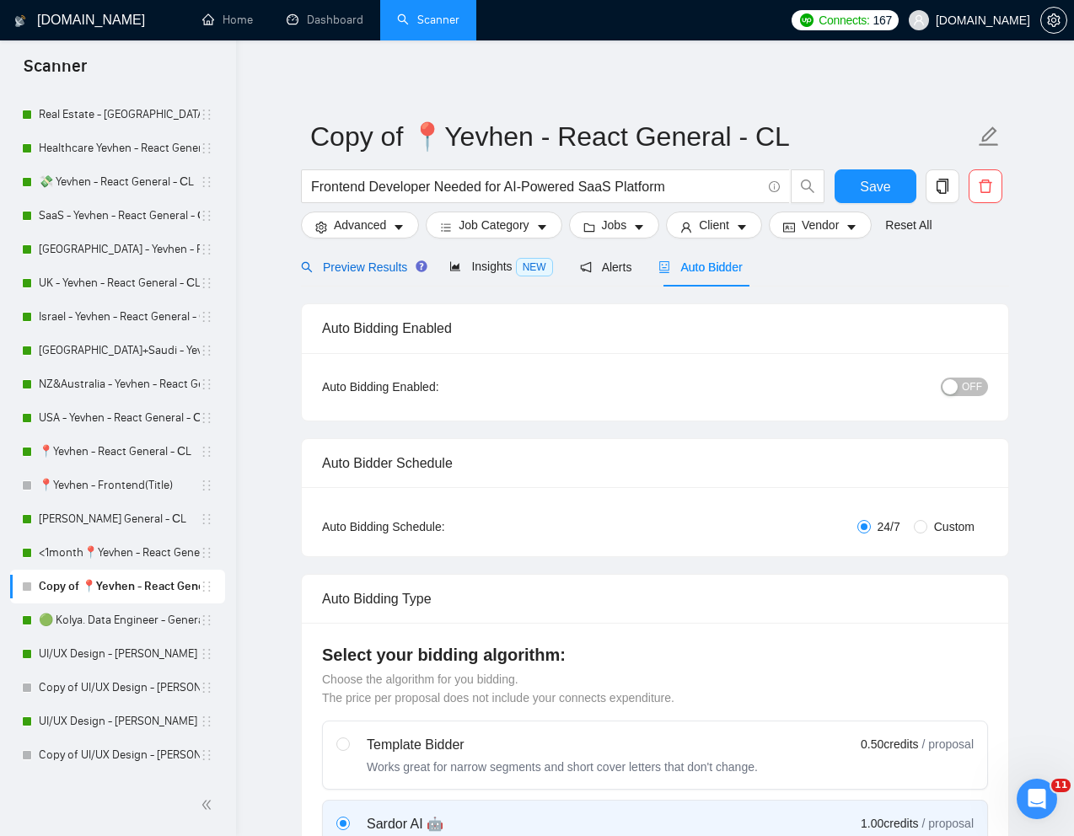
click at [387, 266] on span "Preview Results" at bounding box center [361, 266] width 121 height 13
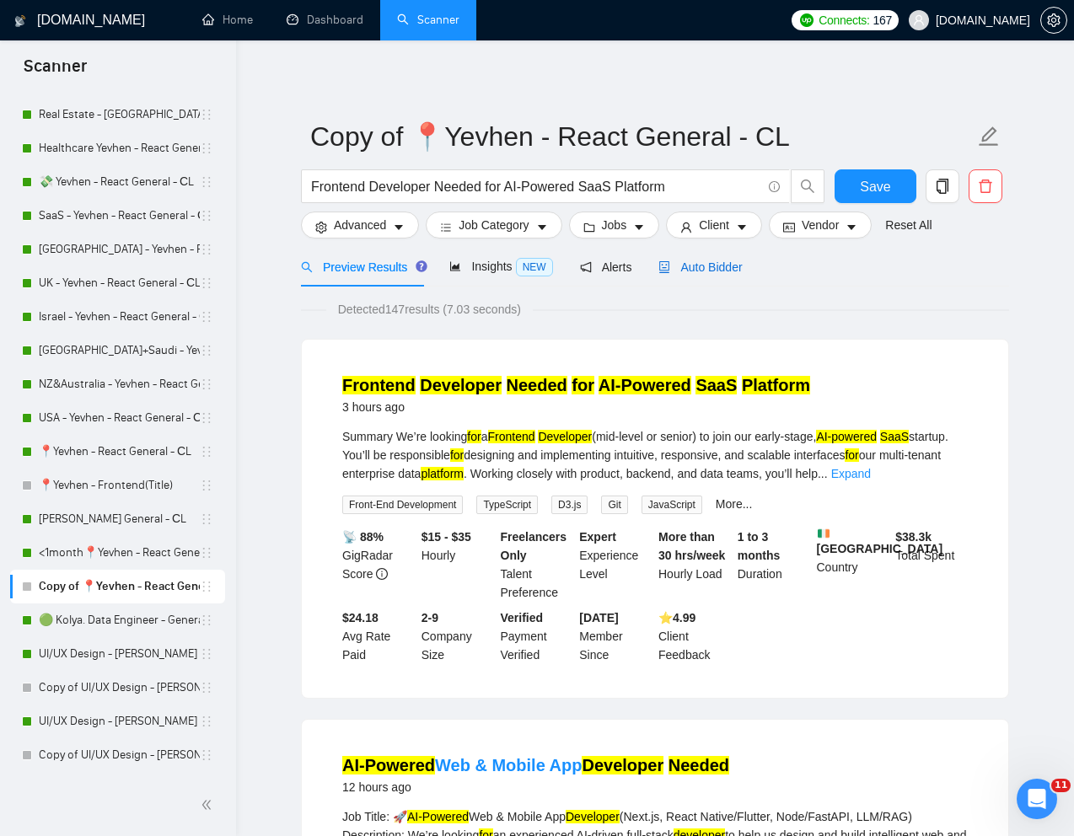
click at [703, 273] on span "Auto Bidder" at bounding box center [699, 266] width 83 height 13
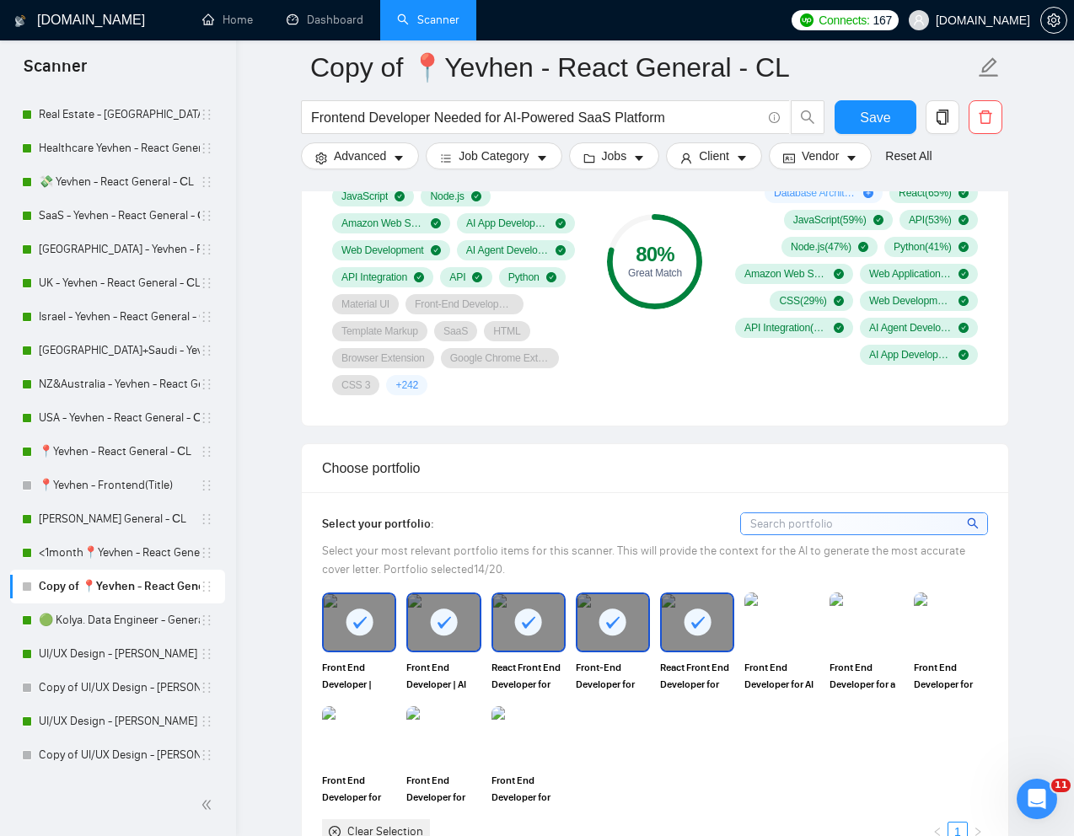
scroll to position [1235, 0]
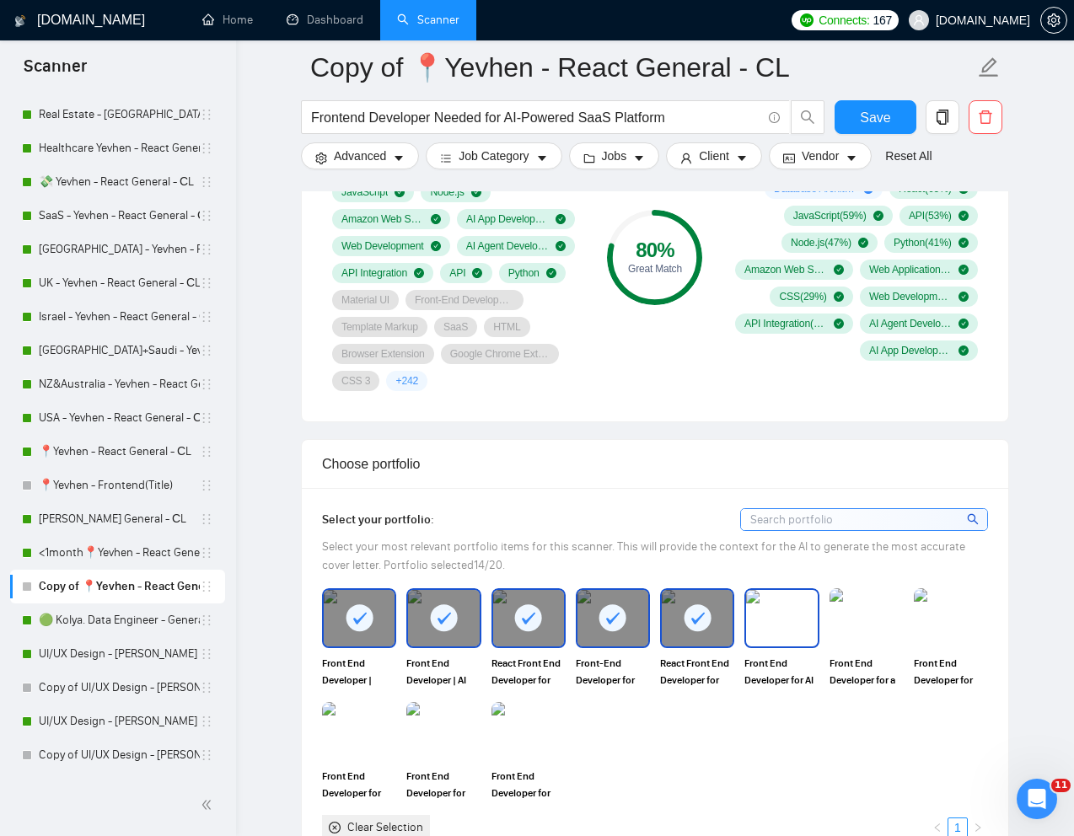
click at [791, 641] on img at bounding box center [781, 618] width 71 height 56
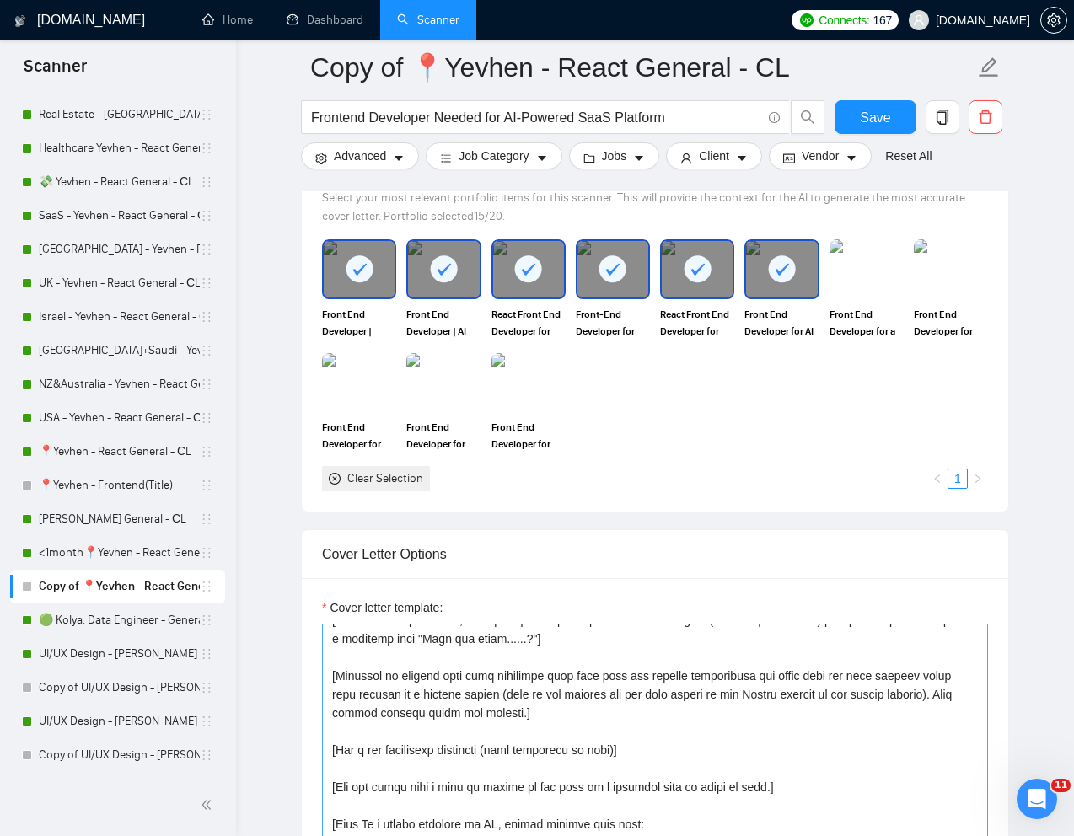
scroll to position [353, 0]
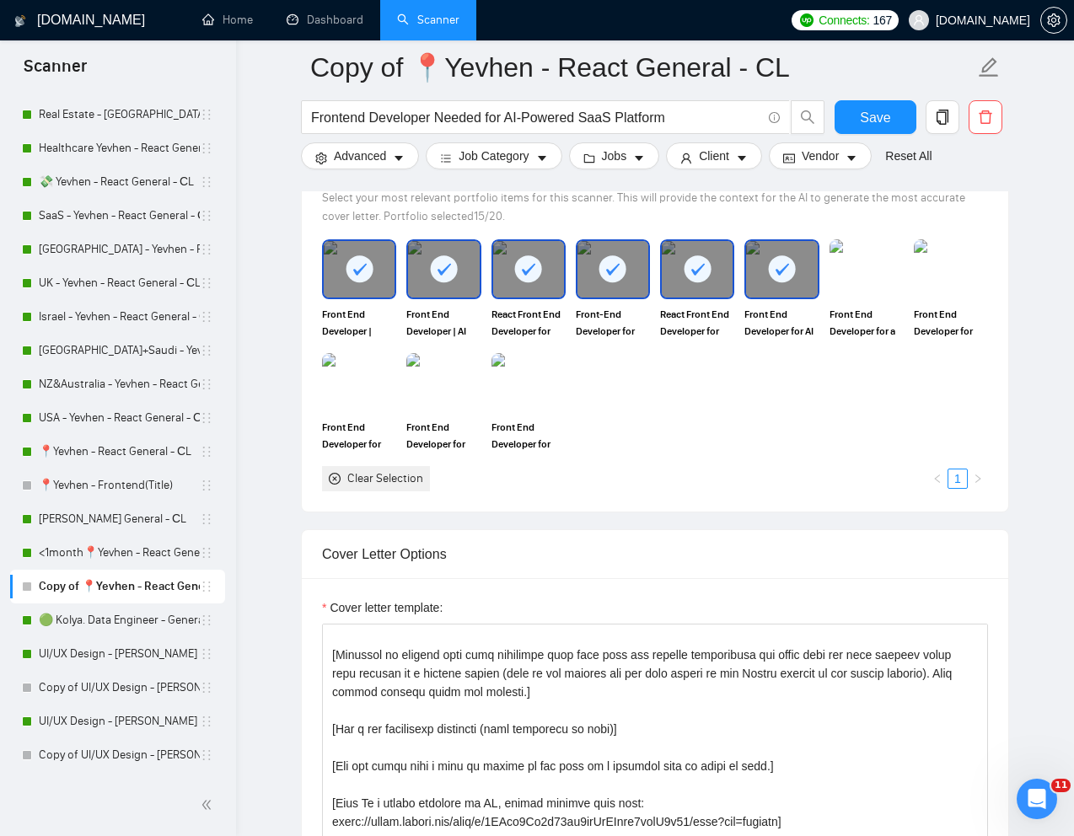
click at [697, 278] on rect at bounding box center [697, 268] width 27 height 27
click at [608, 273] on rect at bounding box center [612, 268] width 27 height 27
click at [542, 273] on div at bounding box center [528, 269] width 71 height 56
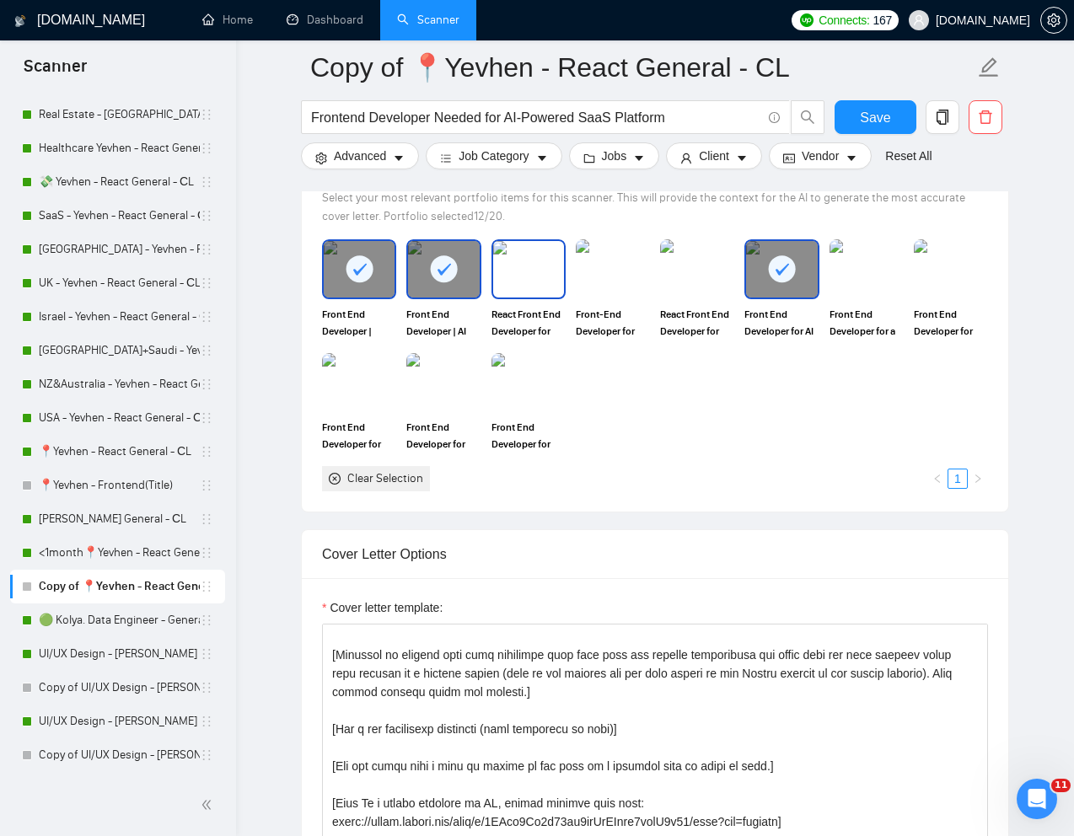
click at [535, 275] on img at bounding box center [528, 269] width 71 height 56
click at [518, 278] on icon at bounding box center [528, 269] width 28 height 28
click at [458, 277] on div at bounding box center [443, 269] width 71 height 56
click at [383, 278] on div at bounding box center [359, 269] width 71 height 56
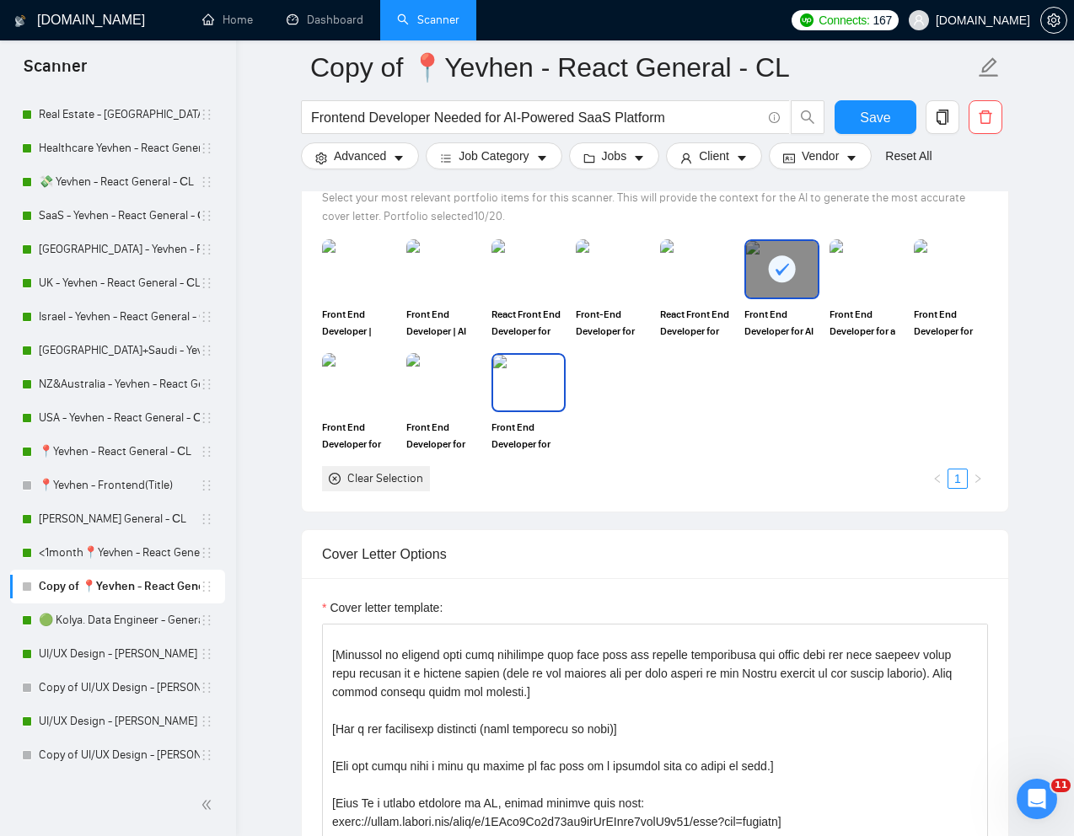
click at [531, 388] on img at bounding box center [528, 383] width 71 height 56
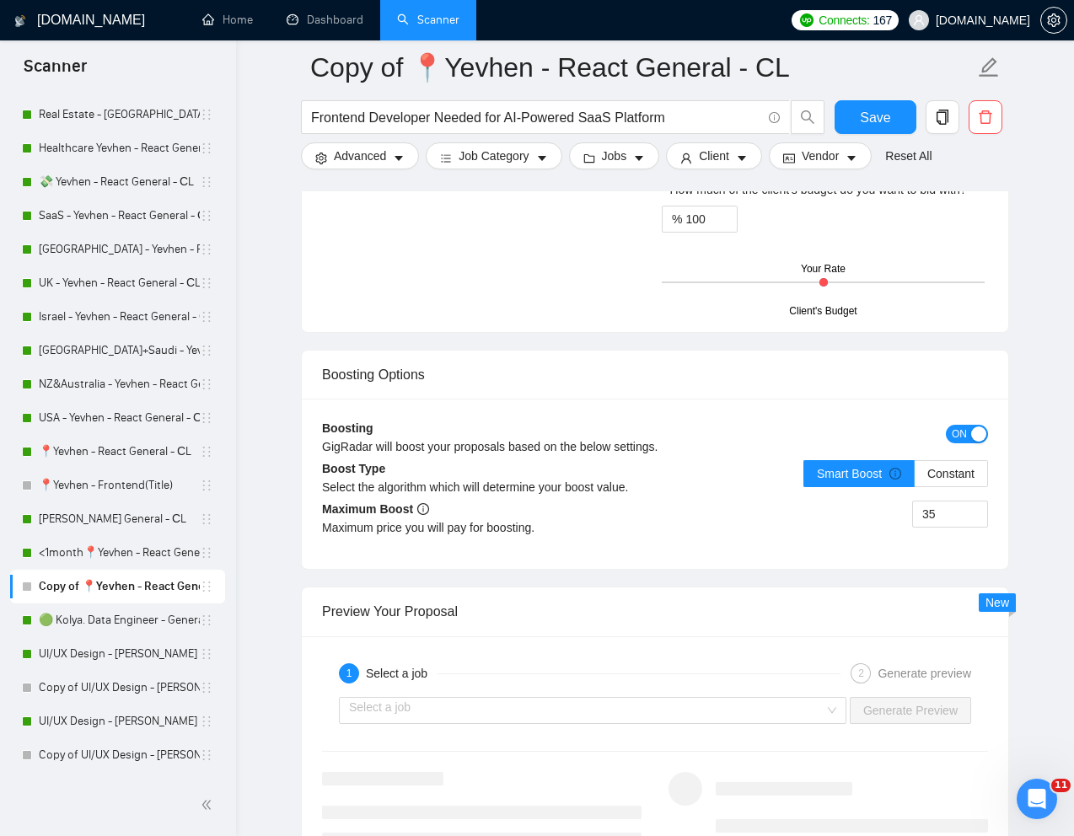
scroll to position [3162, 0]
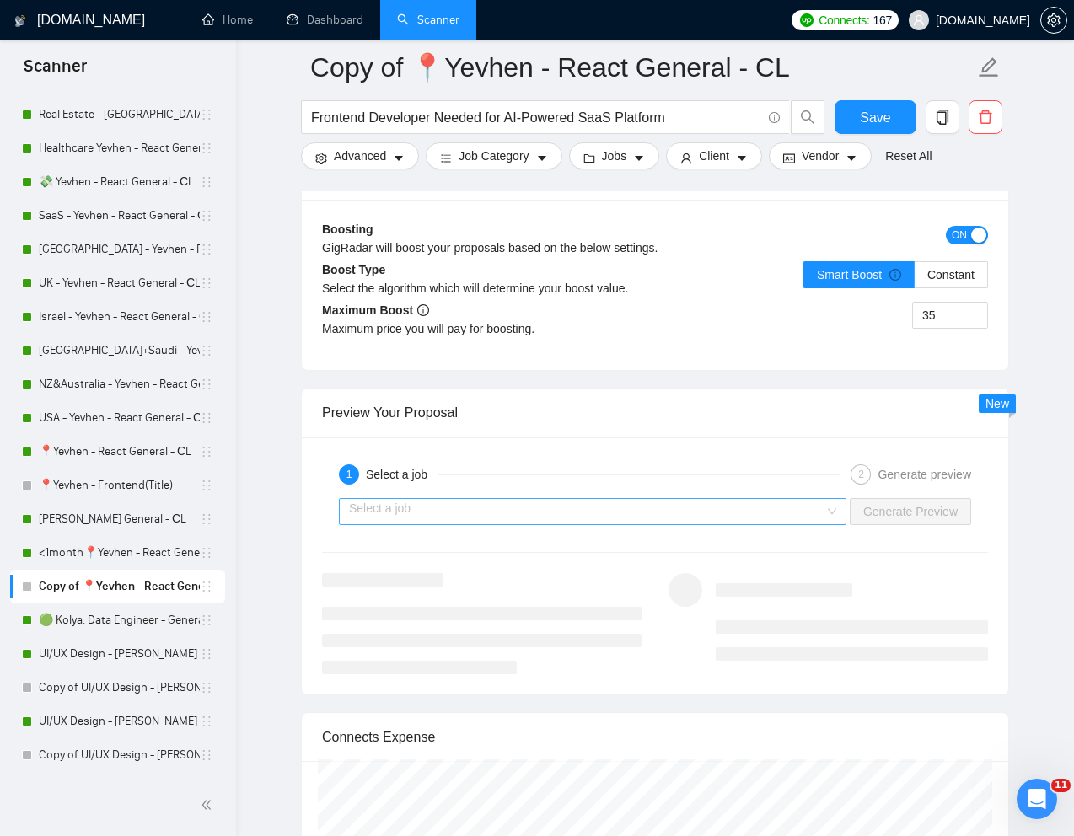
click at [625, 502] on input "search" at bounding box center [586, 511] width 475 height 25
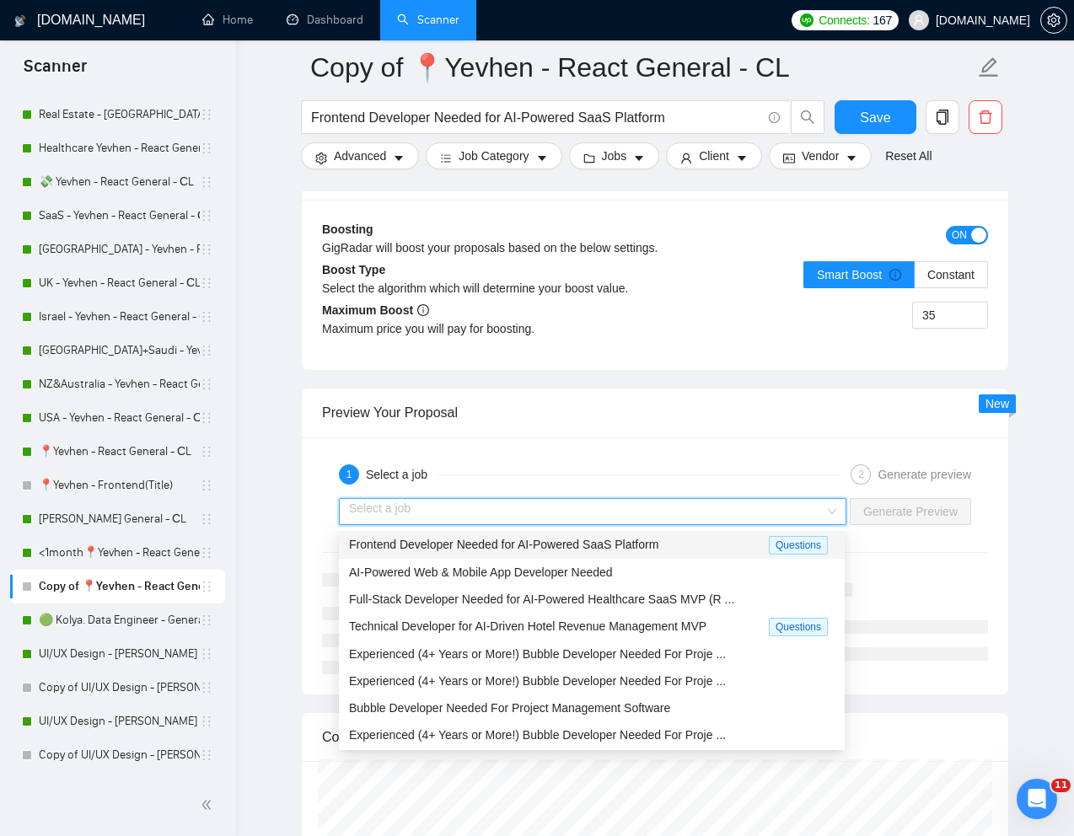
click at [540, 550] on span "Frontend Developer Needed for AI-Powered SaaS Platform" at bounding box center [503, 544] width 309 height 13
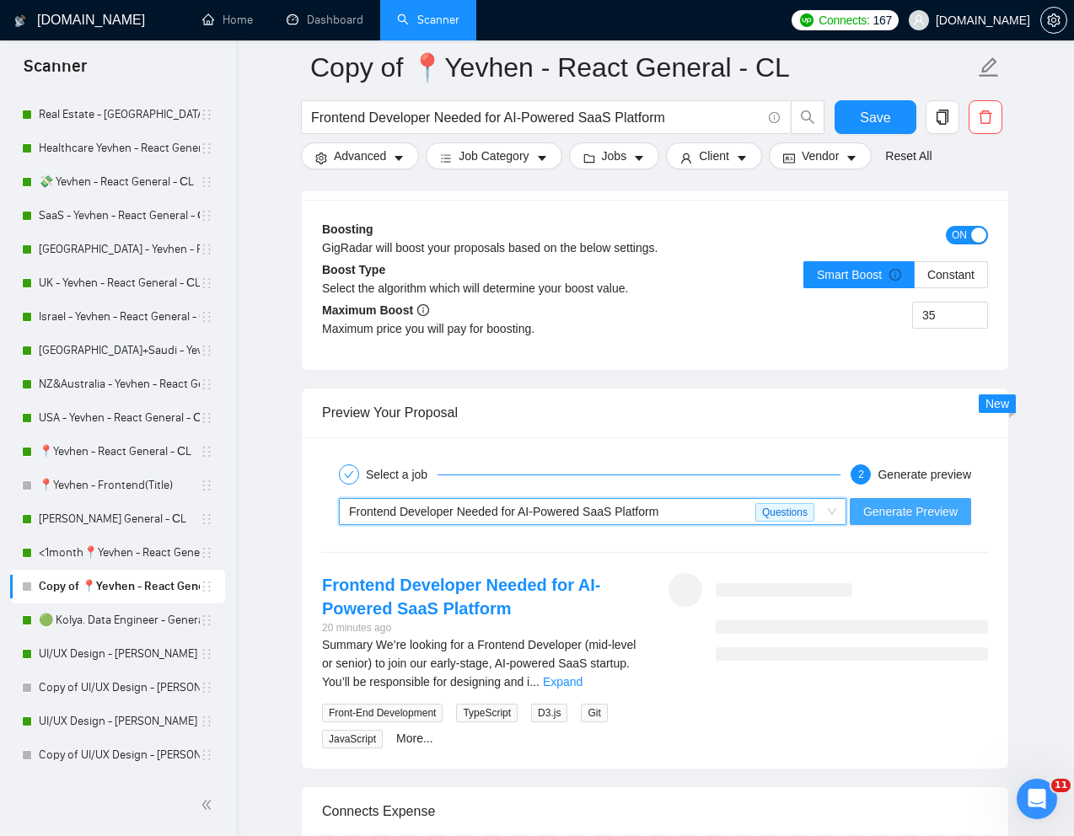
click at [890, 508] on span "Generate Preview" at bounding box center [910, 511] width 94 height 19
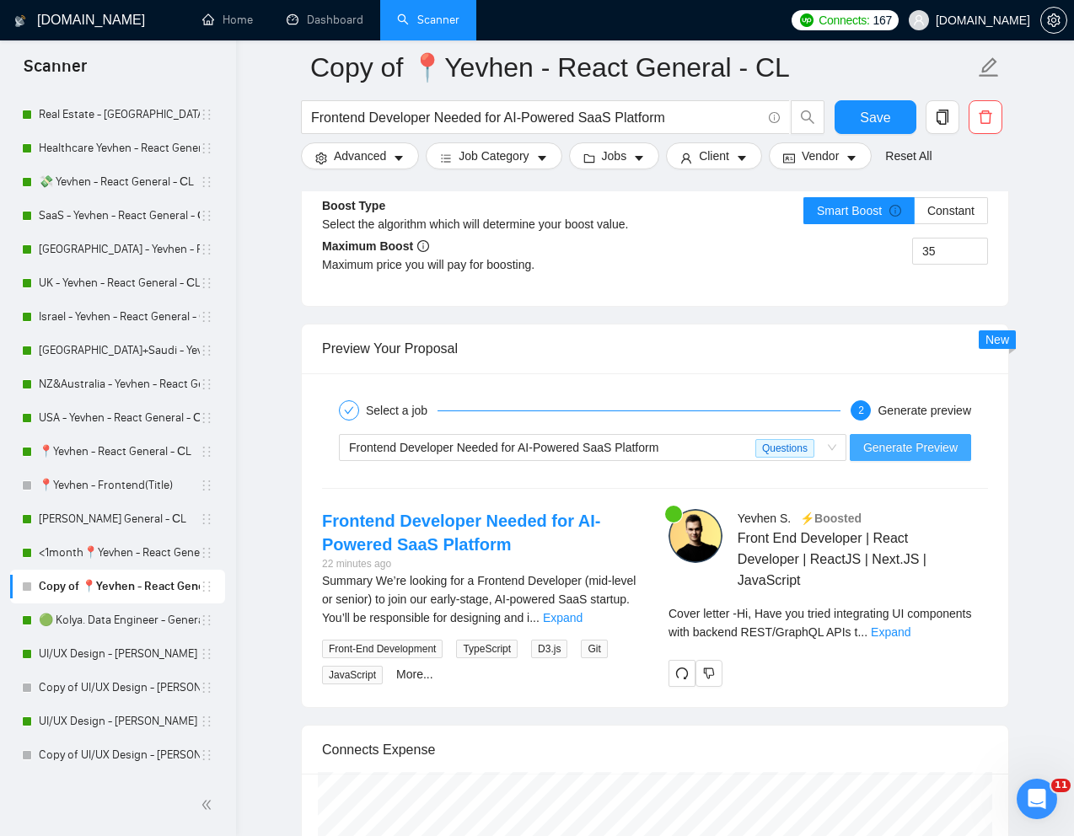
scroll to position [3261, 0]
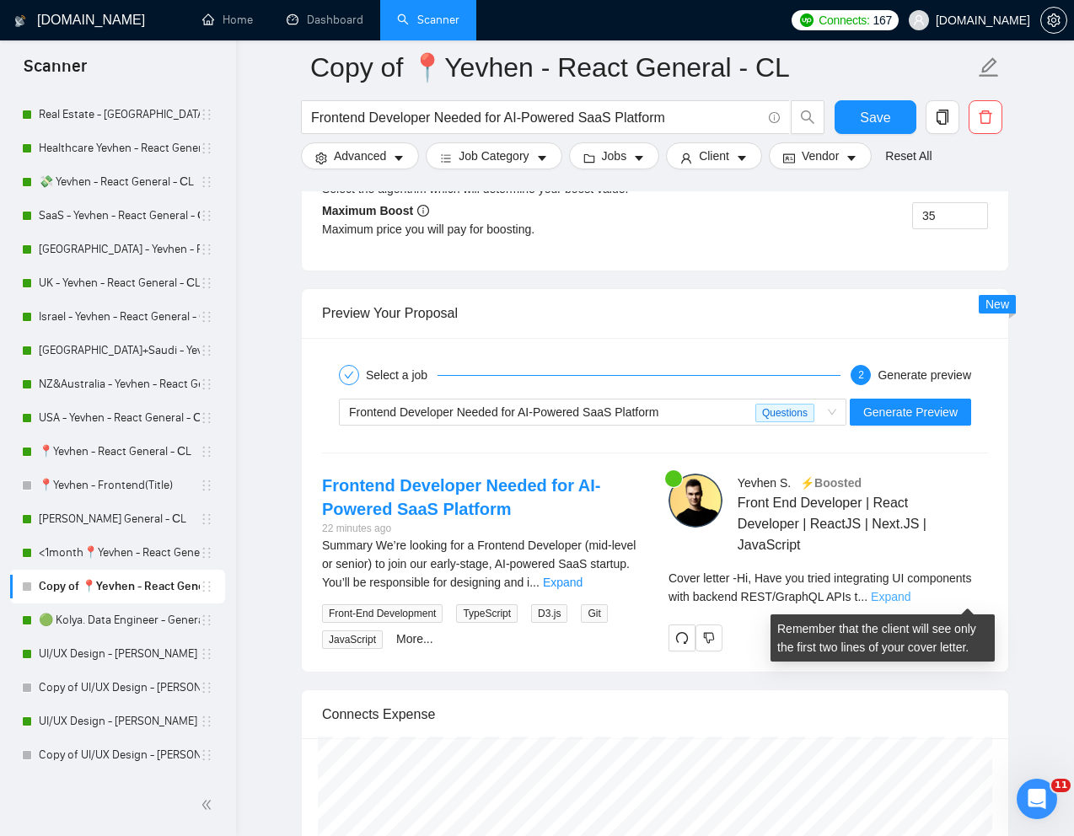
click at [910, 592] on link "Expand" at bounding box center [891, 596] width 40 height 13
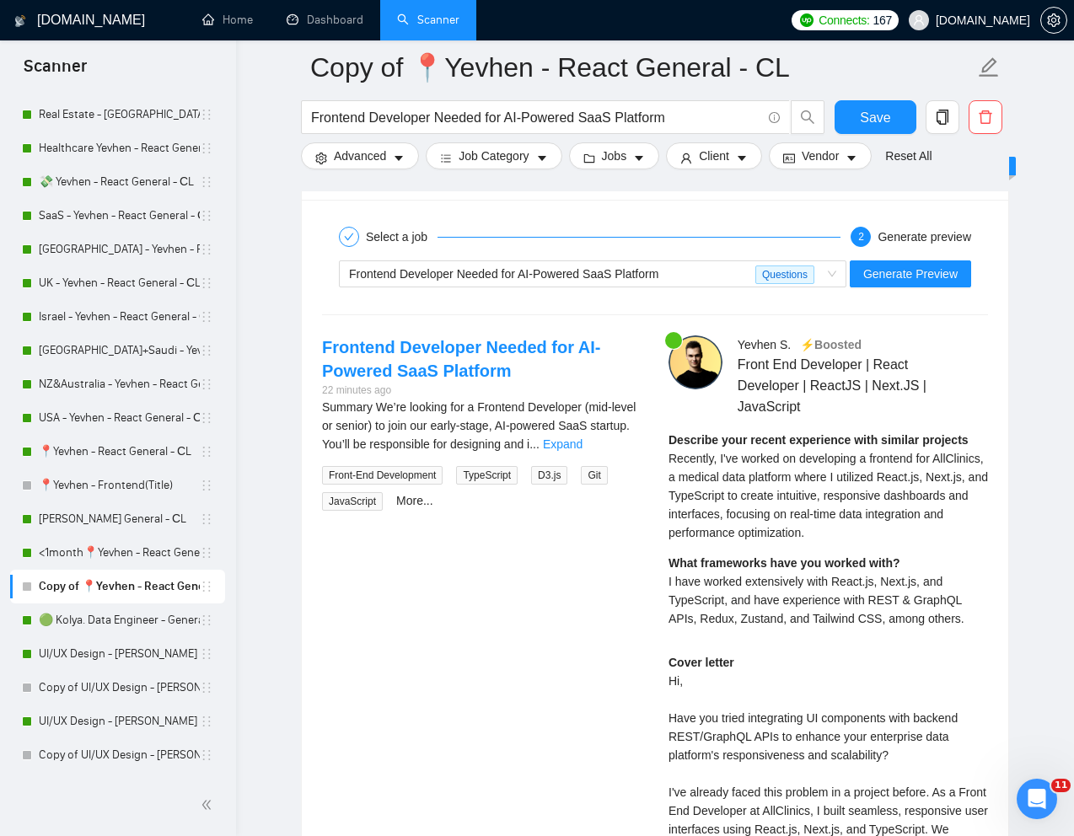
scroll to position [3400, 0]
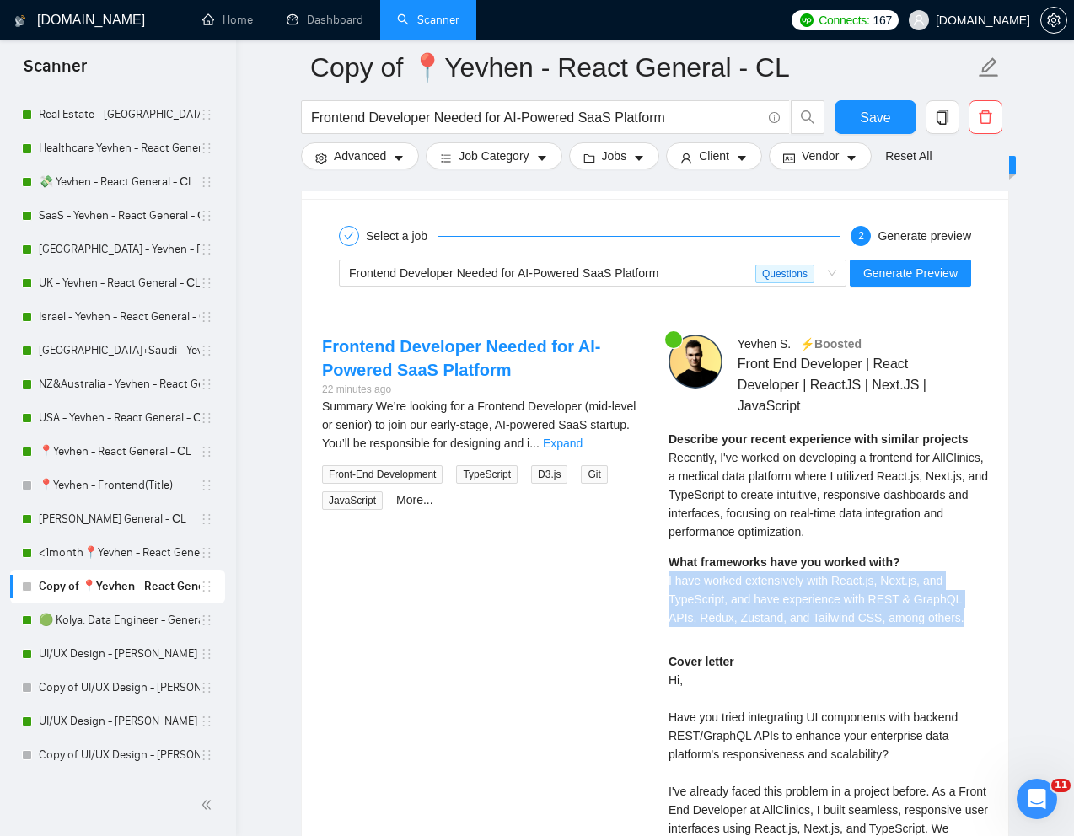
drag, startPoint x: 668, startPoint y: 583, endPoint x: 979, endPoint y: 620, distance: 313.1
click at [979, 620] on div "What frameworks have you worked with? I have worked extensively with React.js, …" at bounding box center [827, 590] width 319 height 74
copy span "I have worked extensively with React.js, Next.js, and TypeScript, and have expe…"
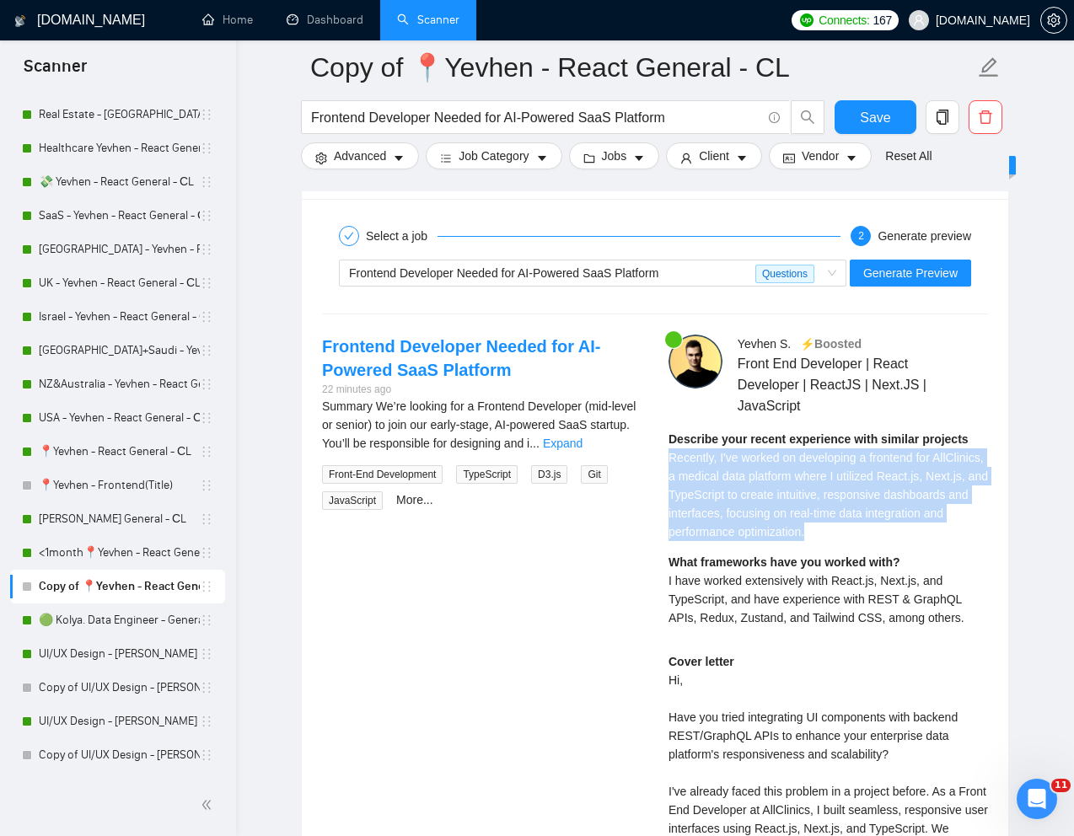
drag, startPoint x: 671, startPoint y: 459, endPoint x: 915, endPoint y: 526, distance: 252.5
click at [915, 526] on div "Describe your recent experience with similar projects Recently, I've worked on …" at bounding box center [827, 485] width 319 height 111
copy span "Recently, I've worked on developing a frontend for AllClinics, a medical data p…"
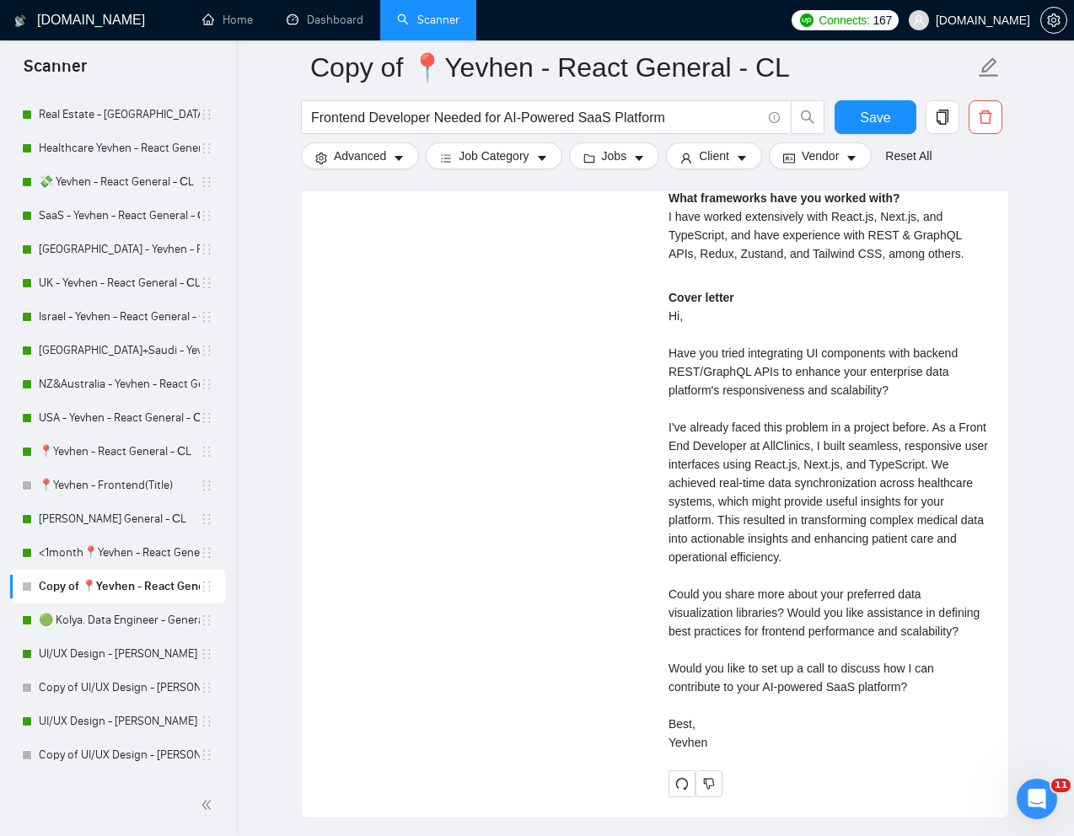
scroll to position [3774, 0]
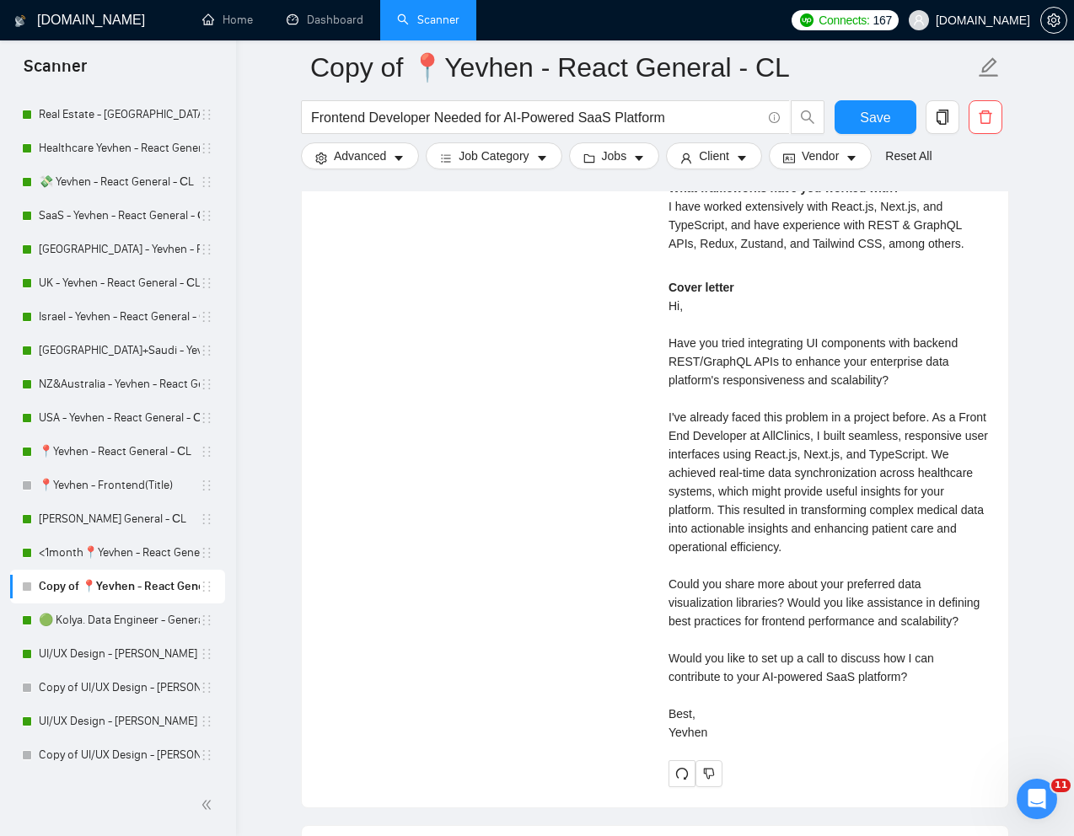
click at [748, 700] on div "Cover letter Hi, Have you tried integrating UI components with backend REST/Gra…" at bounding box center [827, 510] width 319 height 464
drag, startPoint x: 674, startPoint y: 678, endPoint x: 935, endPoint y: 705, distance: 261.9
click at [935, 705] on div "Cover letter Hi, Have you tried integrating UI components with backend REST/Gra…" at bounding box center [827, 510] width 319 height 464
click at [873, 691] on div "Cover letter Hi, Have you tried integrating UI components with backend REST/Gra…" at bounding box center [827, 510] width 319 height 464
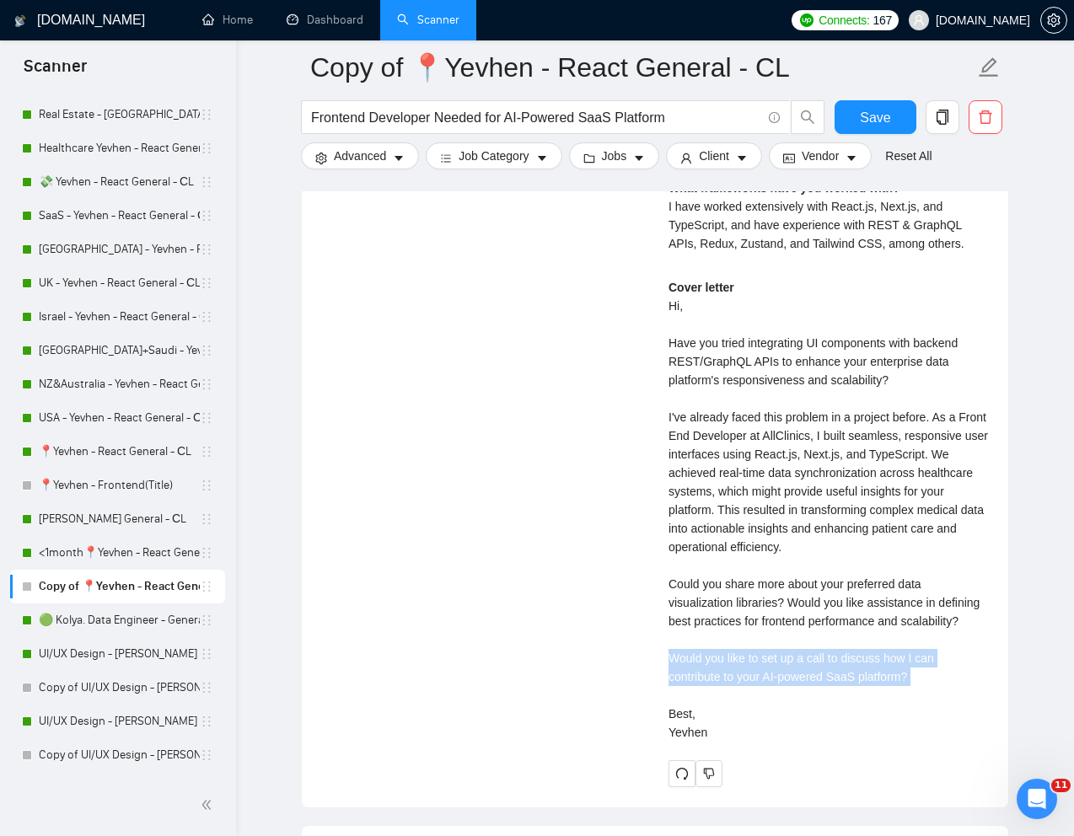
click at [873, 691] on div "Cover letter Hi, Have you tried integrating UI components with backend REST/Gra…" at bounding box center [827, 510] width 319 height 464
copy div "Would you like to set up a call to discuss how I can contribute to your AI-powe…"
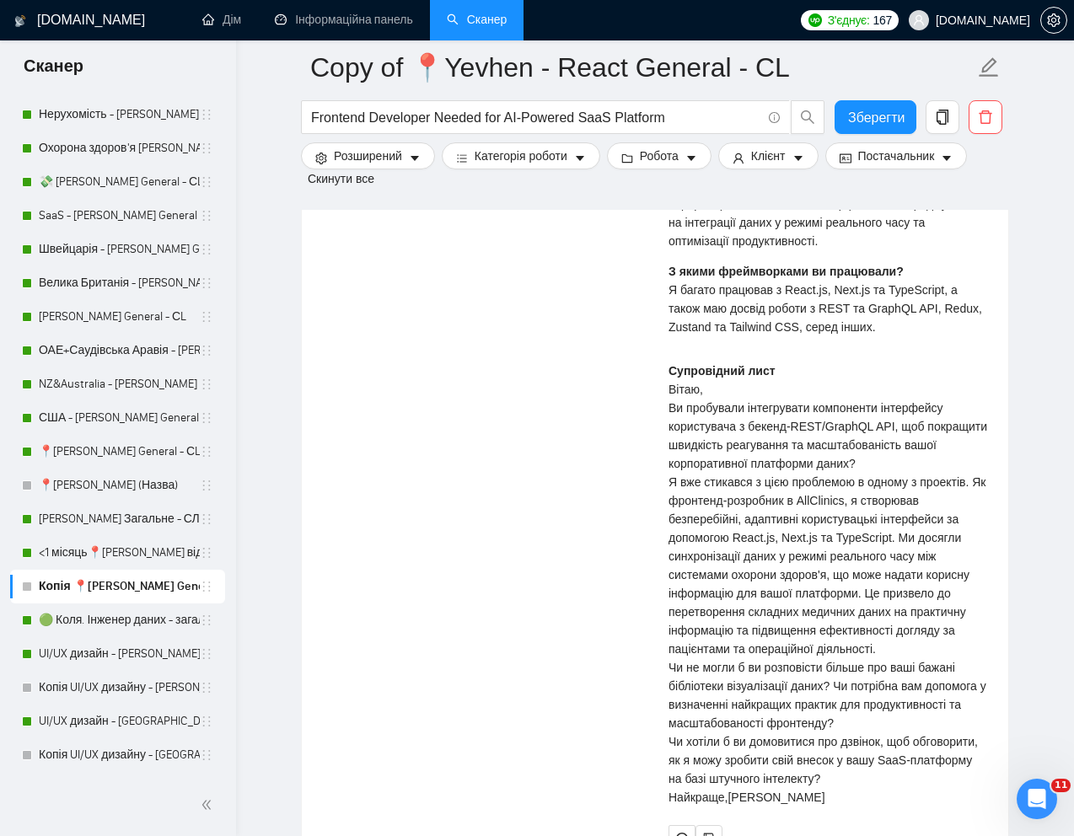
scroll to position [3956, 0]
